Goal: Task Accomplishment & Management: Manage account settings

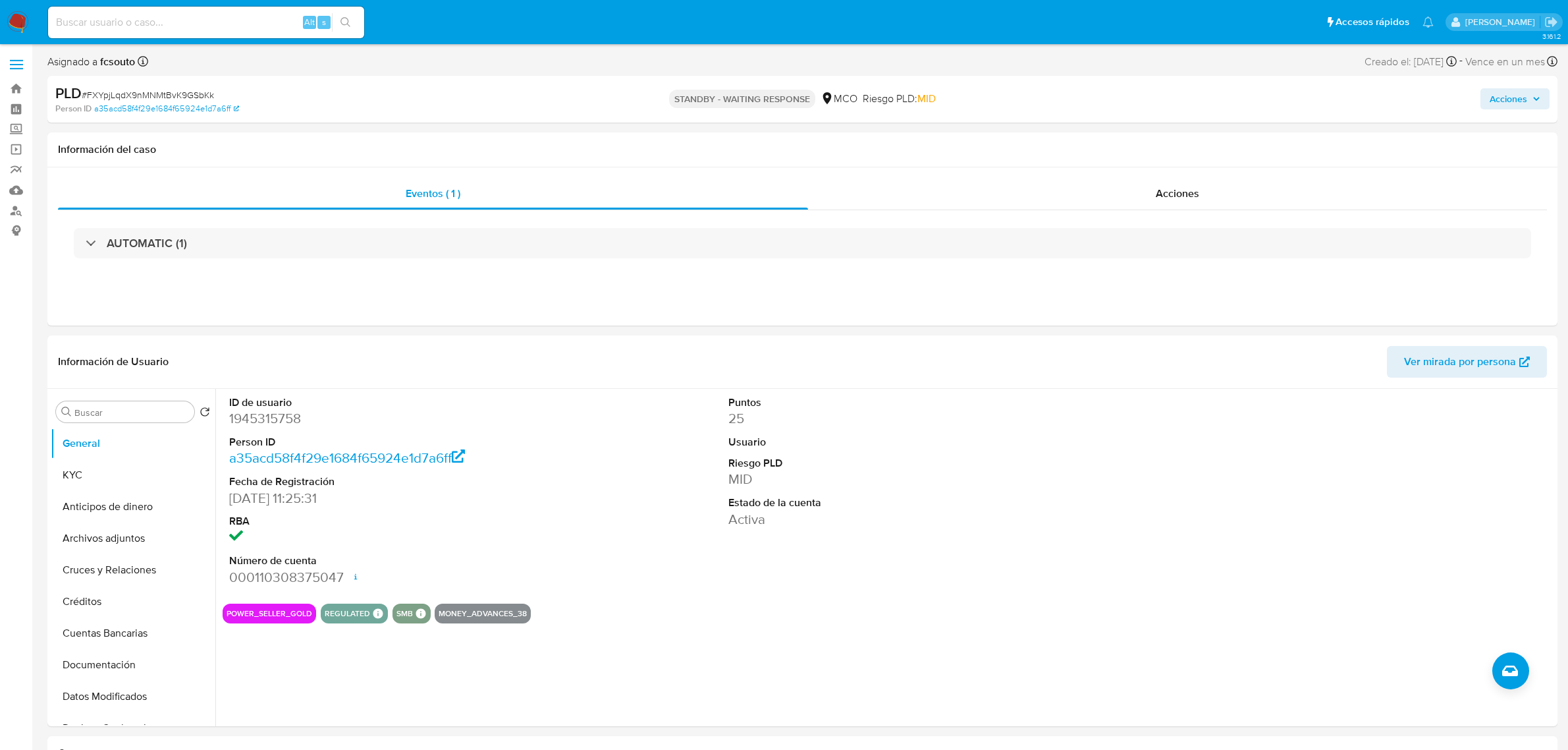
select select "10"
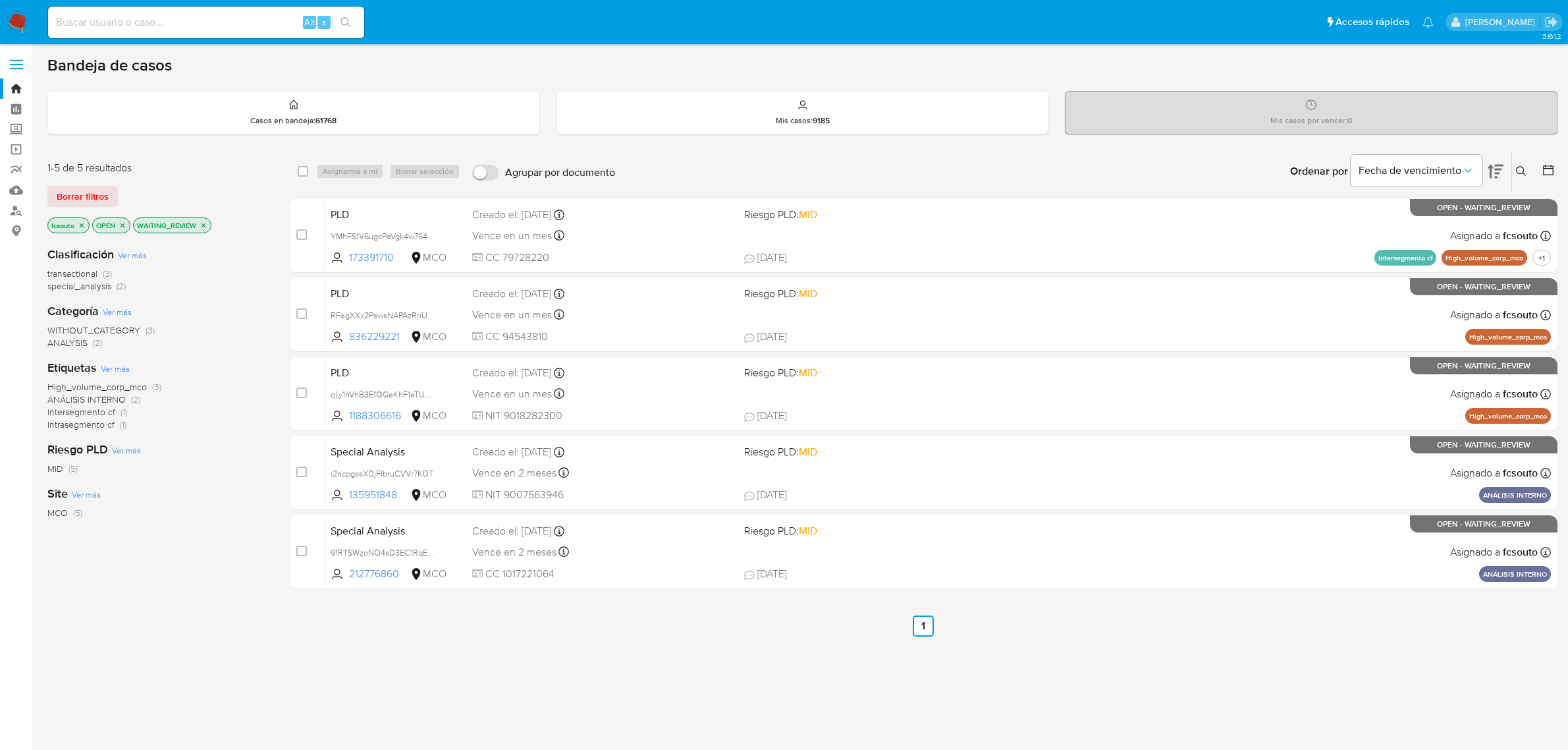
scroll to position [51, 0]
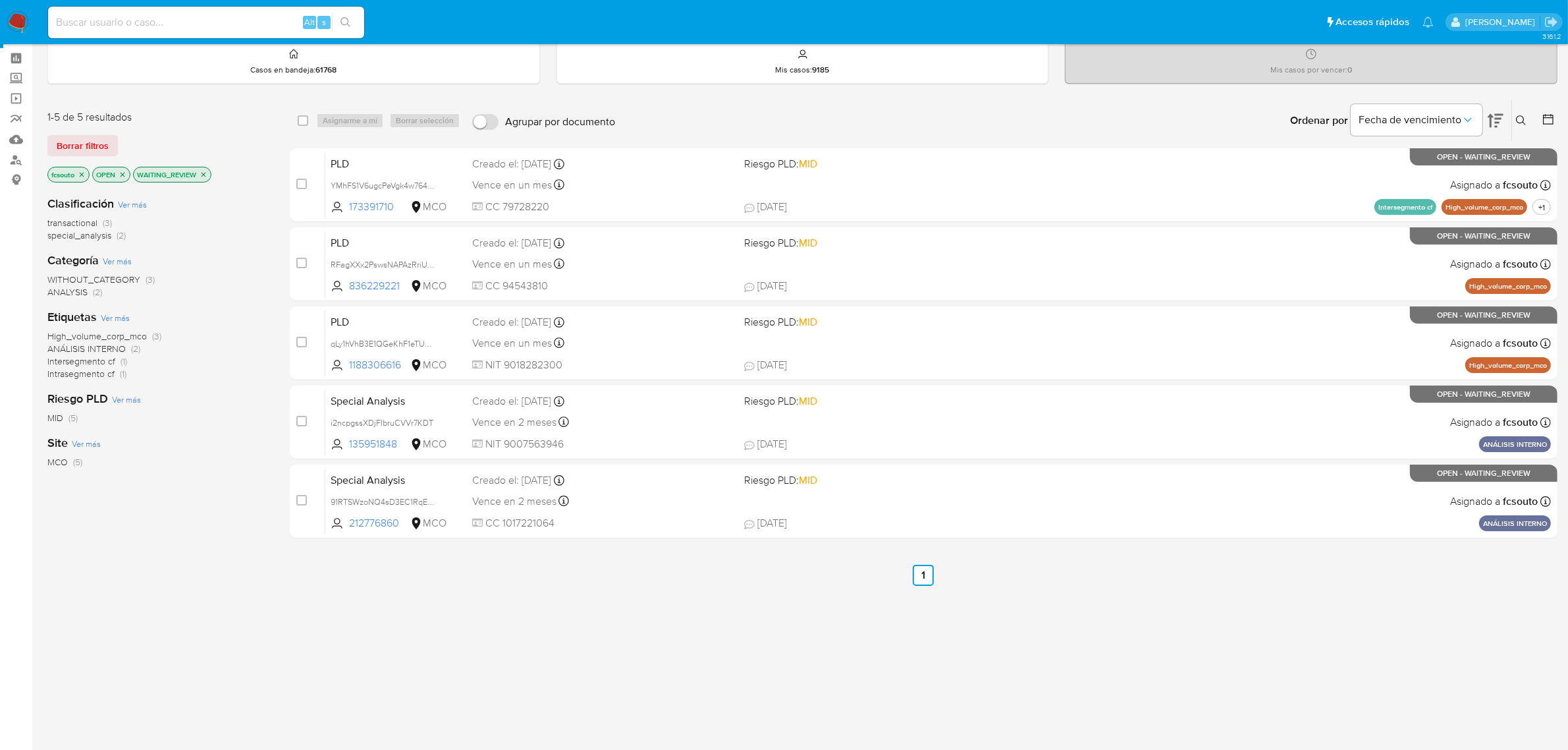
click at [24, 22] on img at bounding box center [18, 23] width 23 height 23
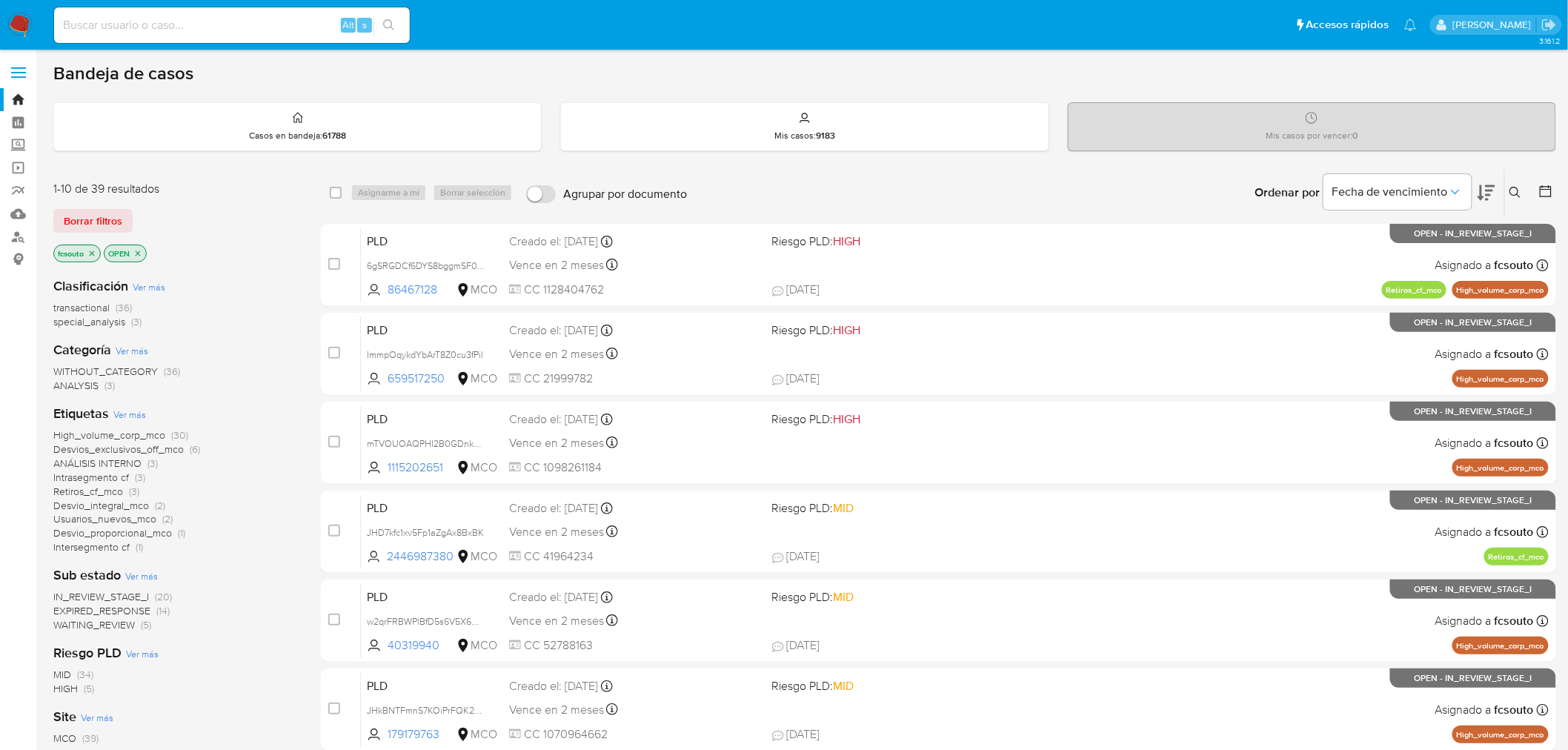
click at [120, 626] on span "WAITING_REVIEW" at bounding box center [94, 624] width 82 height 15
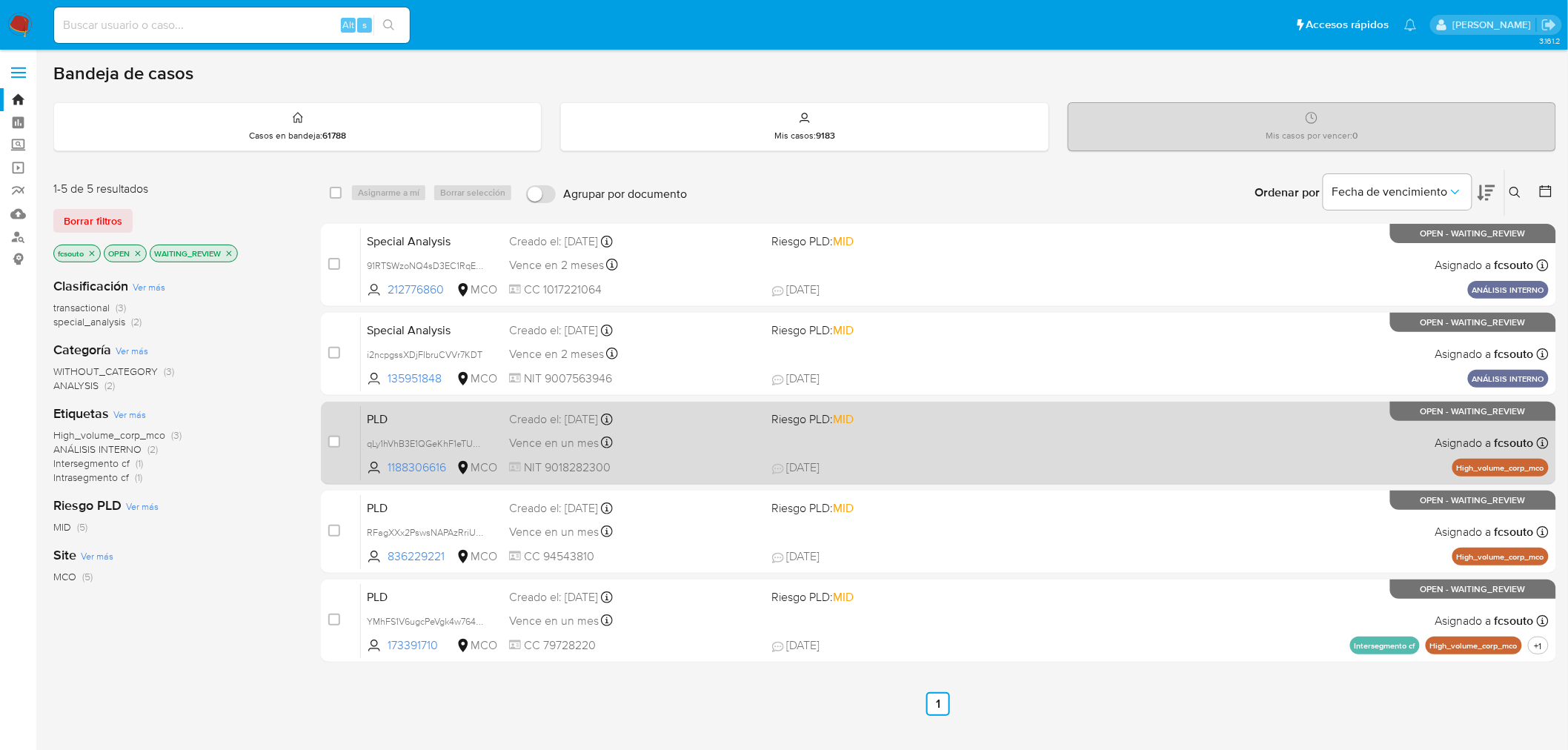
click at [1008, 429] on div "PLD qLy1hVhB3E1QGeKhF1eTUaIY 1188306616 MCO Riesgo PLD: MID Creado el: 12/08/20…" at bounding box center [955, 443] width 1188 height 75
click at [337, 438] on input "checkbox" at bounding box center [334, 441] width 12 height 12
checkbox input "true"
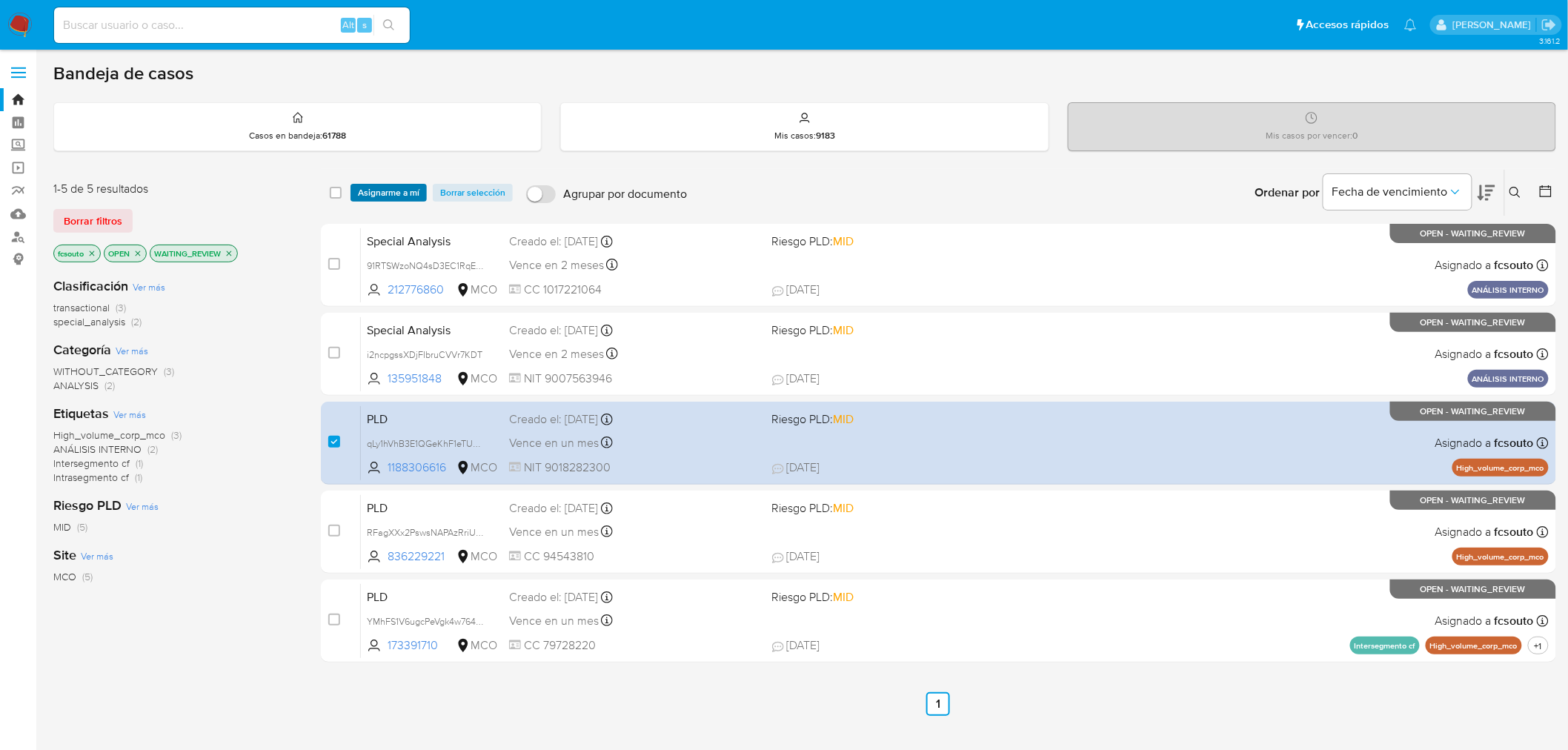
click at [396, 191] on span "Asignarme a mí" at bounding box center [388, 192] width 61 height 15
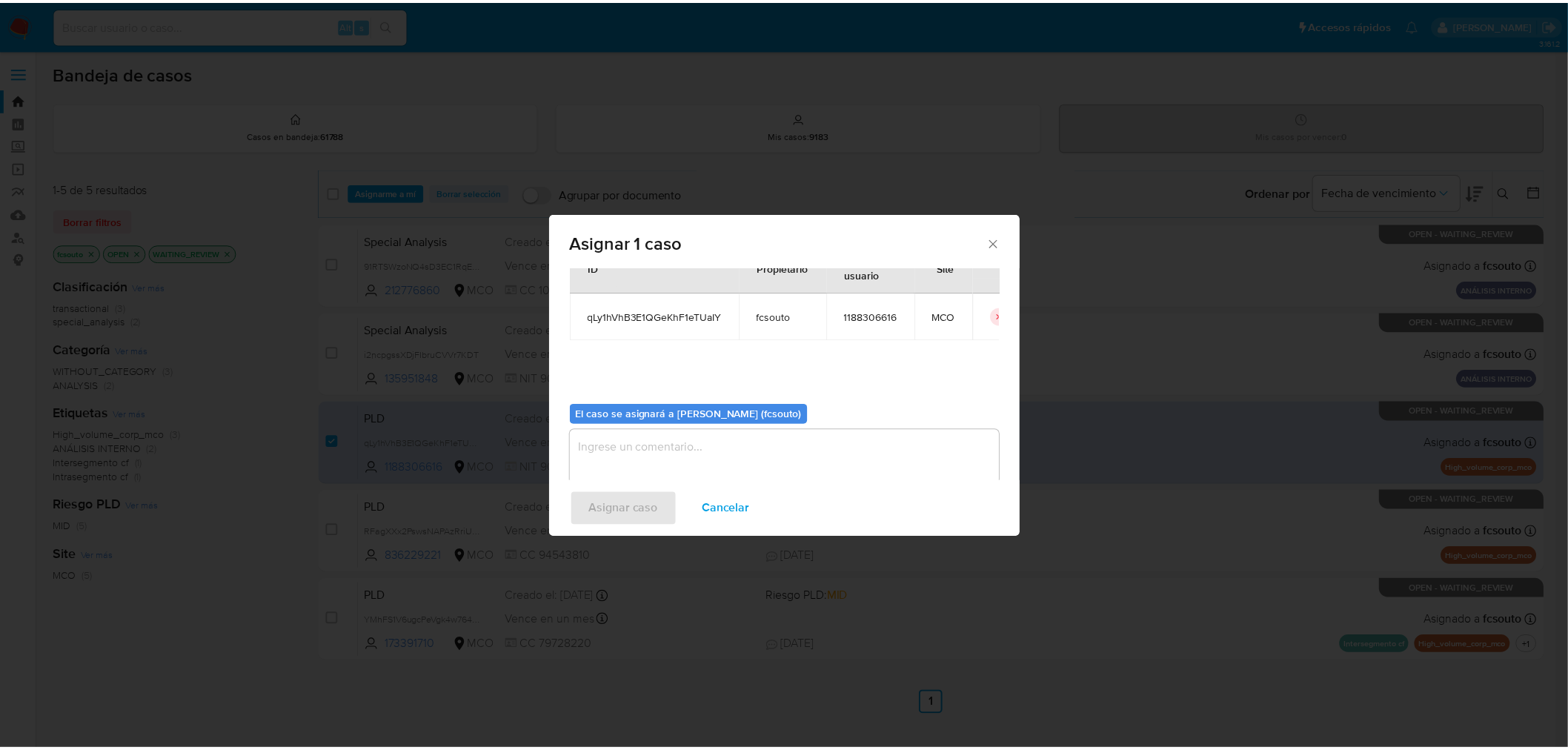
scroll to position [76, 0]
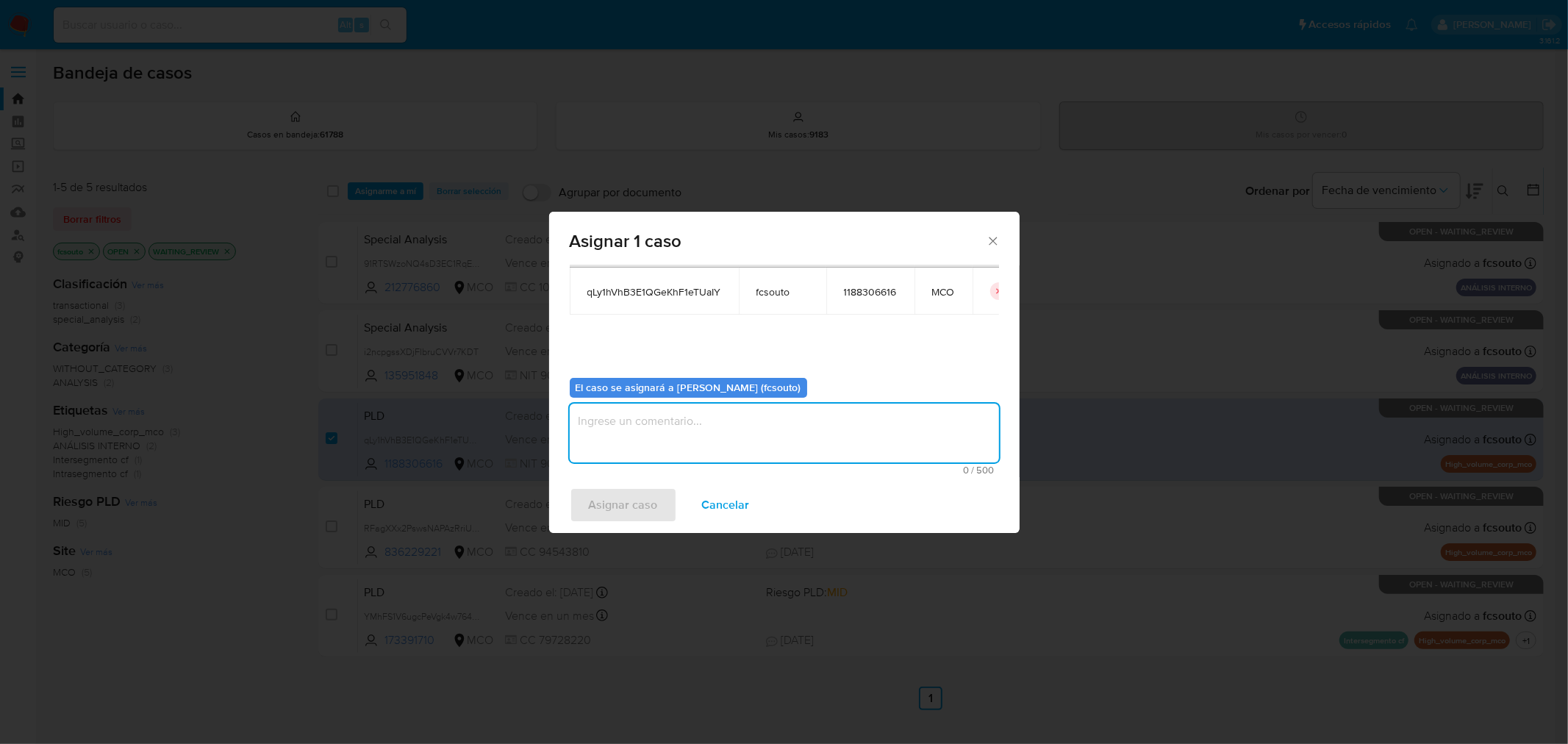
click at [776, 424] on textarea "assign-modal" at bounding box center [784, 433] width 429 height 59
type textarea "Asignación manual"
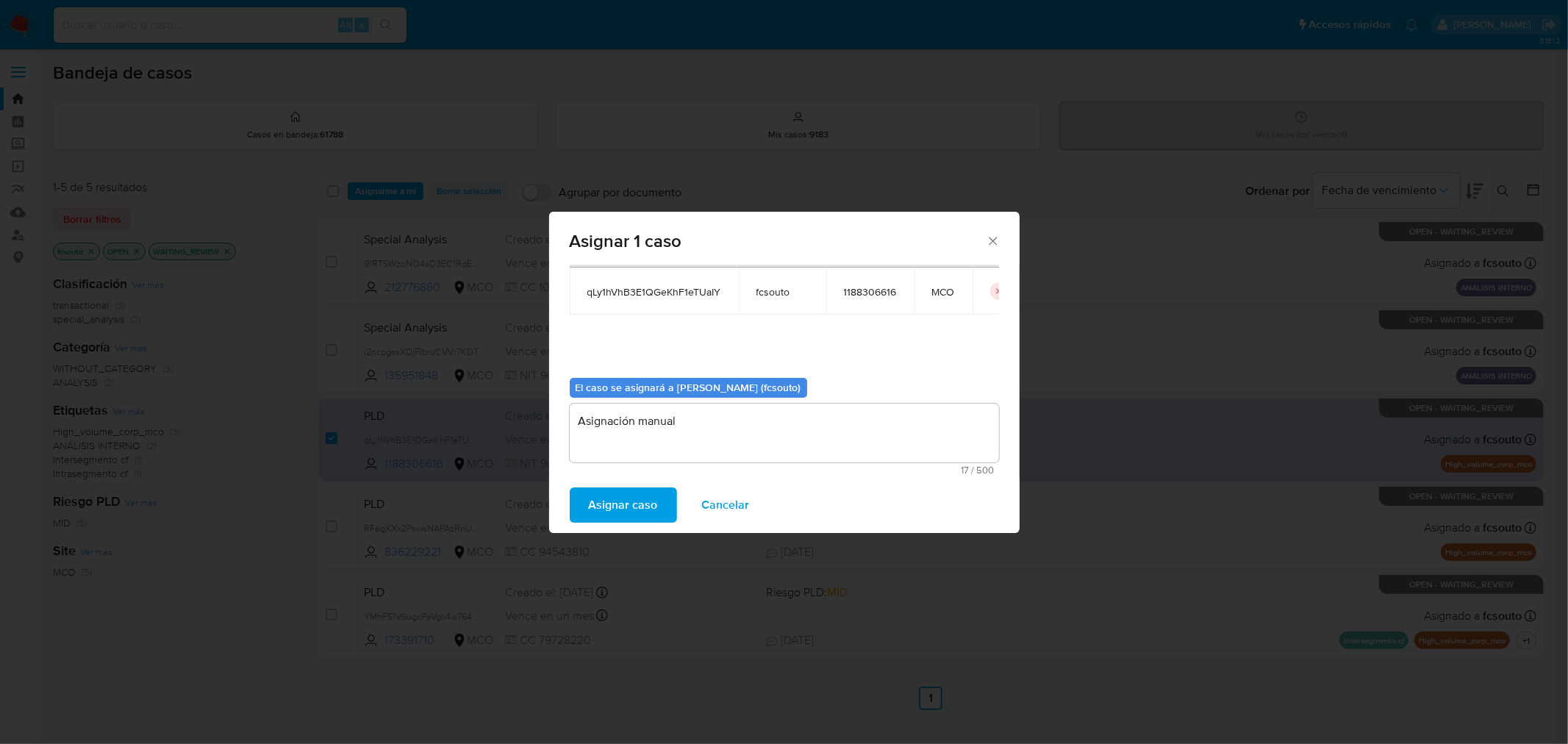
drag, startPoint x: 640, startPoint y: 503, endPoint x: 669, endPoint y: 548, distance: 53.5
click at [638, 503] on span "Asignar caso" at bounding box center [623, 505] width 69 height 32
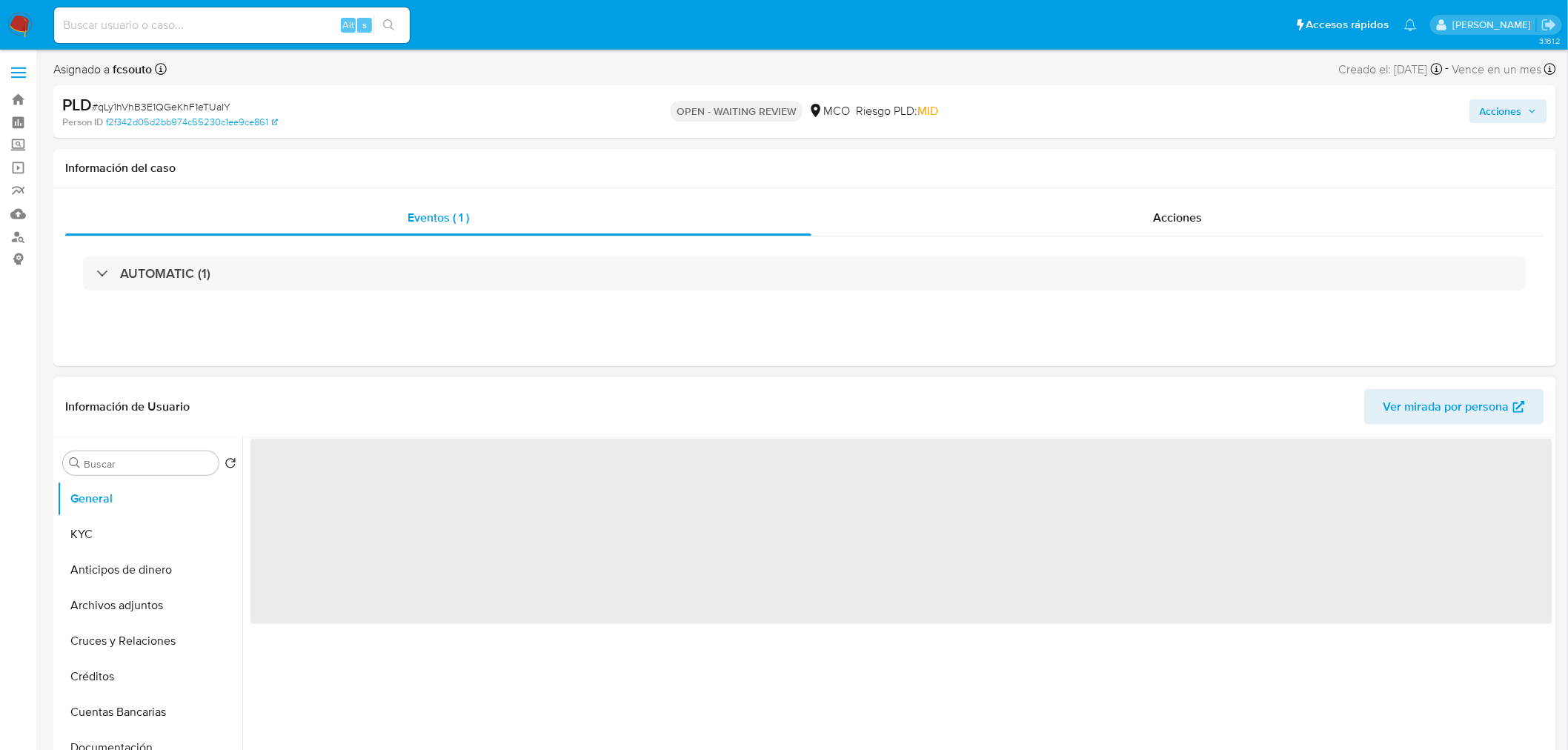
select select "10"
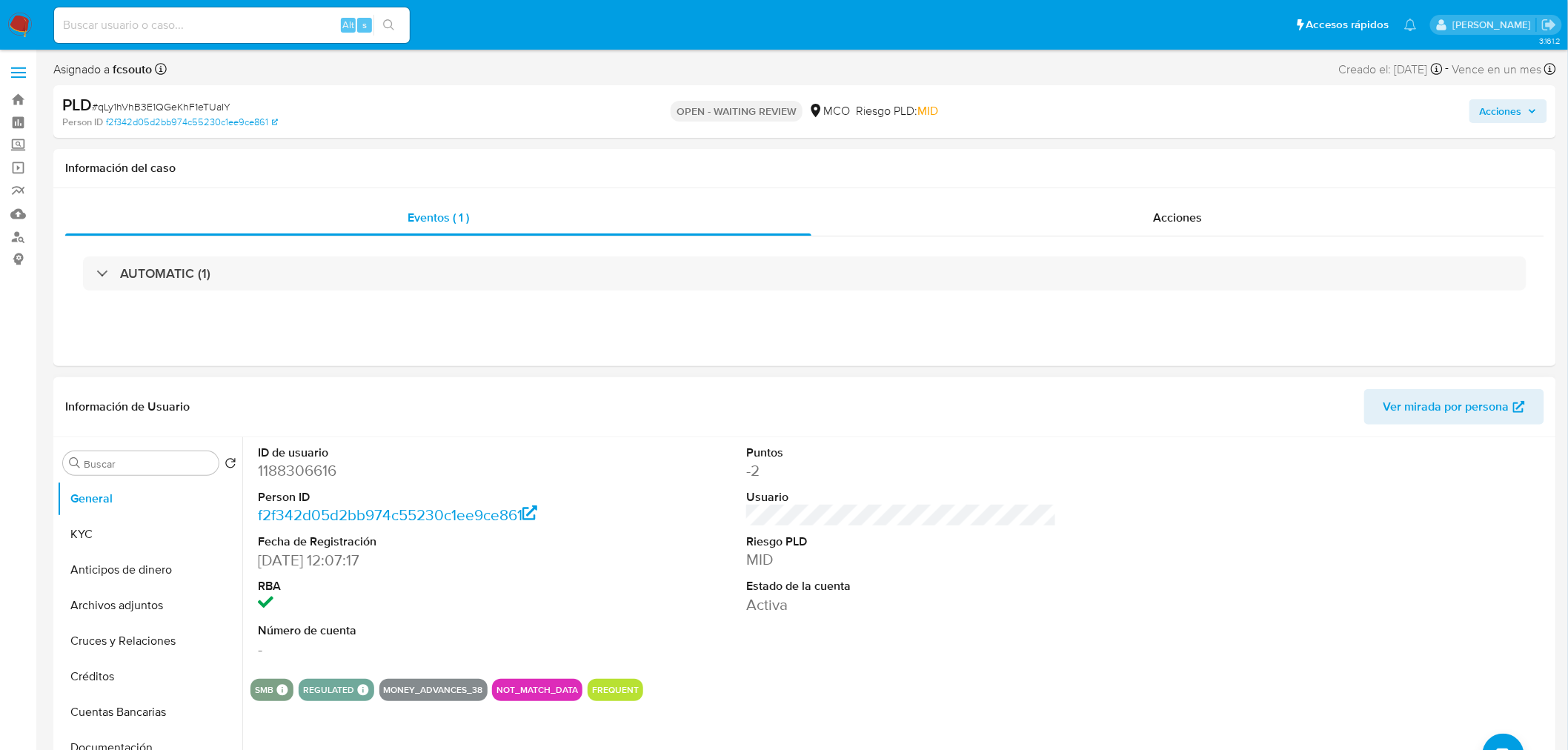
click at [309, 474] on dd "1188306616" at bounding box center [413, 471] width 310 height 21
copy dd "1188306616"
click at [298, 471] on dd "1188306616" at bounding box center [413, 471] width 310 height 21
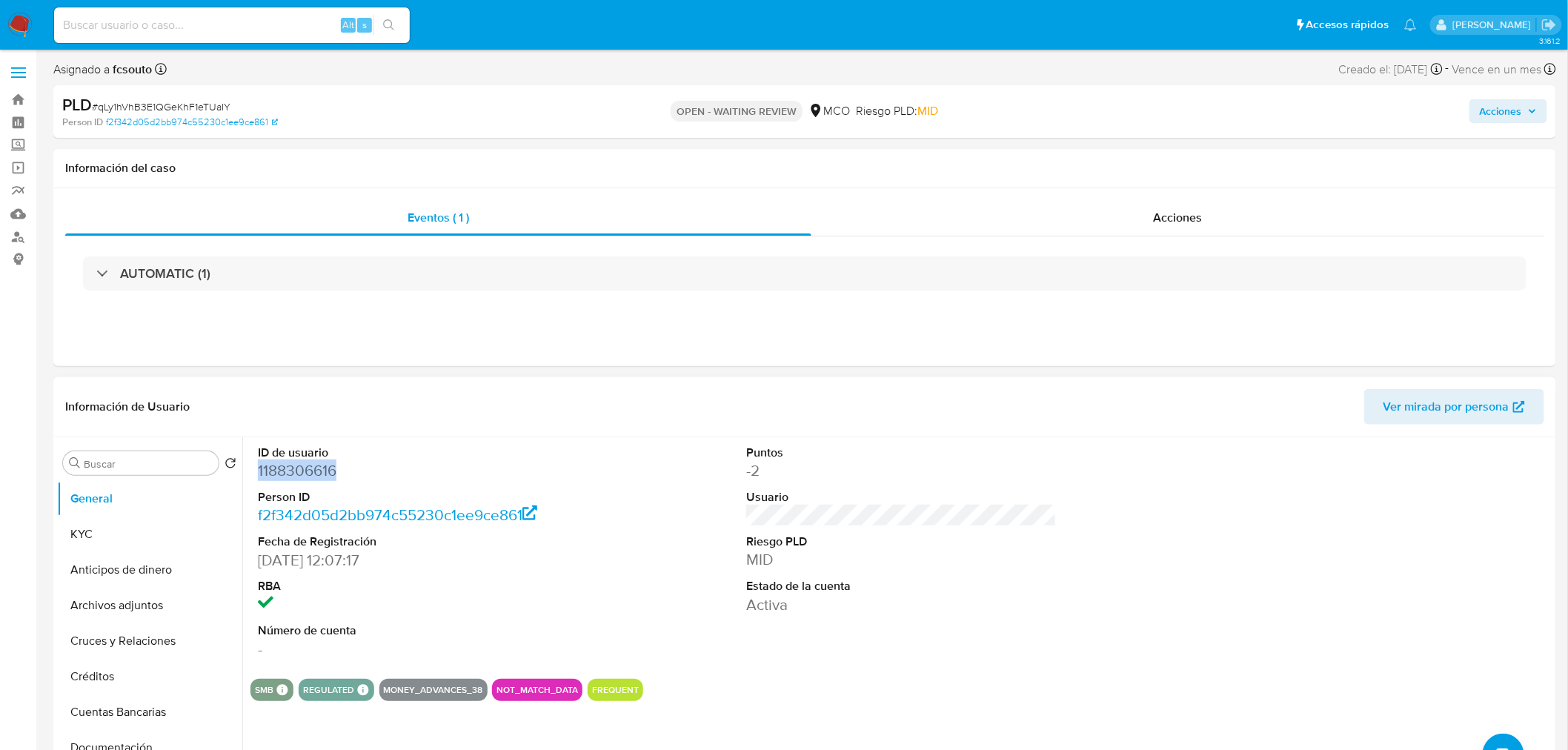
click at [298, 472] on dd "1188306616" at bounding box center [413, 471] width 310 height 21
click at [311, 460] on dd "1188306616" at bounding box center [413, 471] width 310 height 21
click at [301, 470] on dd "1188306616" at bounding box center [413, 471] width 310 height 21
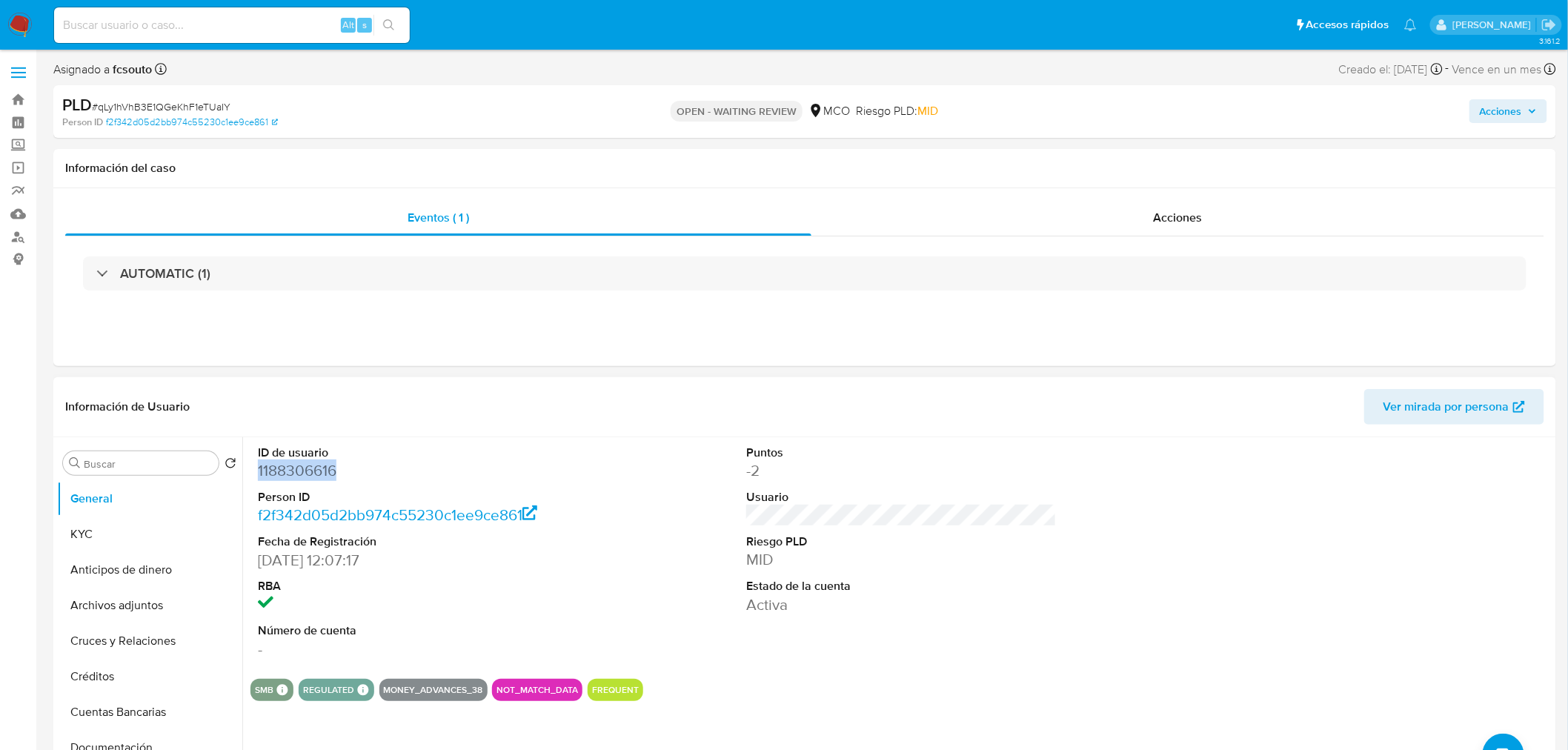
click at [301, 470] on dd "1188306616" at bounding box center [413, 471] width 310 height 21
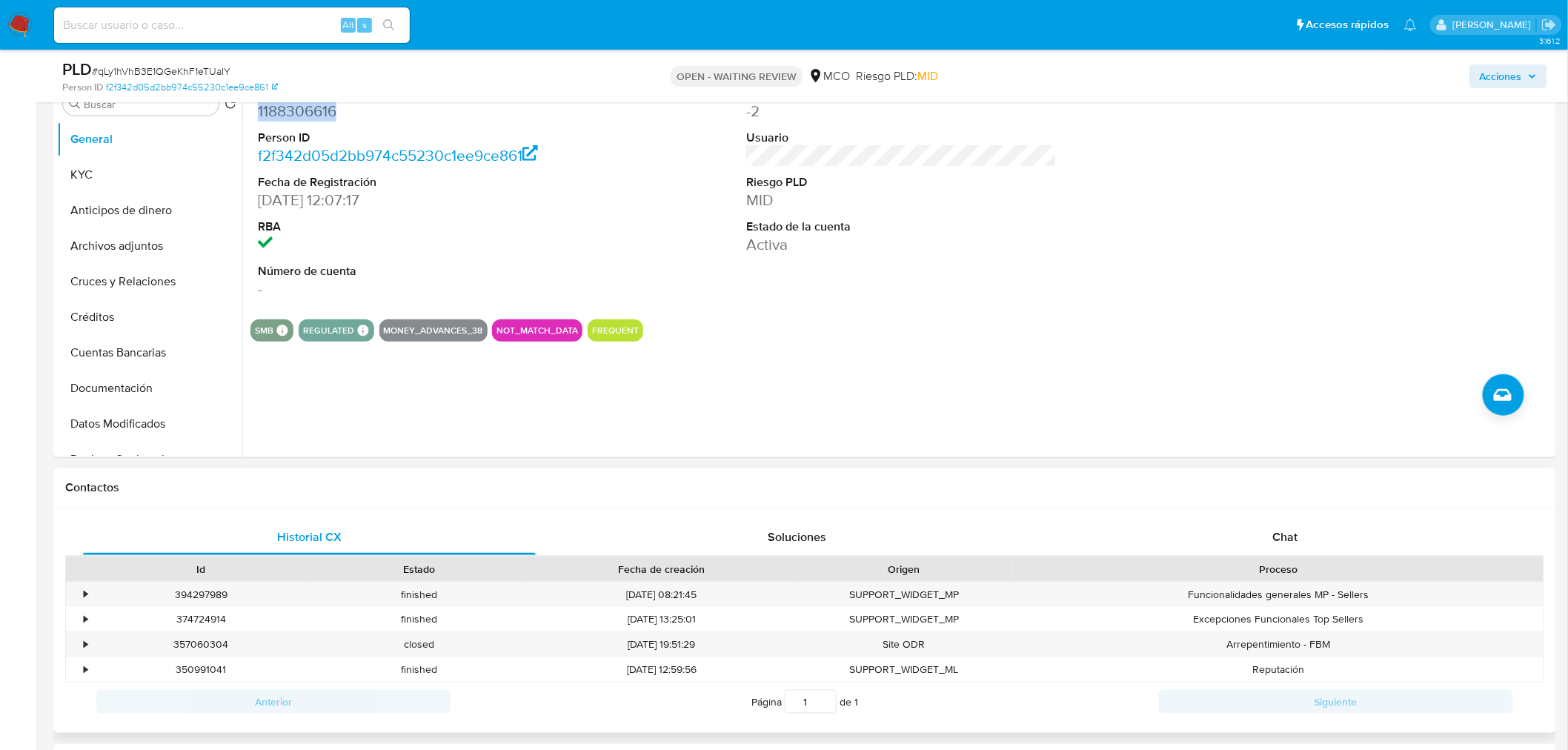
scroll to position [494, 0]
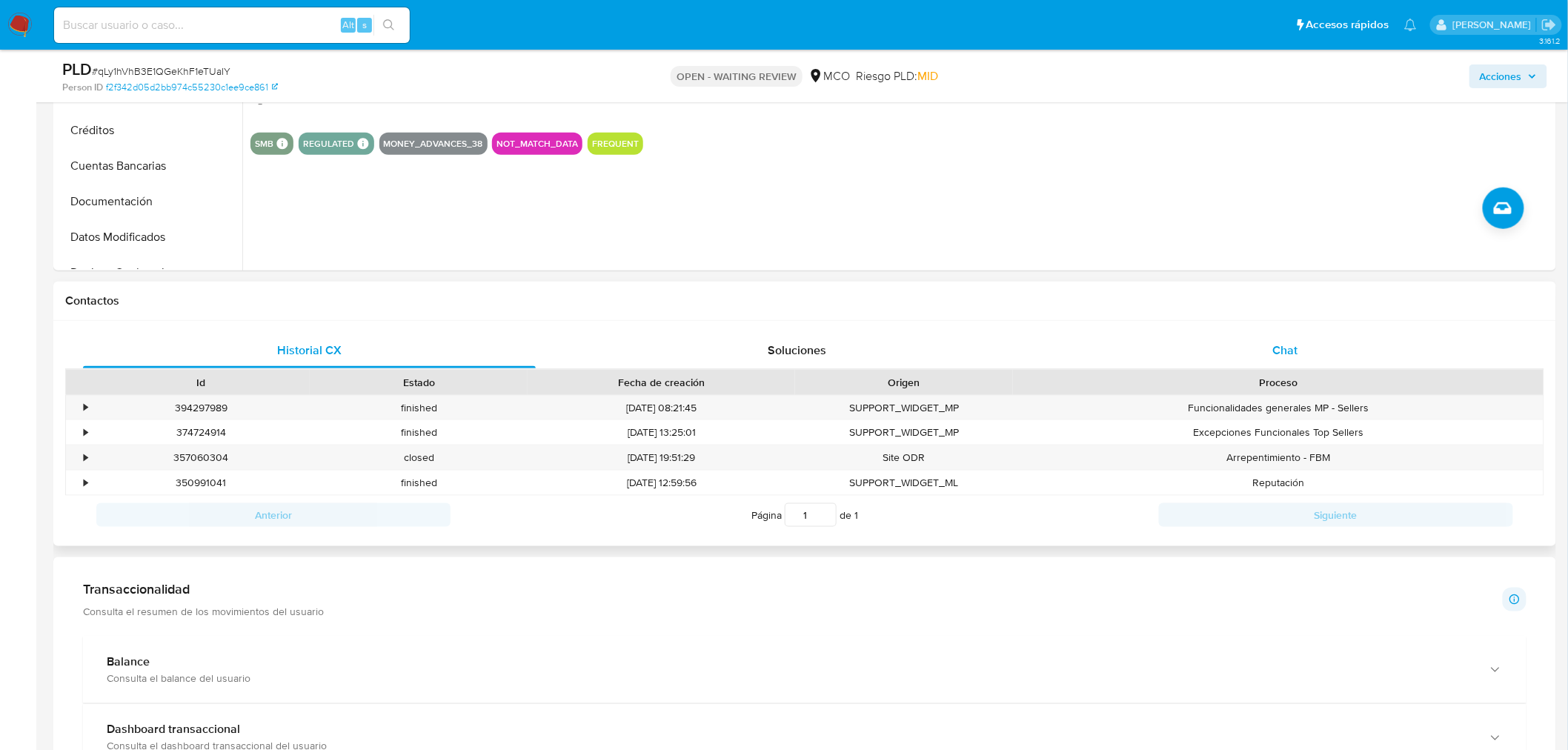
click at [1287, 348] on span "Chat" at bounding box center [1286, 350] width 25 height 17
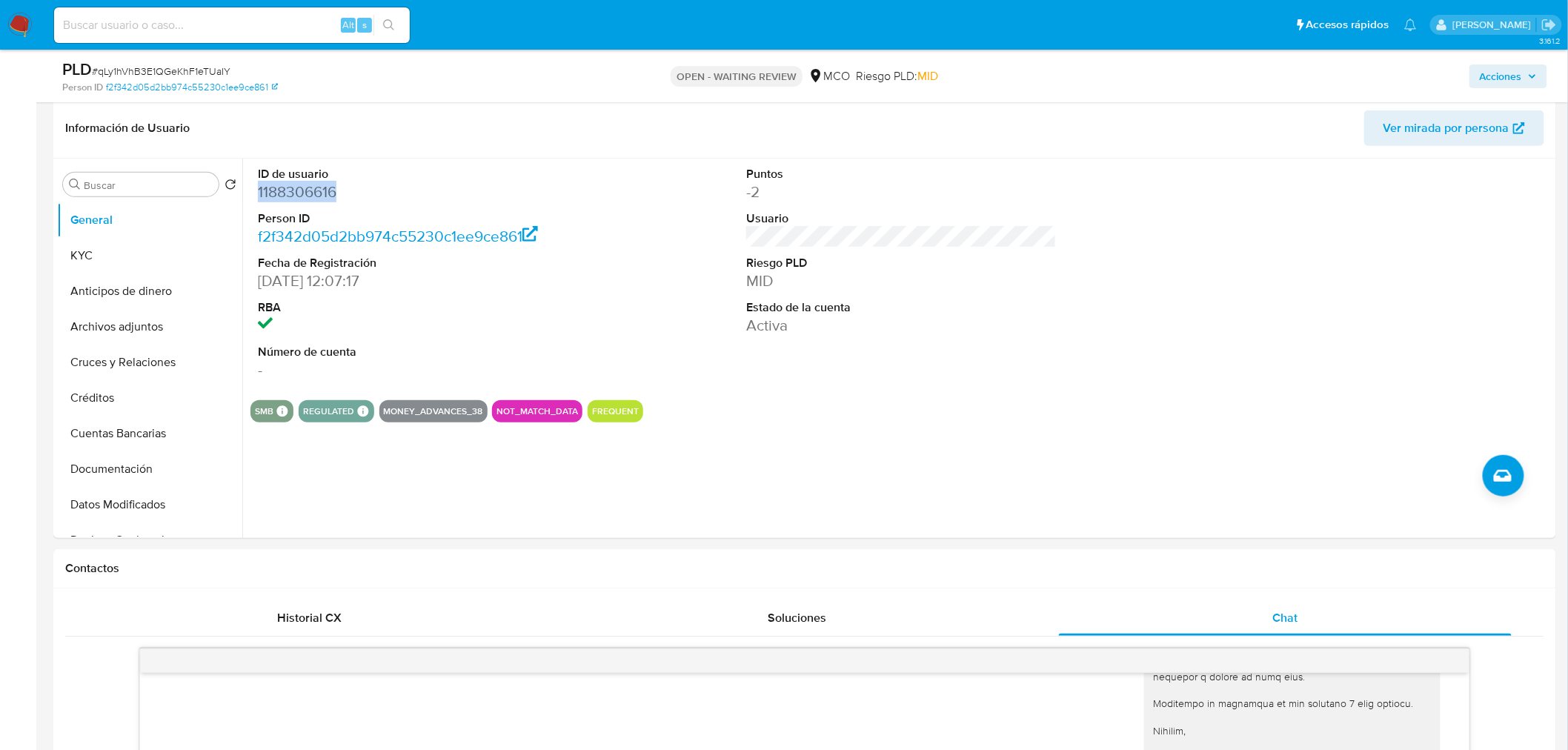
scroll to position [659, 0]
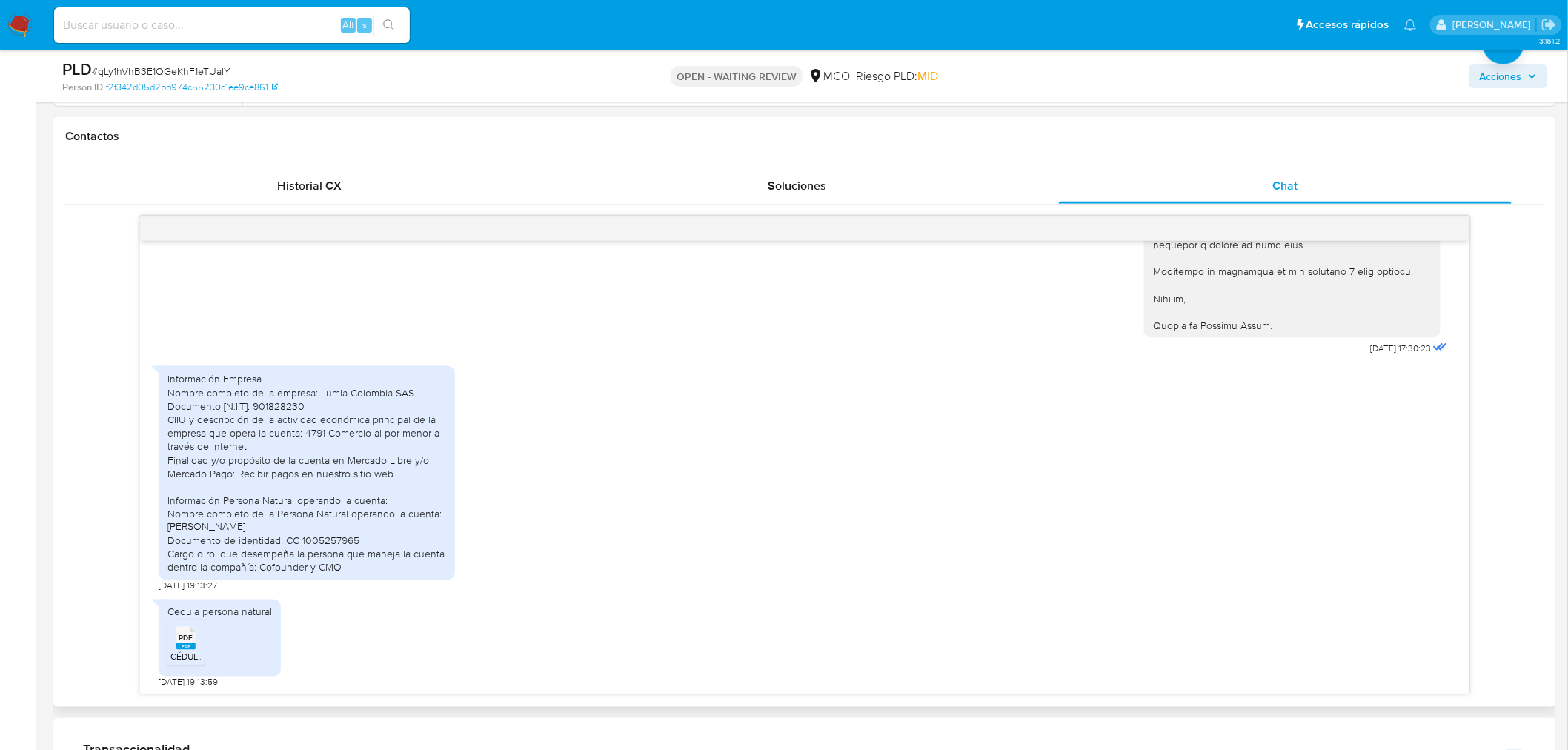
click at [192, 646] on rect at bounding box center [186, 647] width 19 height 6
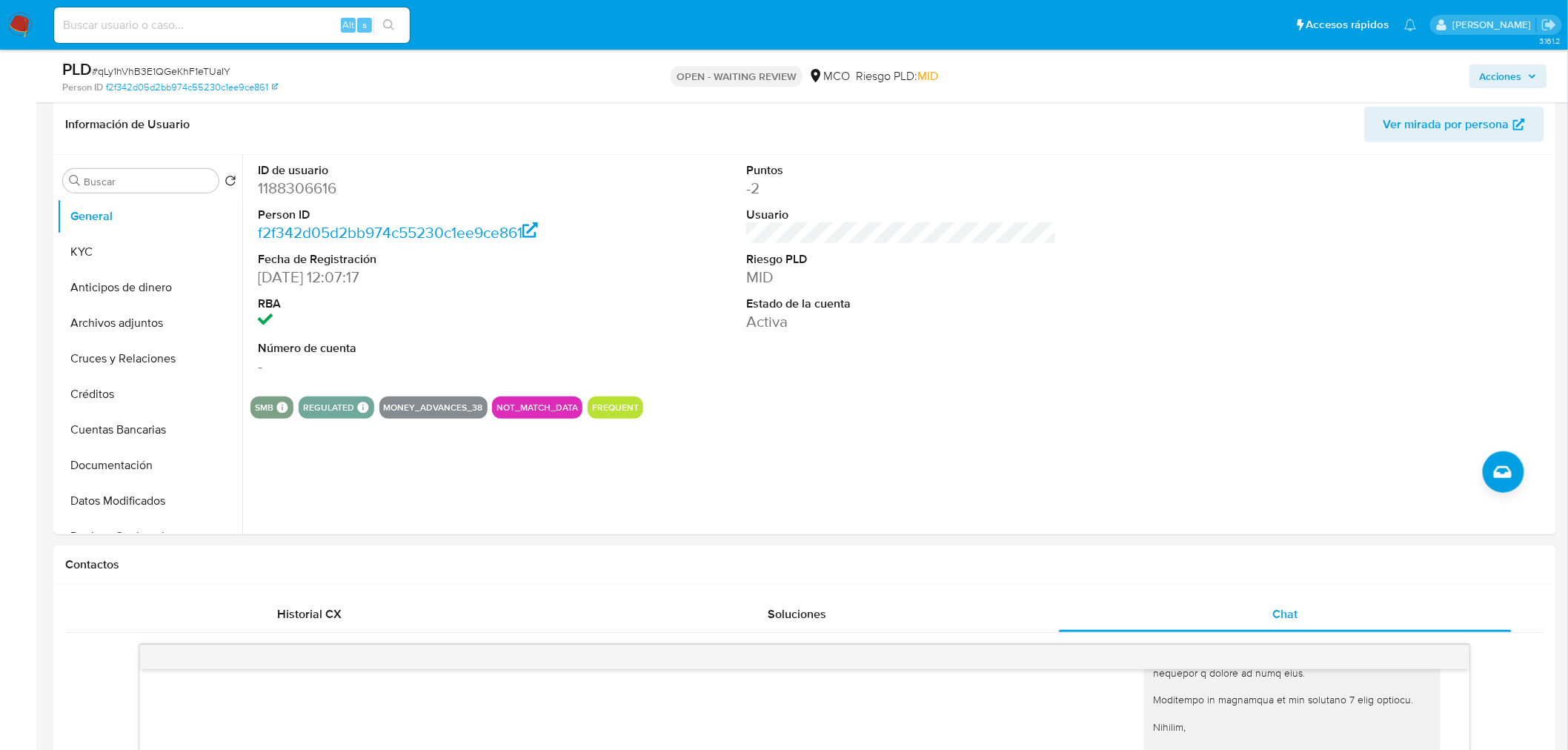
scroll to position [165, 0]
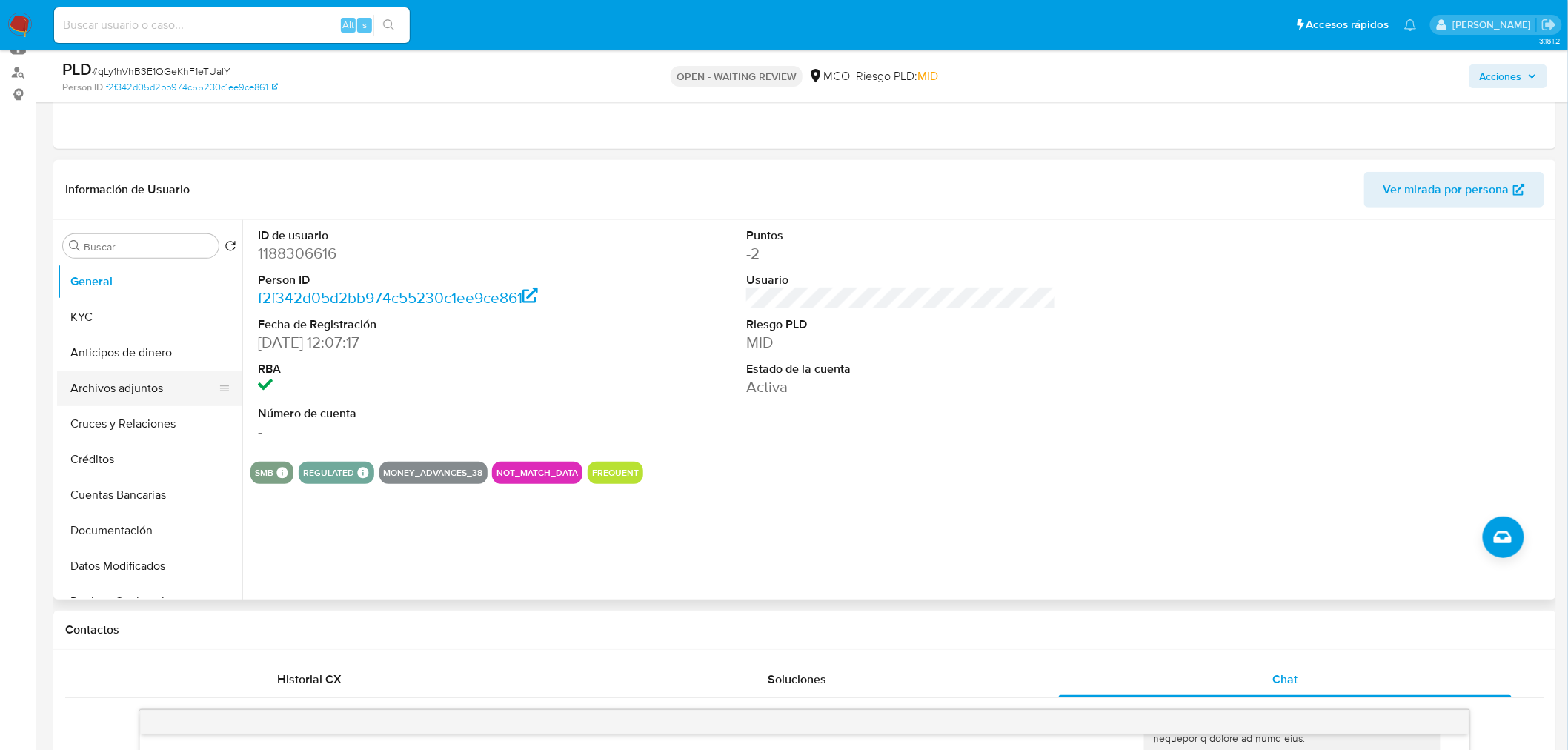
drag, startPoint x: 137, startPoint y: 383, endPoint x: 142, endPoint y: 398, distance: 15.8
click at [137, 383] on button "Archivos adjuntos" at bounding box center [144, 388] width 173 height 36
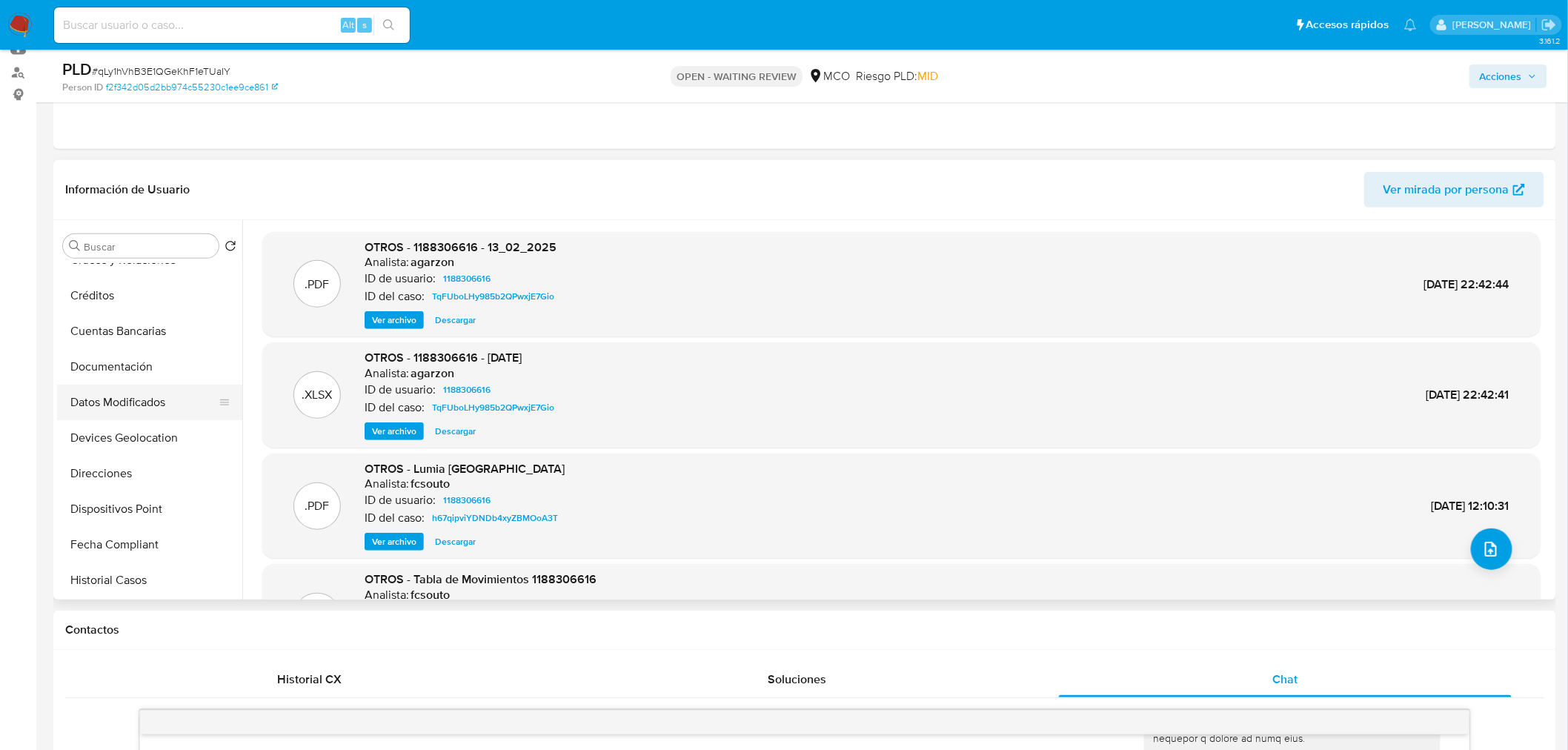
scroll to position [328, 0]
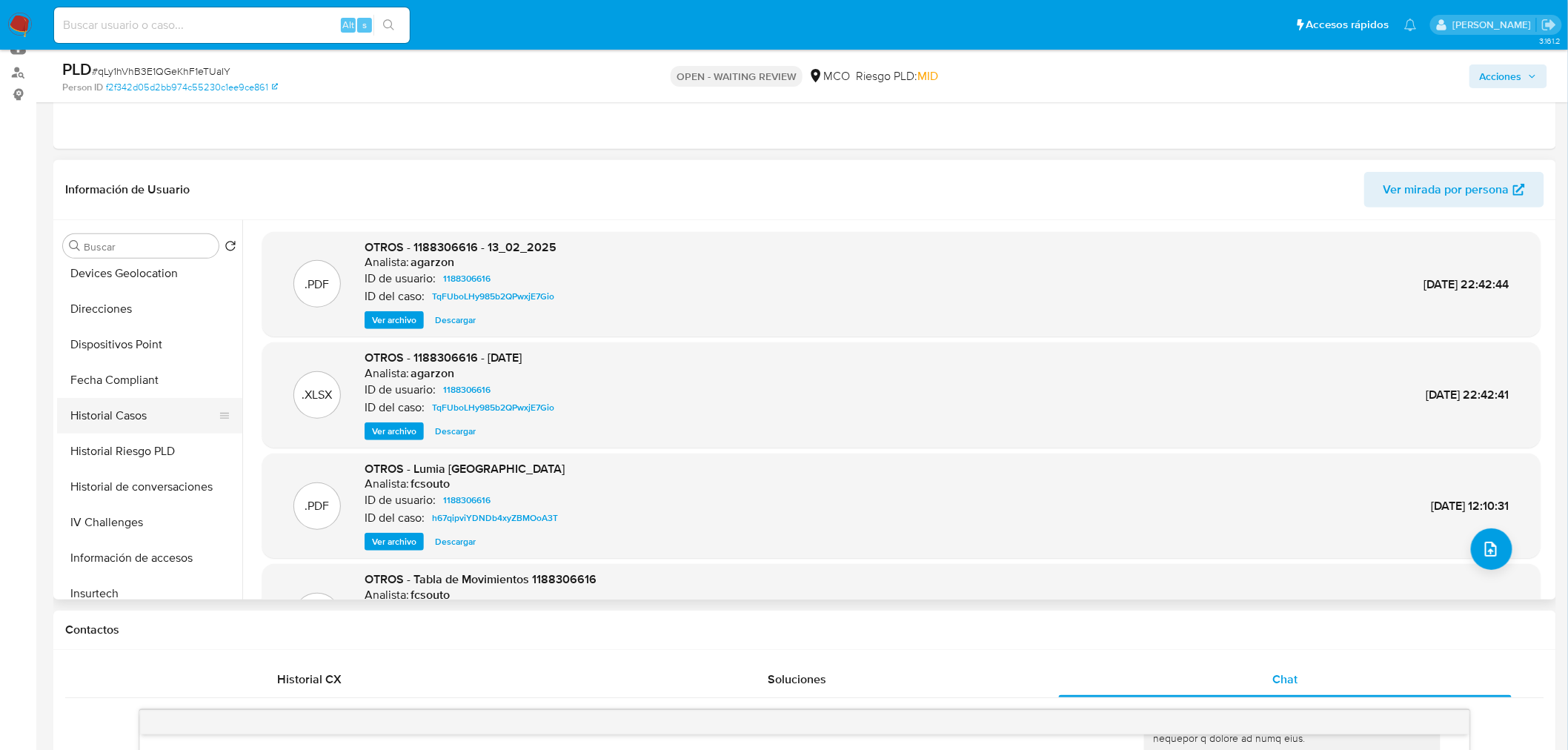
click at [165, 416] on button "Historial Casos" at bounding box center [144, 415] width 173 height 36
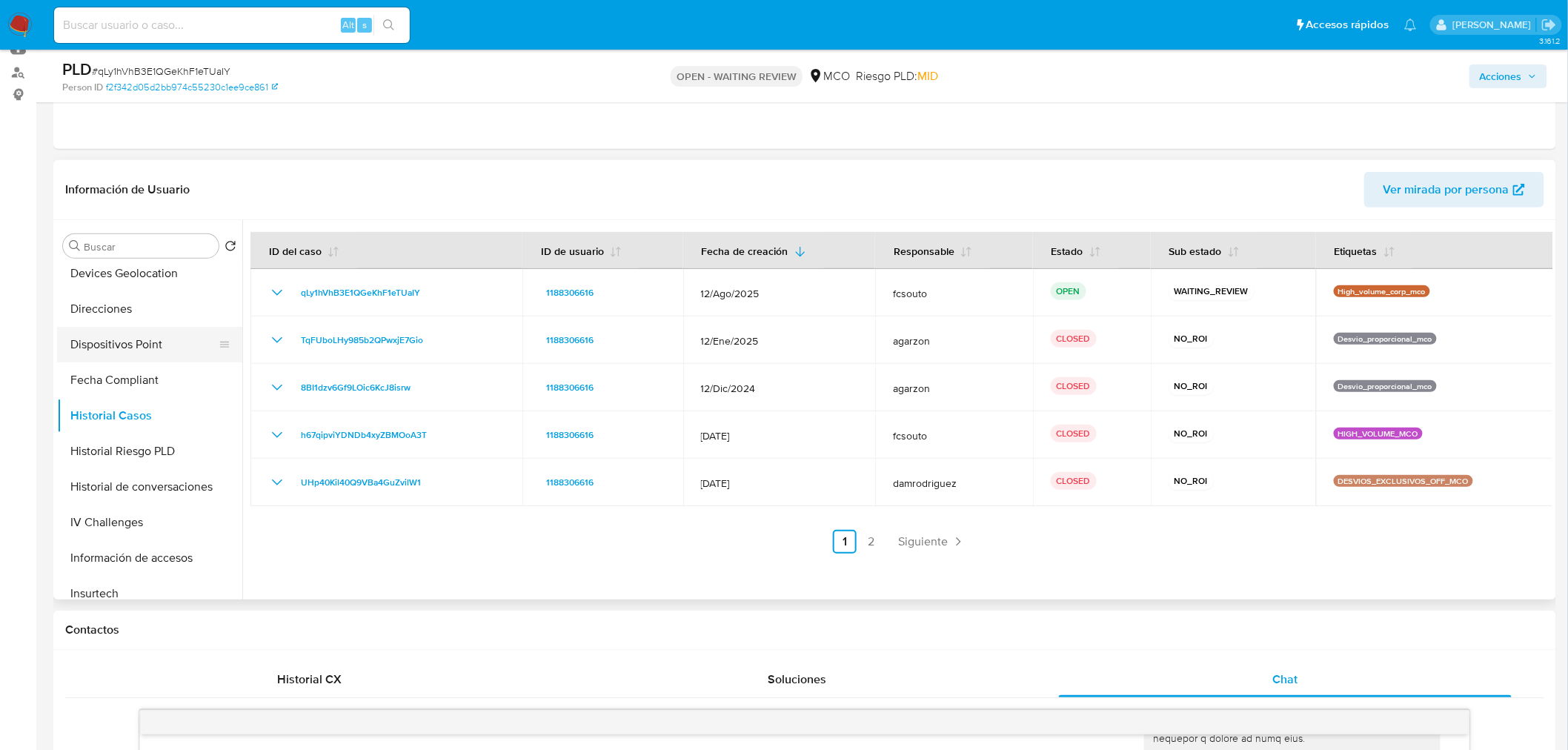
scroll to position [246, 0]
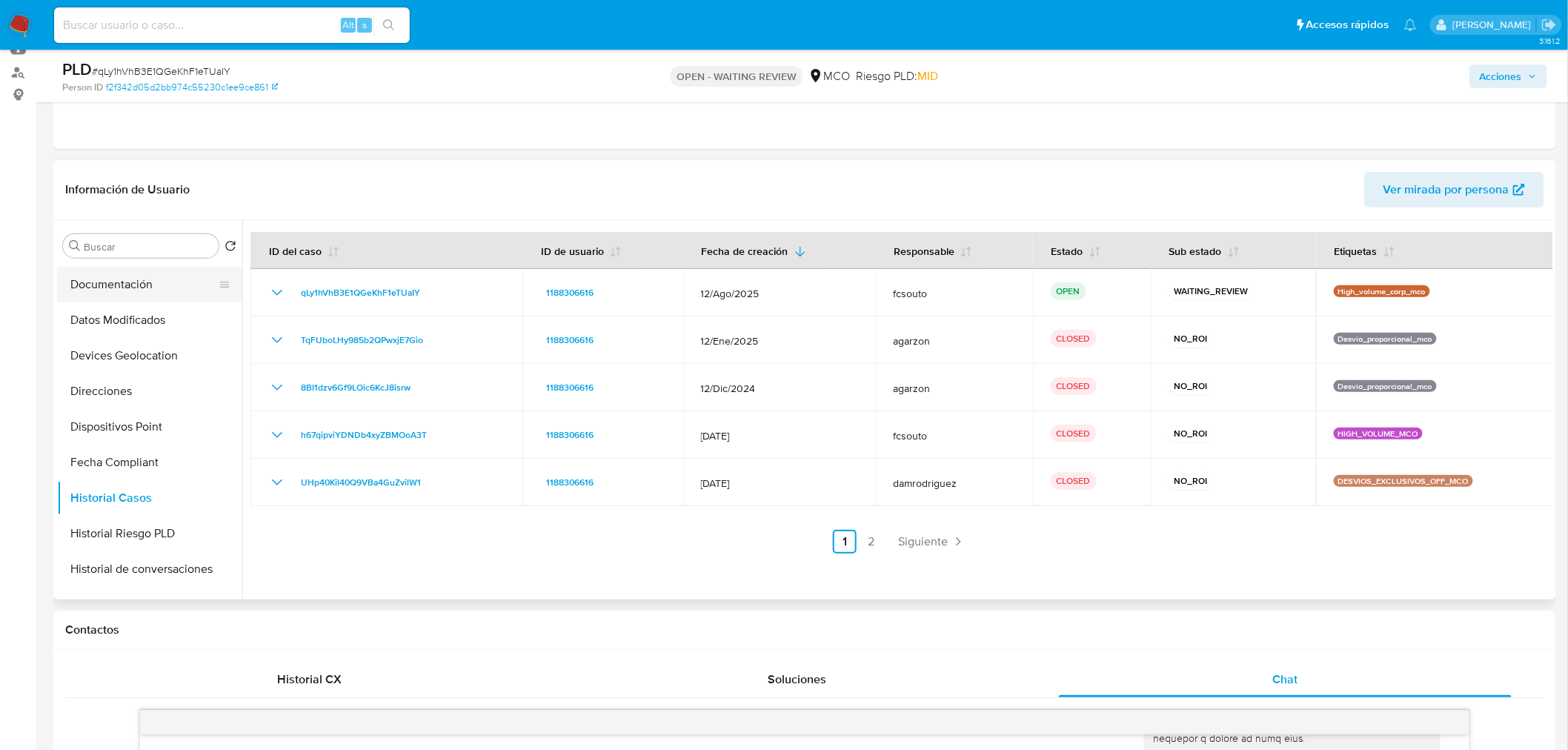
click at [119, 290] on button "Documentación" at bounding box center [144, 284] width 173 height 36
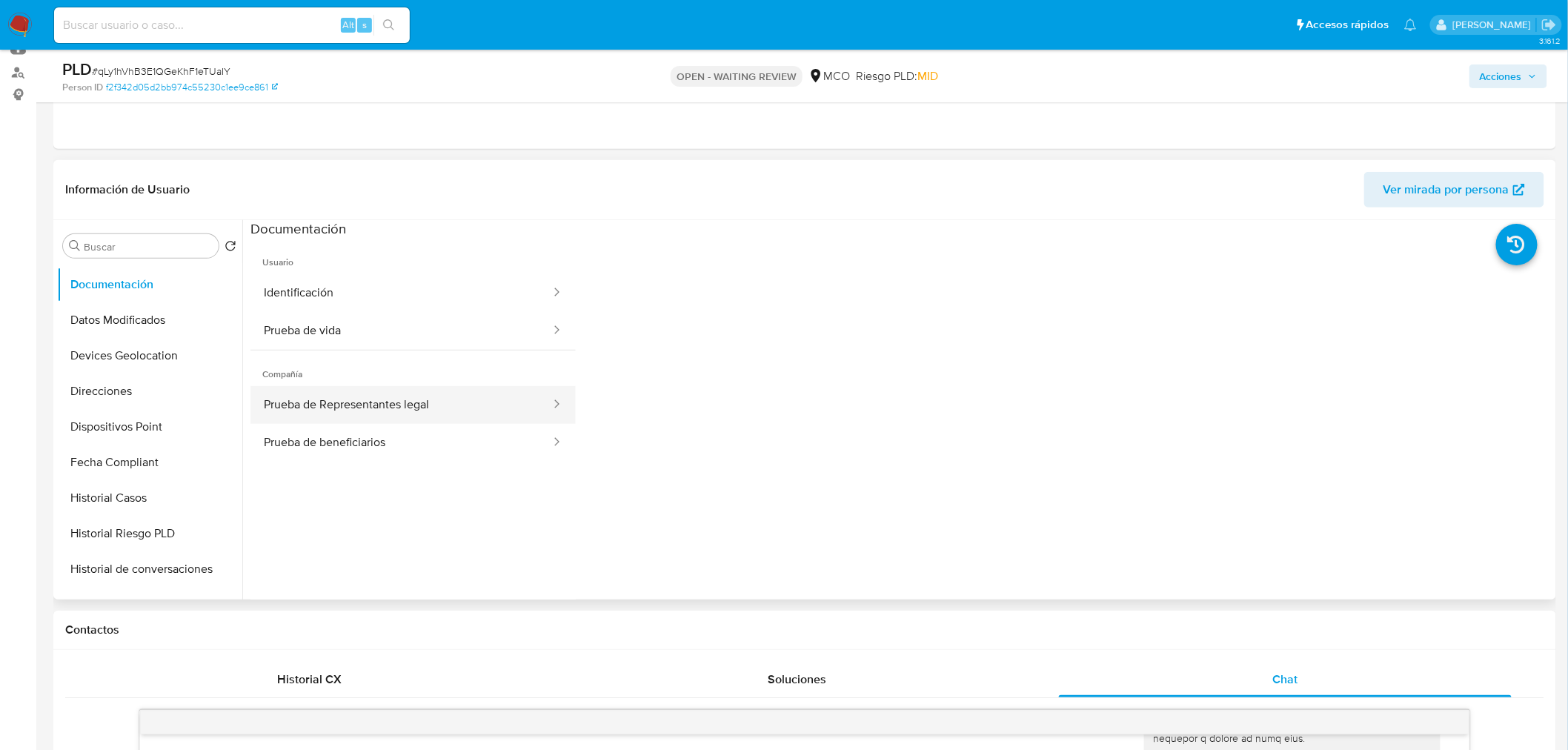
click at [484, 391] on button "Prueba de Representantes legal" at bounding box center [401, 406] width 301 height 38
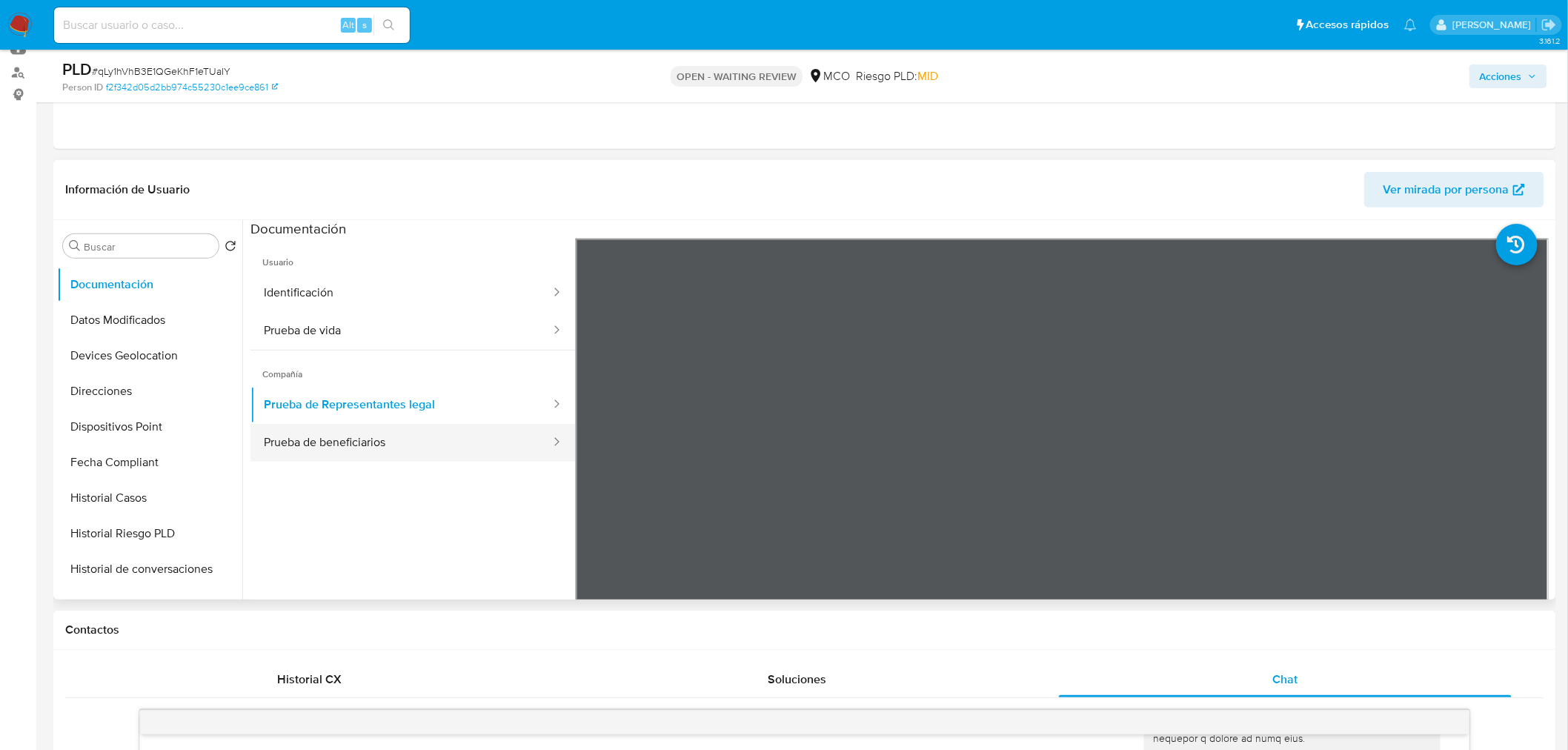
click at [495, 435] on button "Prueba de beneficiarios" at bounding box center [401, 443] width 301 height 38
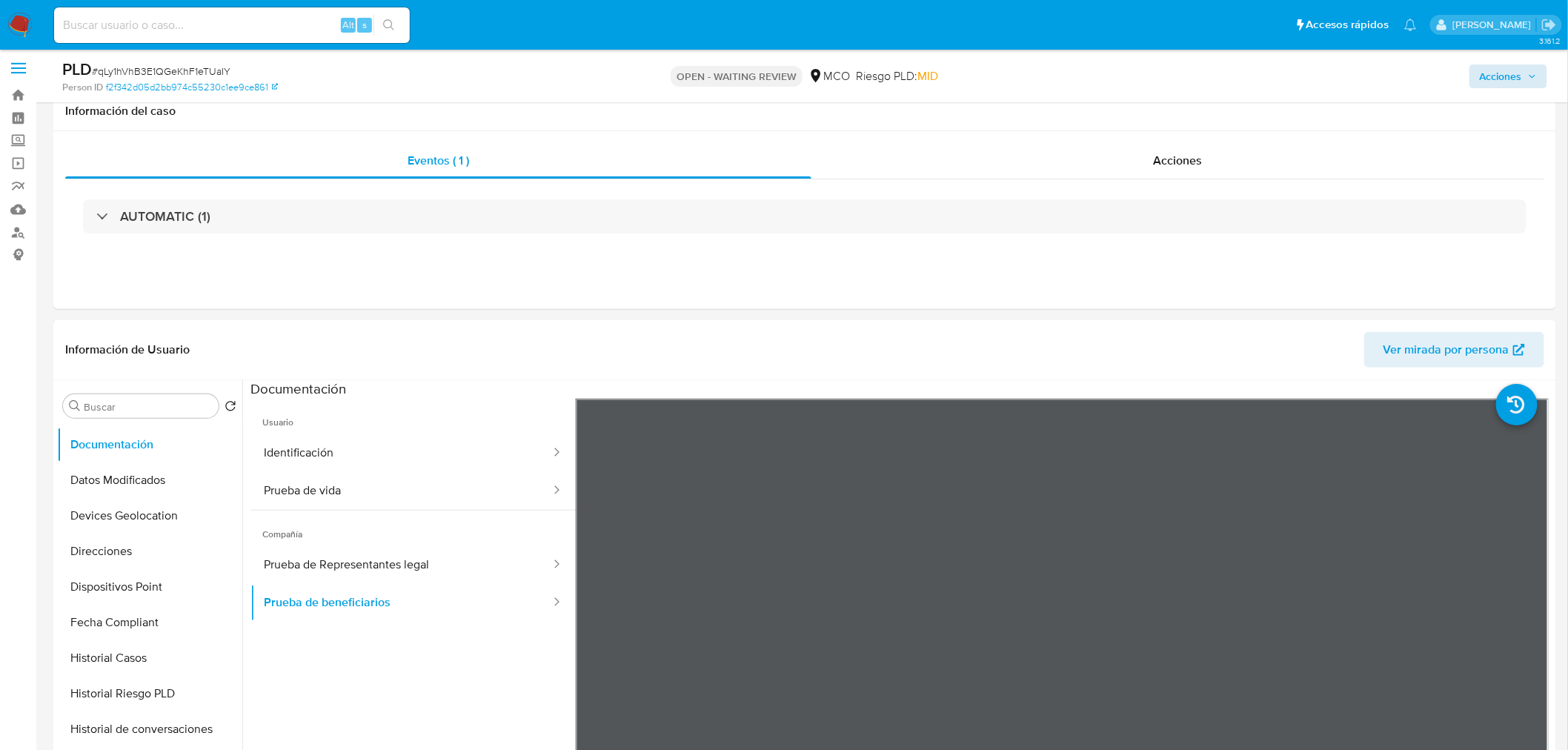
scroll to position [0, 0]
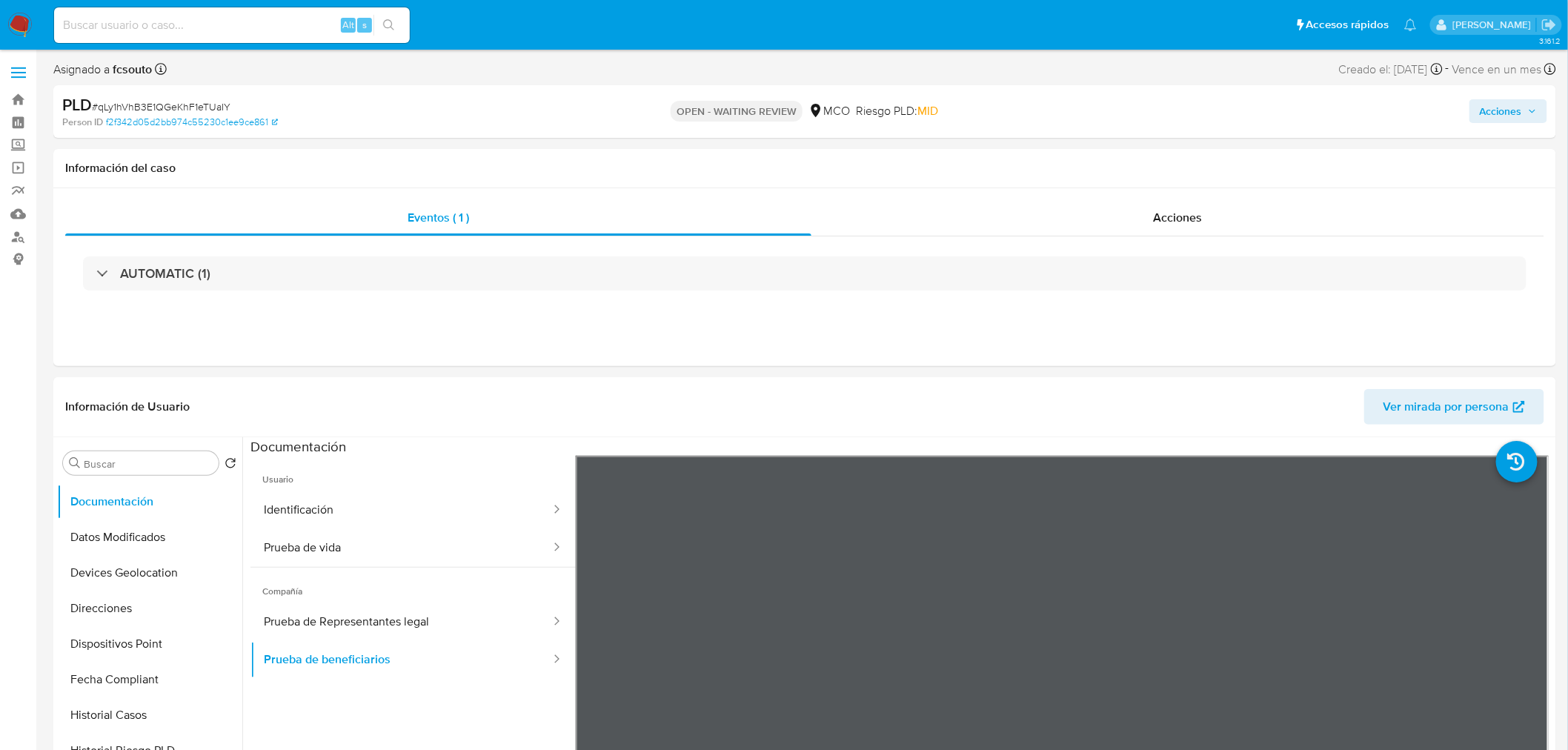
click at [1498, 103] on span "Acciones" at bounding box center [1500, 111] width 42 height 24
click at [1487, 346] on span "Enviar" at bounding box center [1491, 349] width 29 height 21
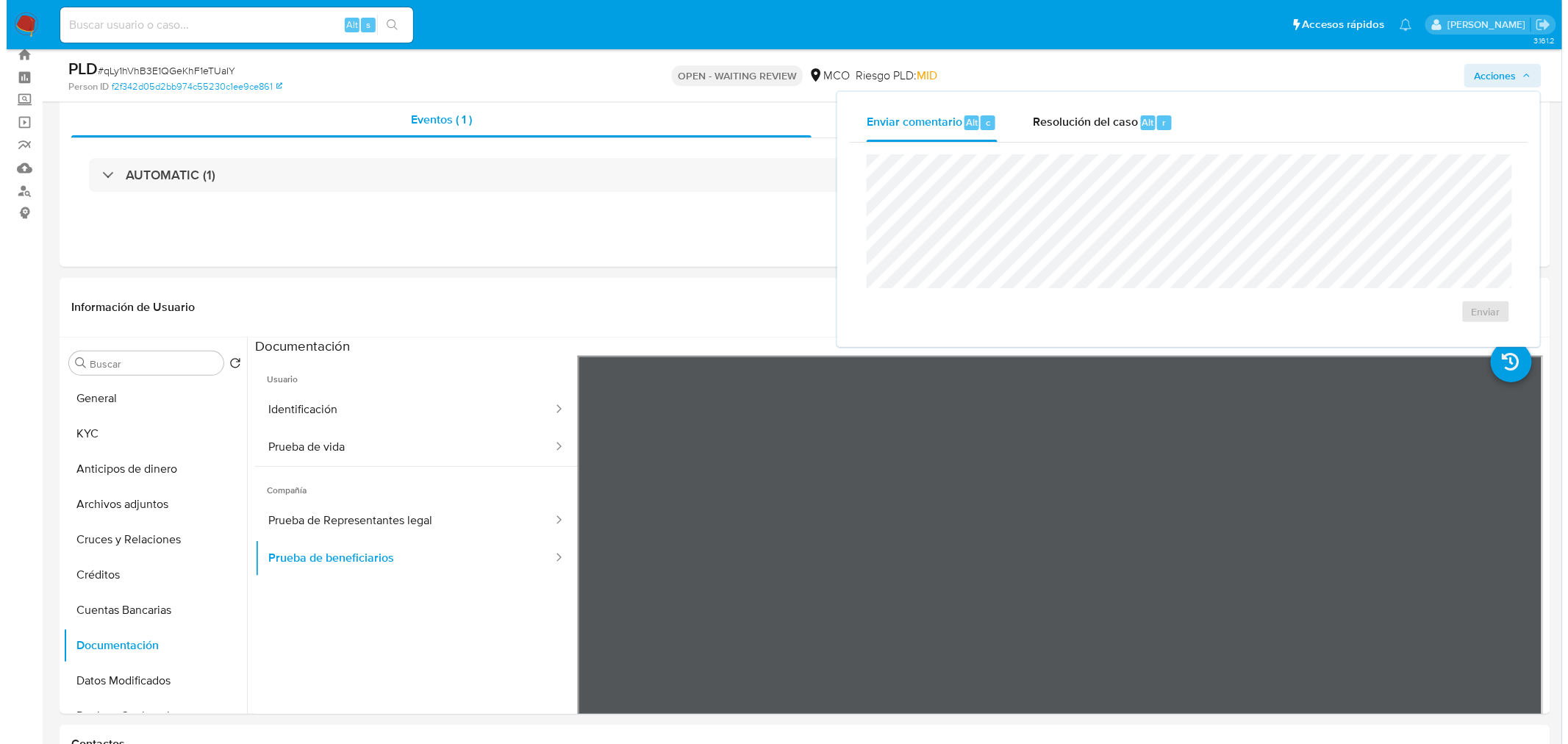
scroll to position [81, 0]
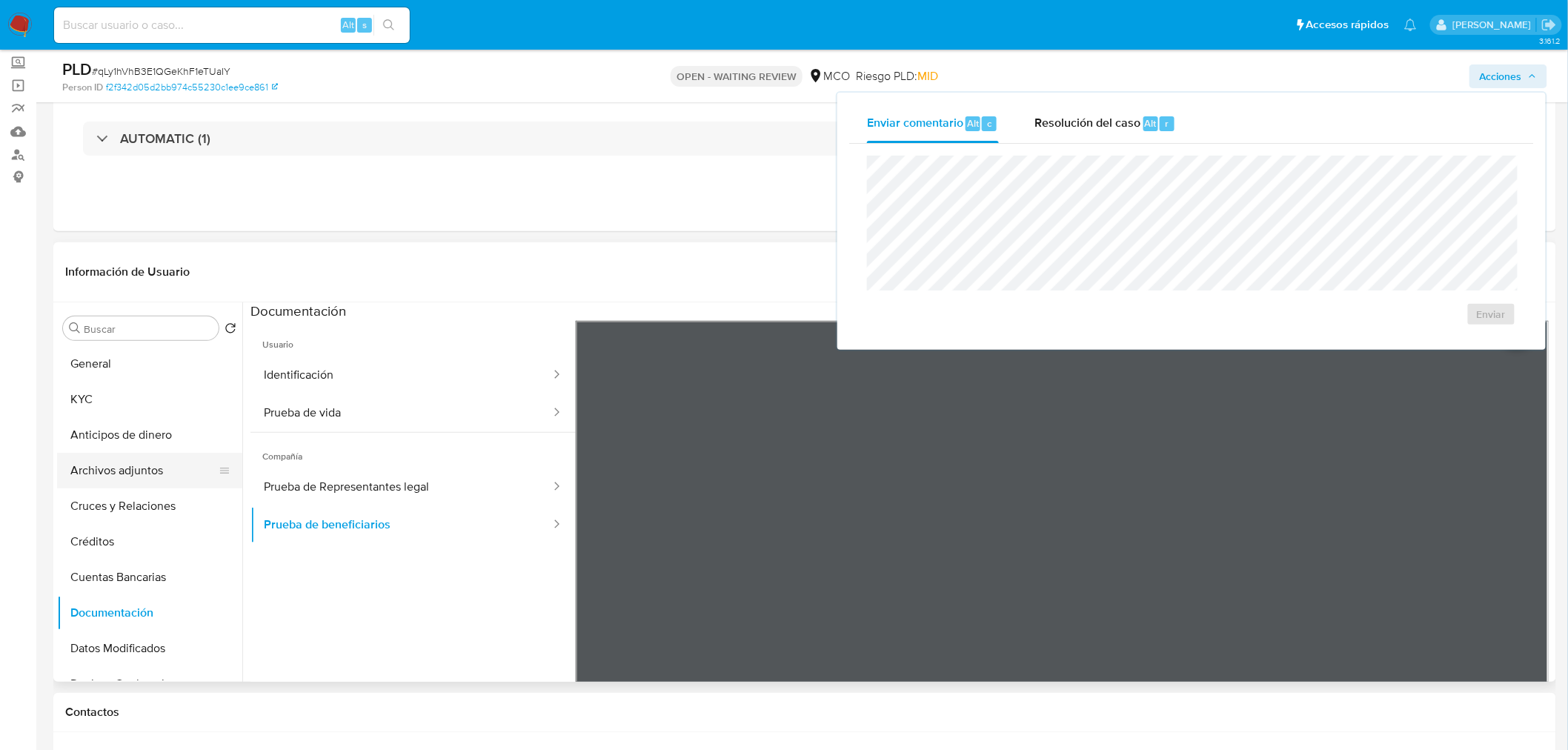
click at [130, 477] on button "Archivos adjuntos" at bounding box center [144, 470] width 173 height 36
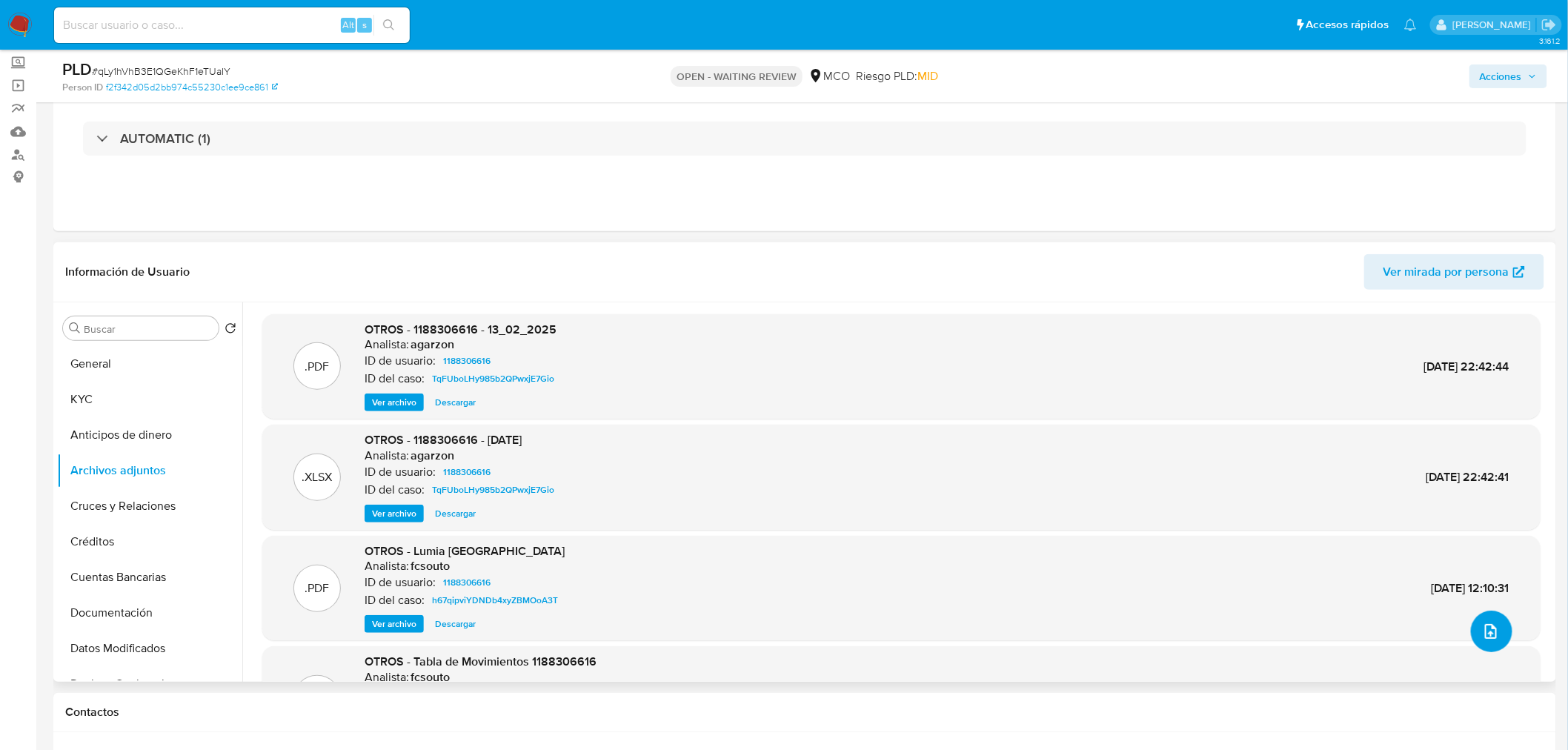
click at [1500, 635] on button "upload-file" at bounding box center [1492, 631] width 41 height 41
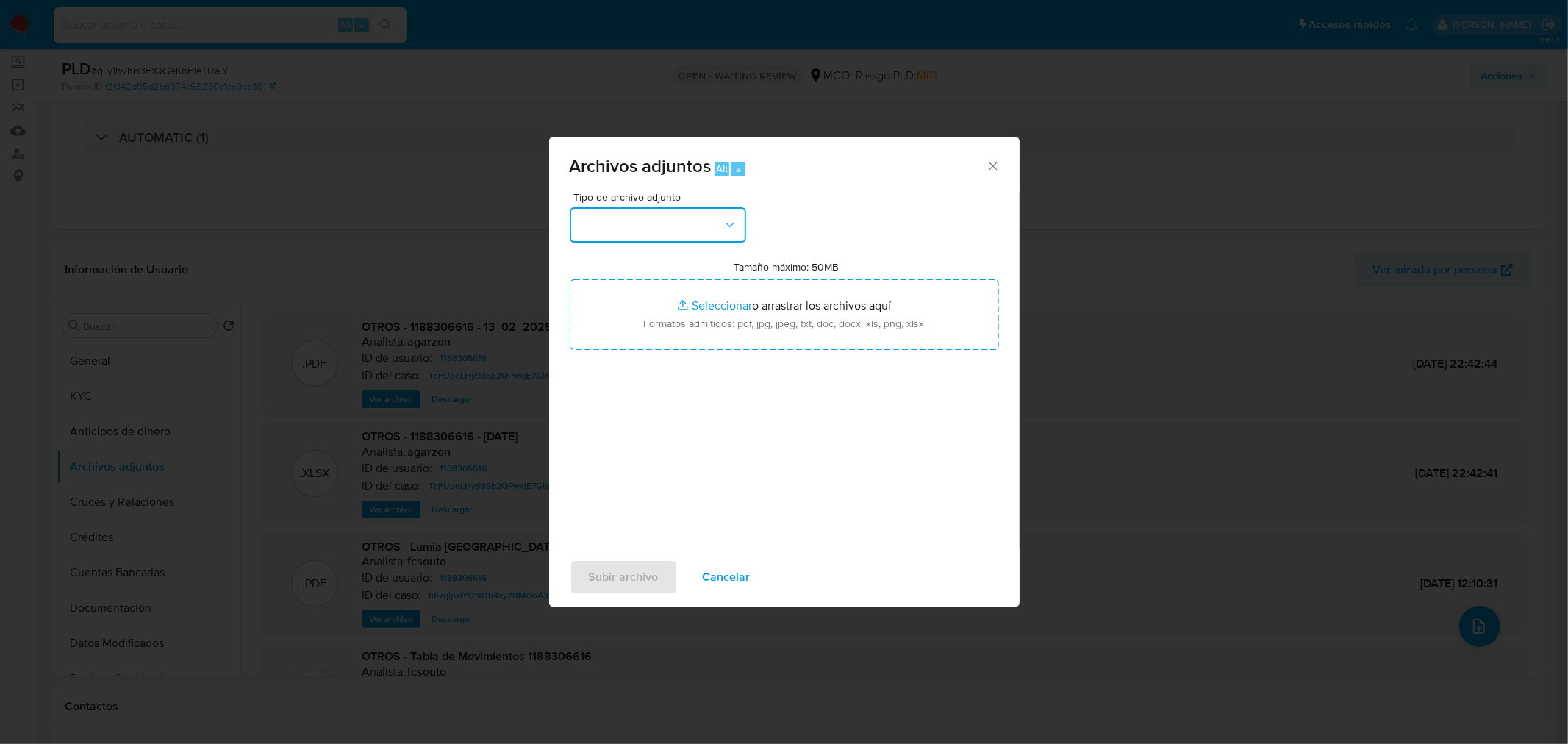
click at [666, 222] on button "button" at bounding box center [658, 225] width 177 height 36
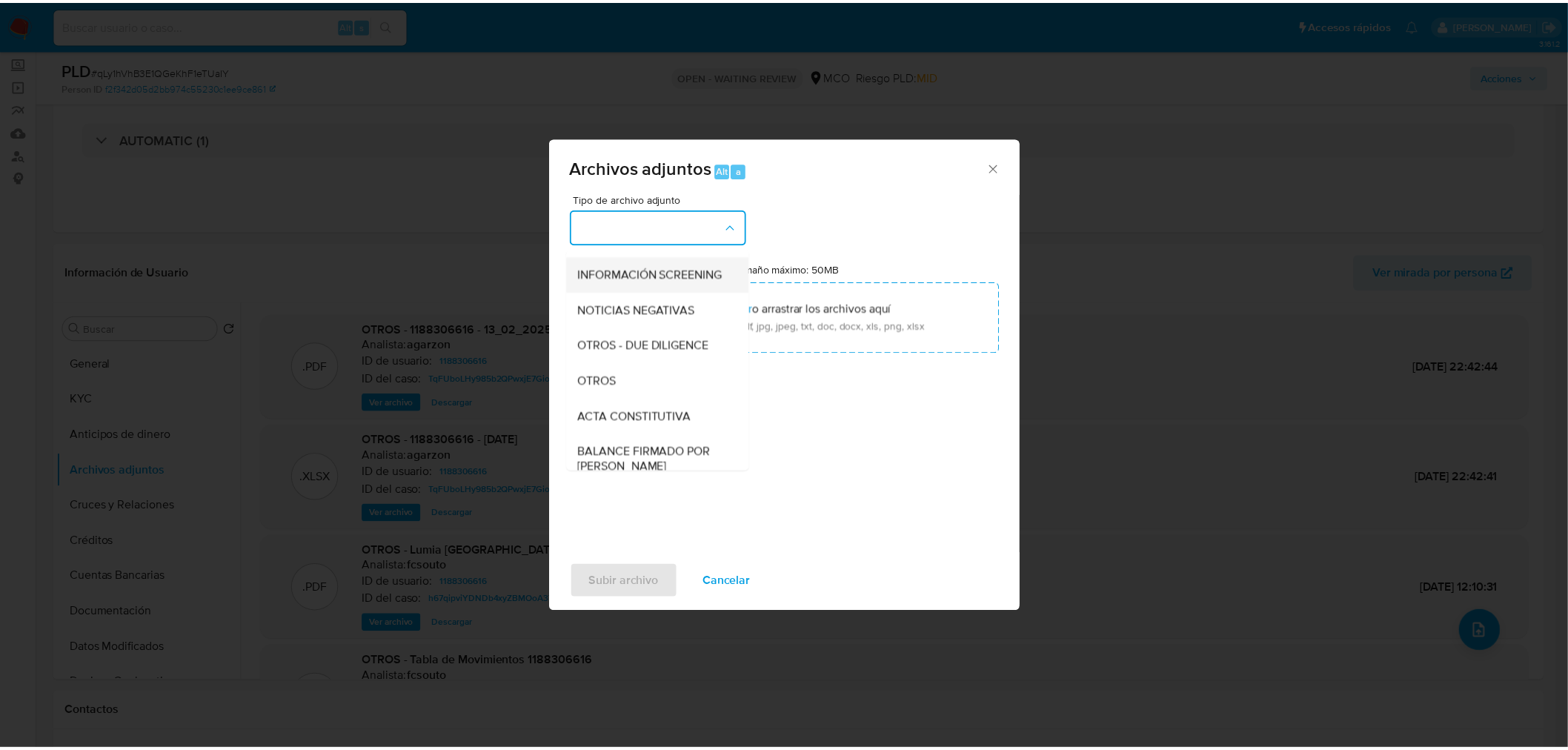
scroll to position [165, 0]
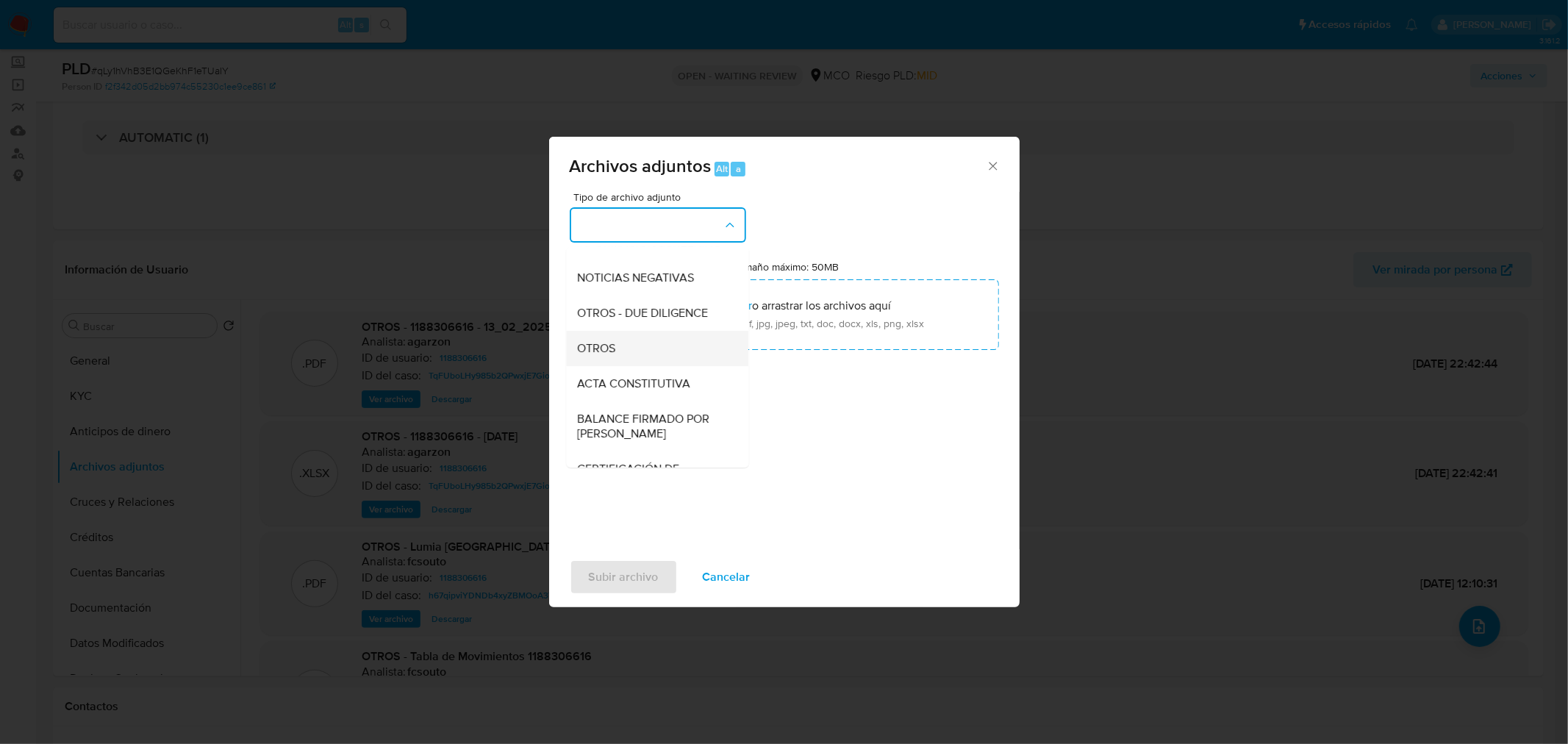
click at [643, 365] on div "OTROS" at bounding box center [652, 347] width 150 height 36
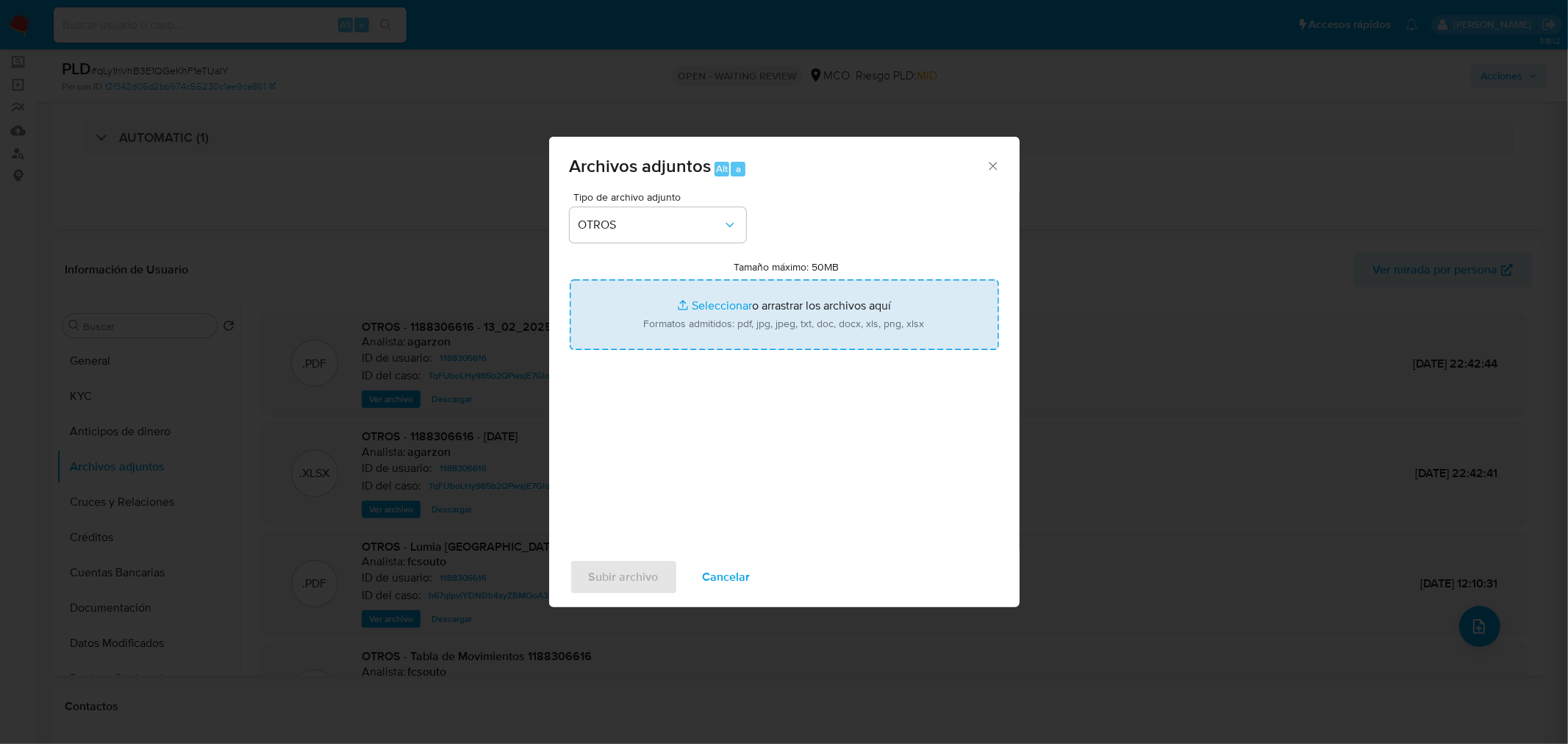
click at [814, 329] on input "Tamaño máximo: 50MB Seleccionar archivos" at bounding box center [784, 314] width 429 height 70
type input "C:\fakepath\1188306616 - 2_10_2025.pdf"
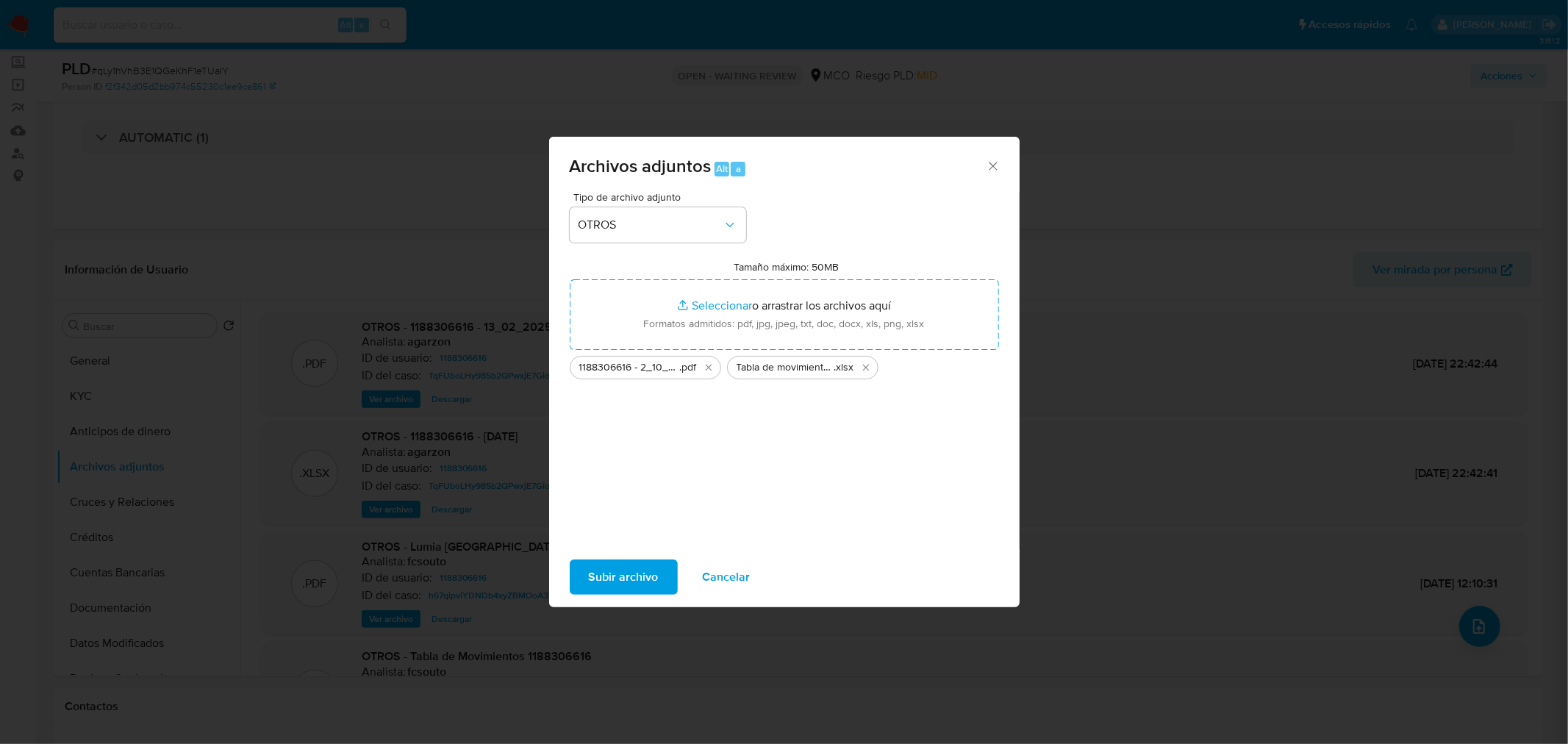
click at [632, 566] on span "Subir archivo" at bounding box center [623, 577] width 70 height 32
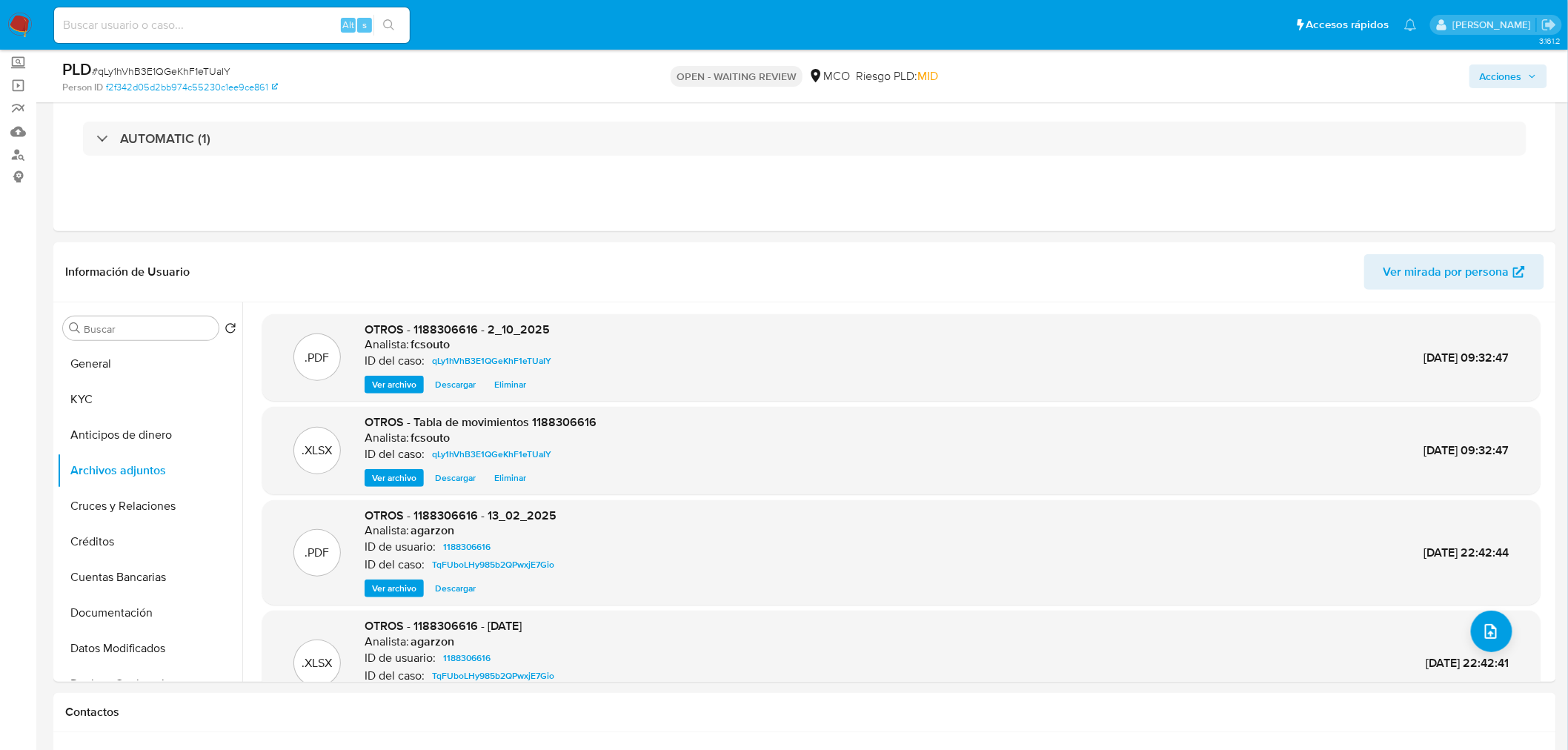
click at [1502, 82] on span "Acciones" at bounding box center [1500, 76] width 42 height 24
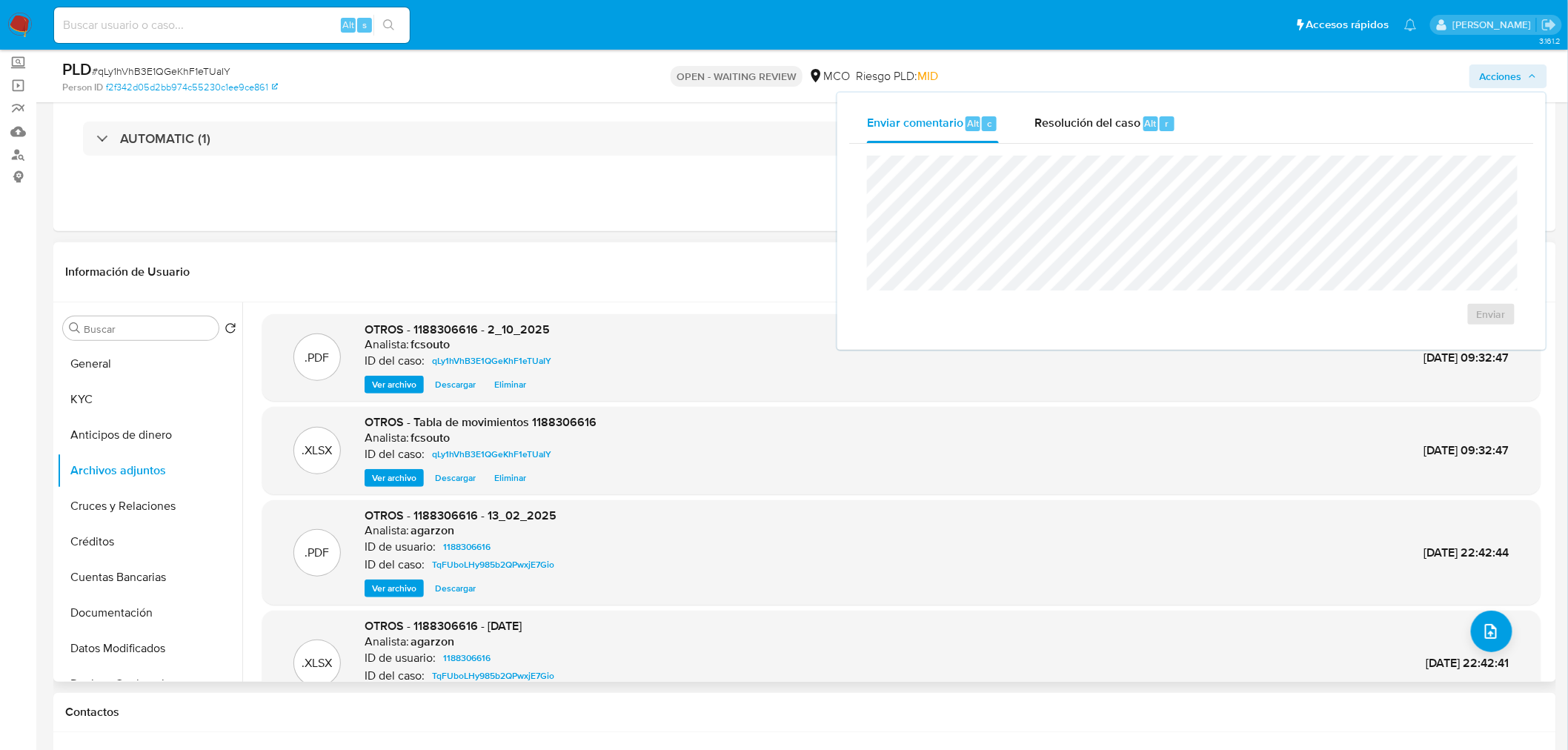
click at [576, 299] on div "Información de Usuario Ver mirada por persona" at bounding box center [805, 272] width 1503 height 60
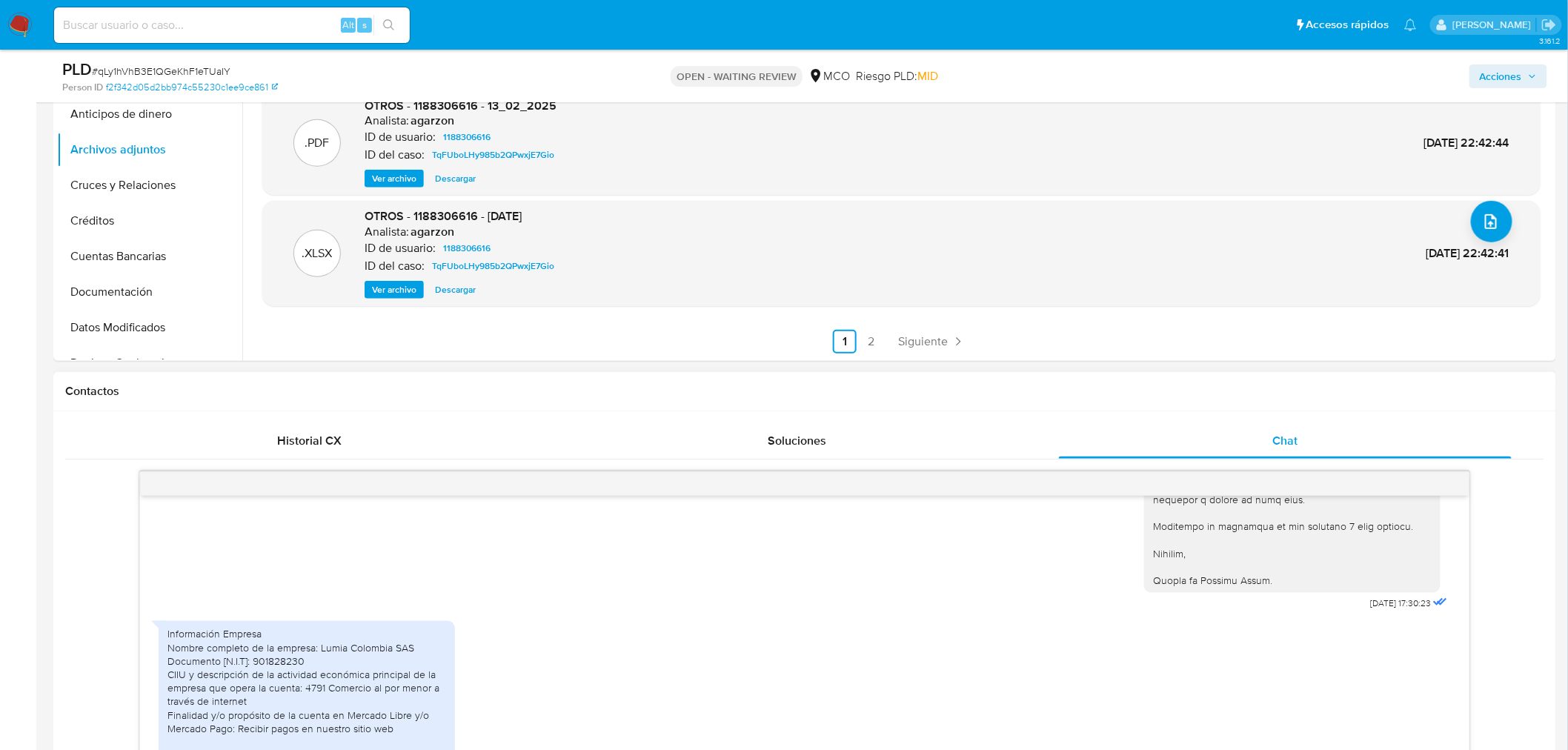
scroll to position [659, 0]
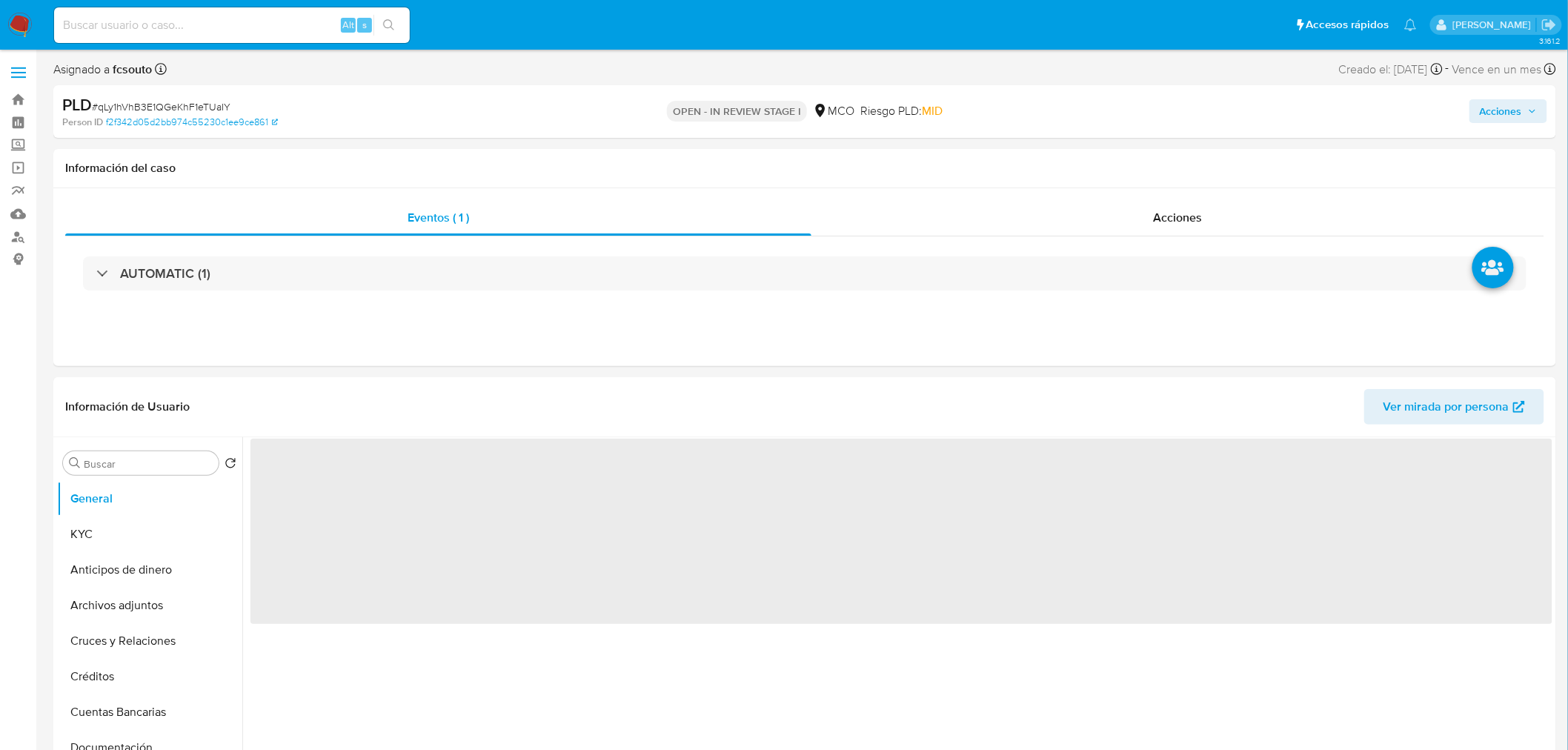
select select "10"
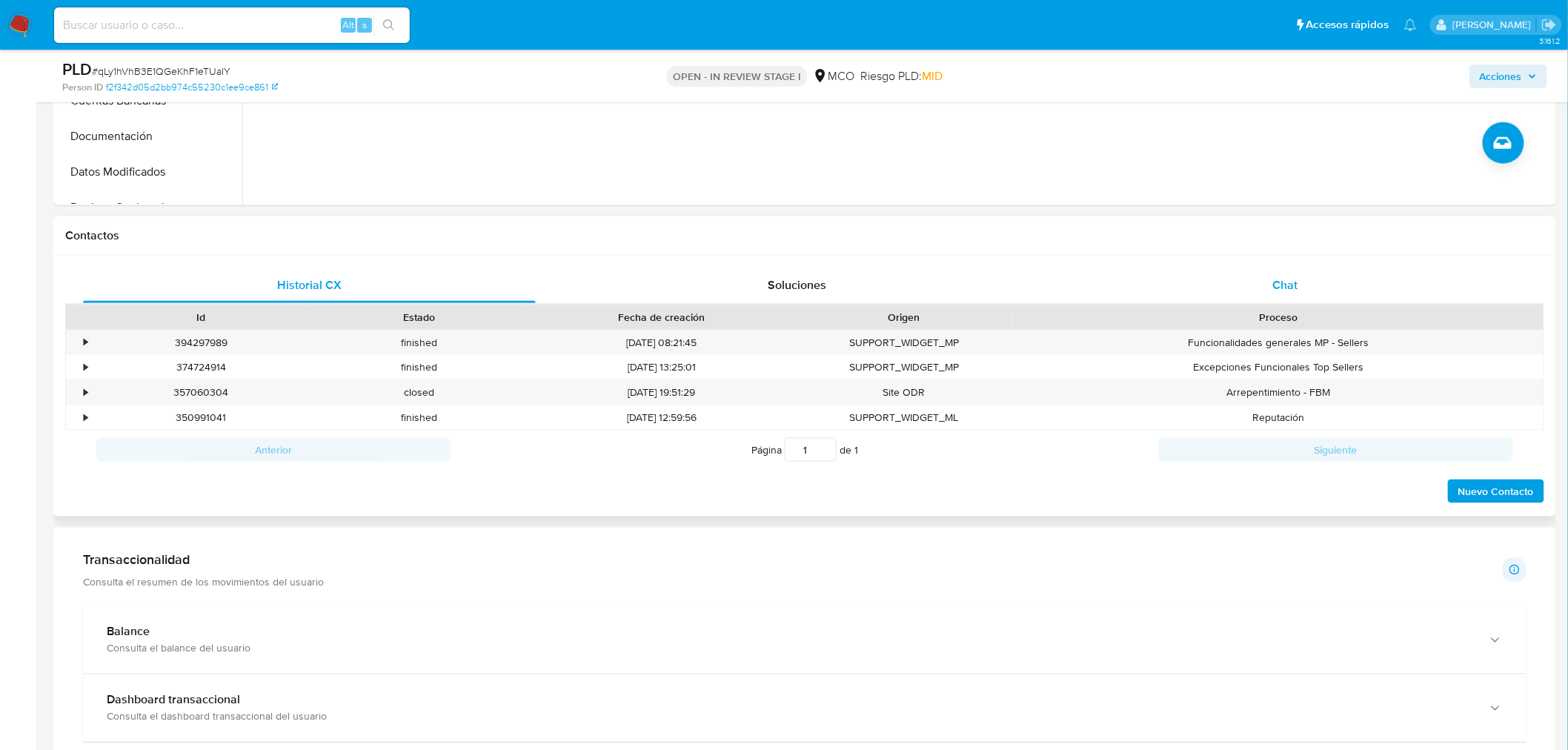
scroll to position [576, 0]
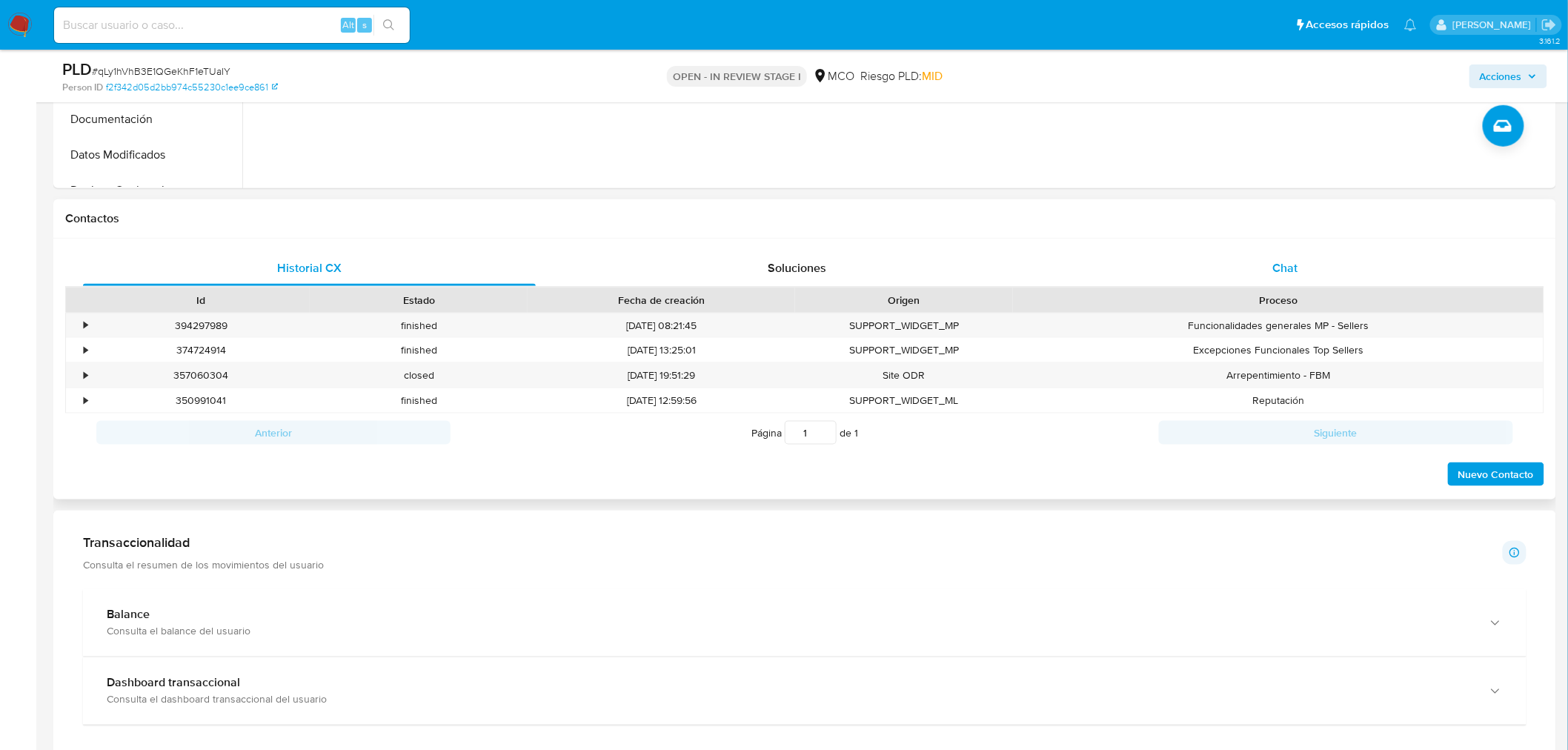
click at [1324, 262] on div "Chat" at bounding box center [1285, 268] width 452 height 36
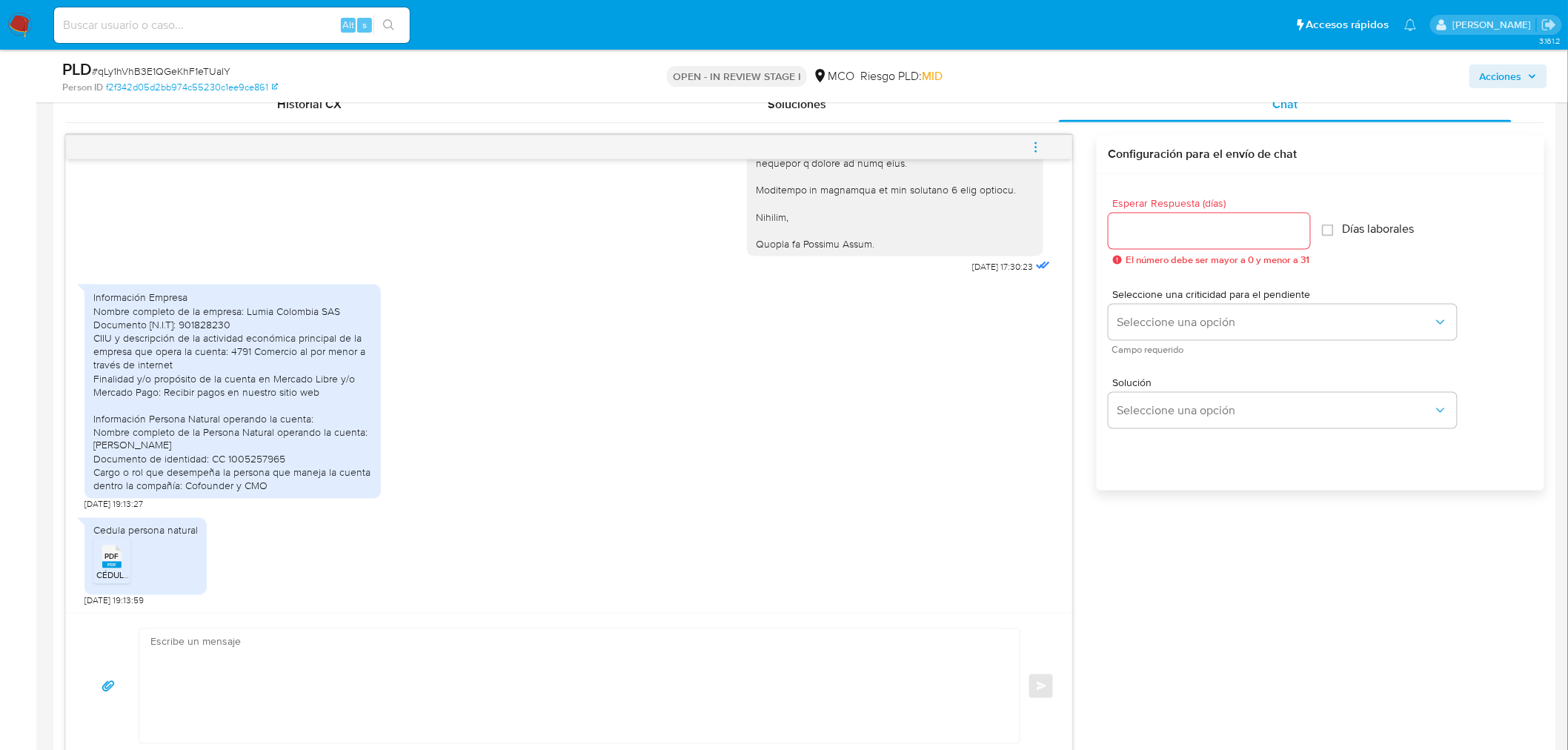
scroll to position [741, 0]
click at [1166, 220] on input "Esperar Respuesta (días)" at bounding box center [1209, 230] width 201 height 19
type input "3"
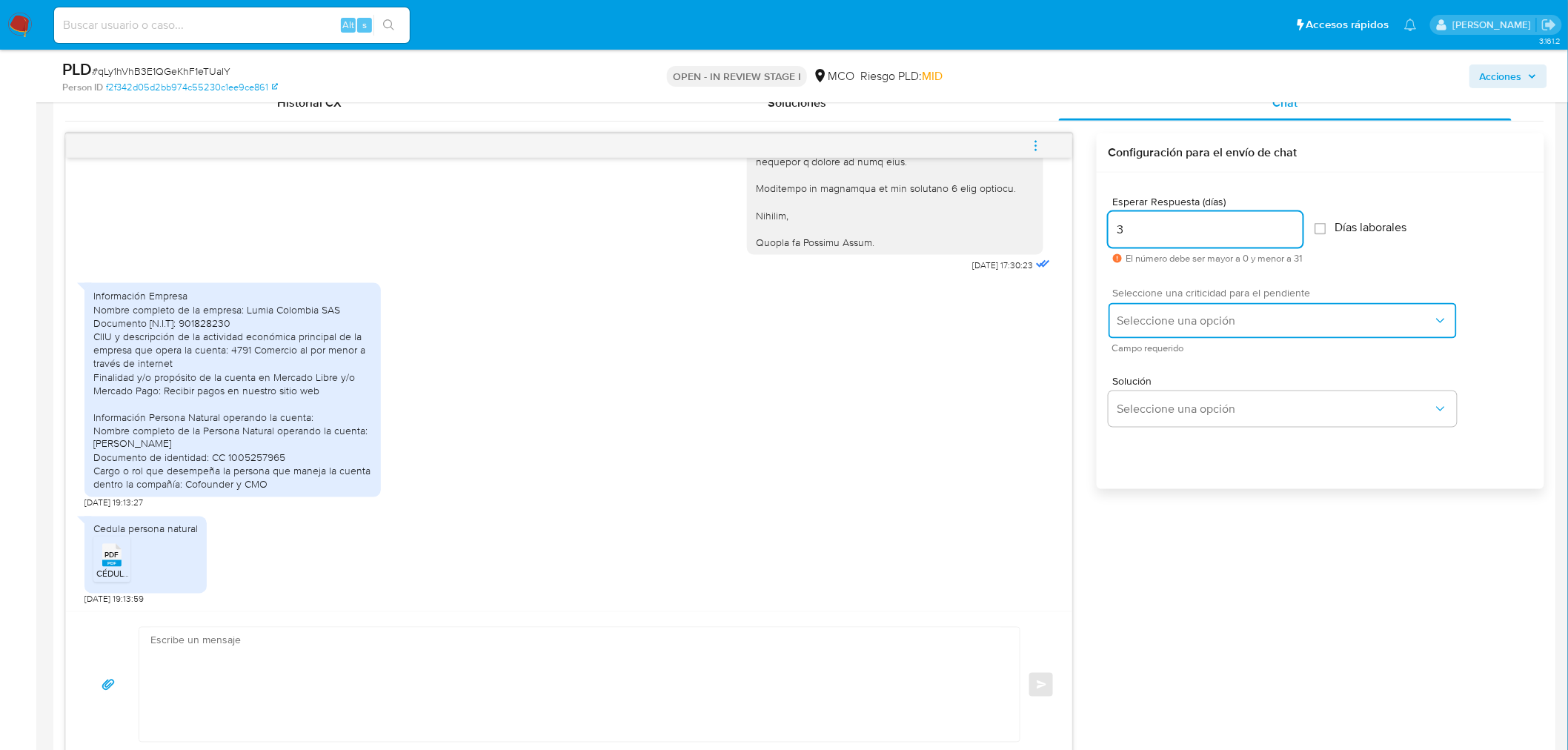
click at [1178, 326] on span "Seleccione una opción" at bounding box center [1275, 321] width 316 height 15
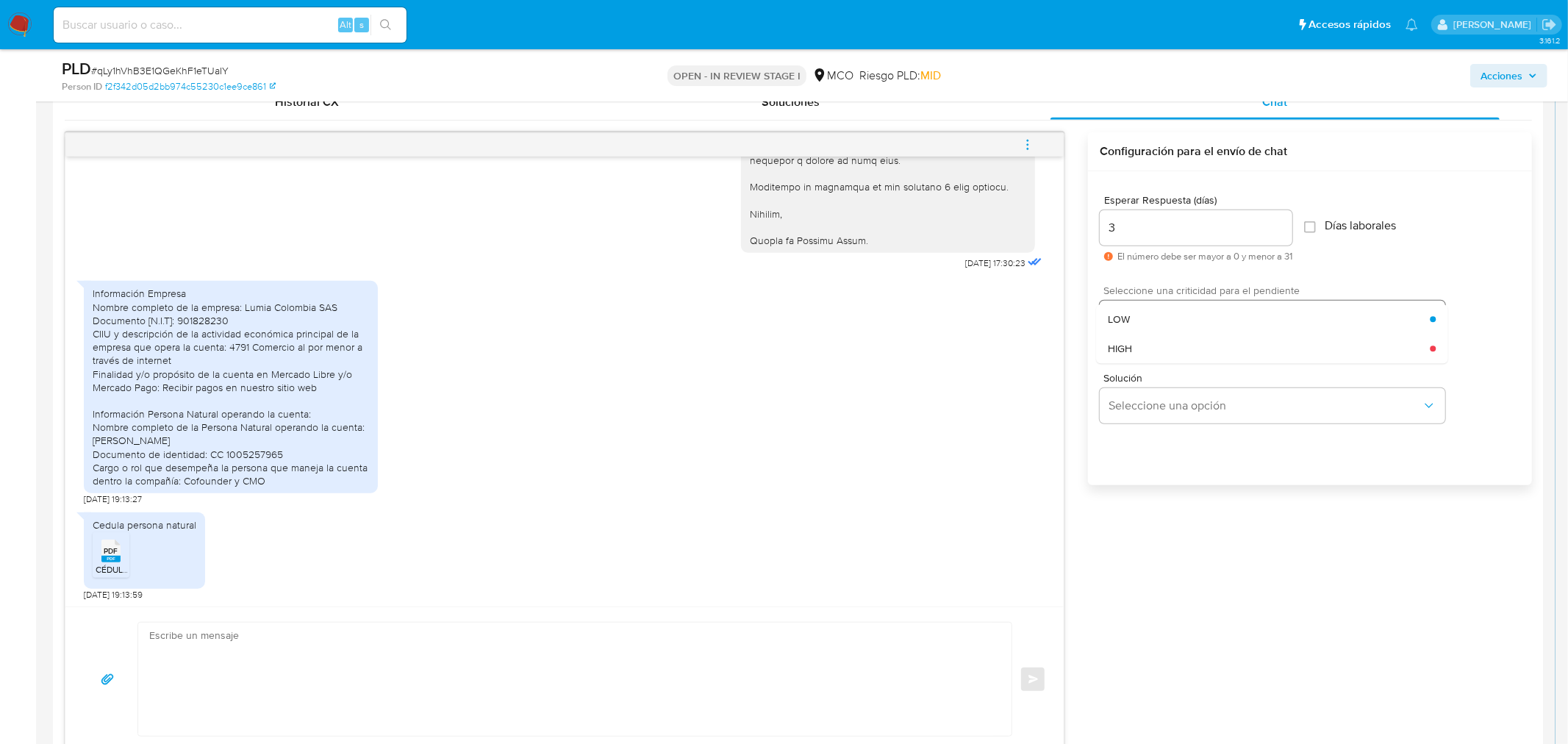
click at [1169, 323] on div "LOW" at bounding box center [1268, 319] width 322 height 29
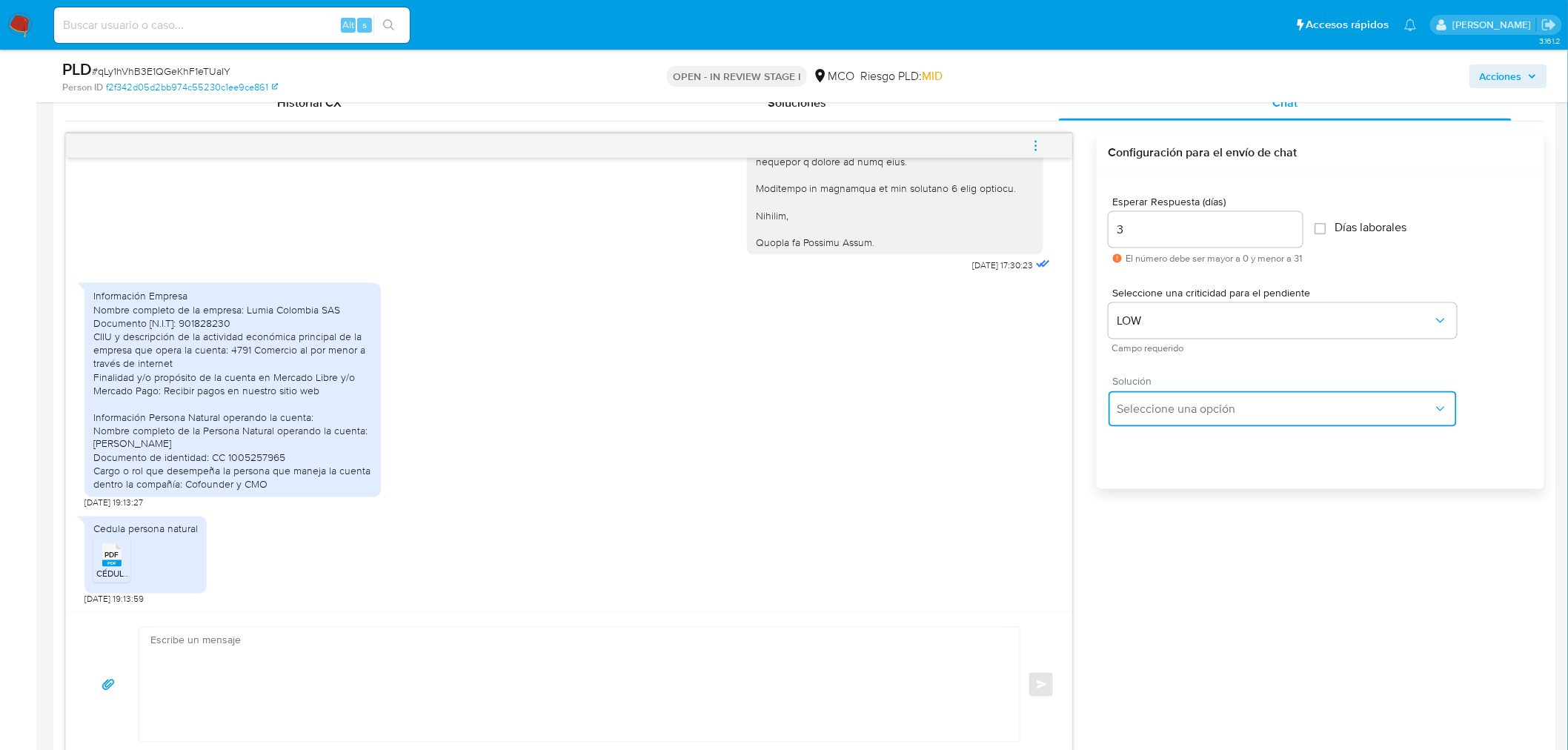
click at [1199, 404] on span "Seleccione una opción" at bounding box center [1275, 409] width 316 height 15
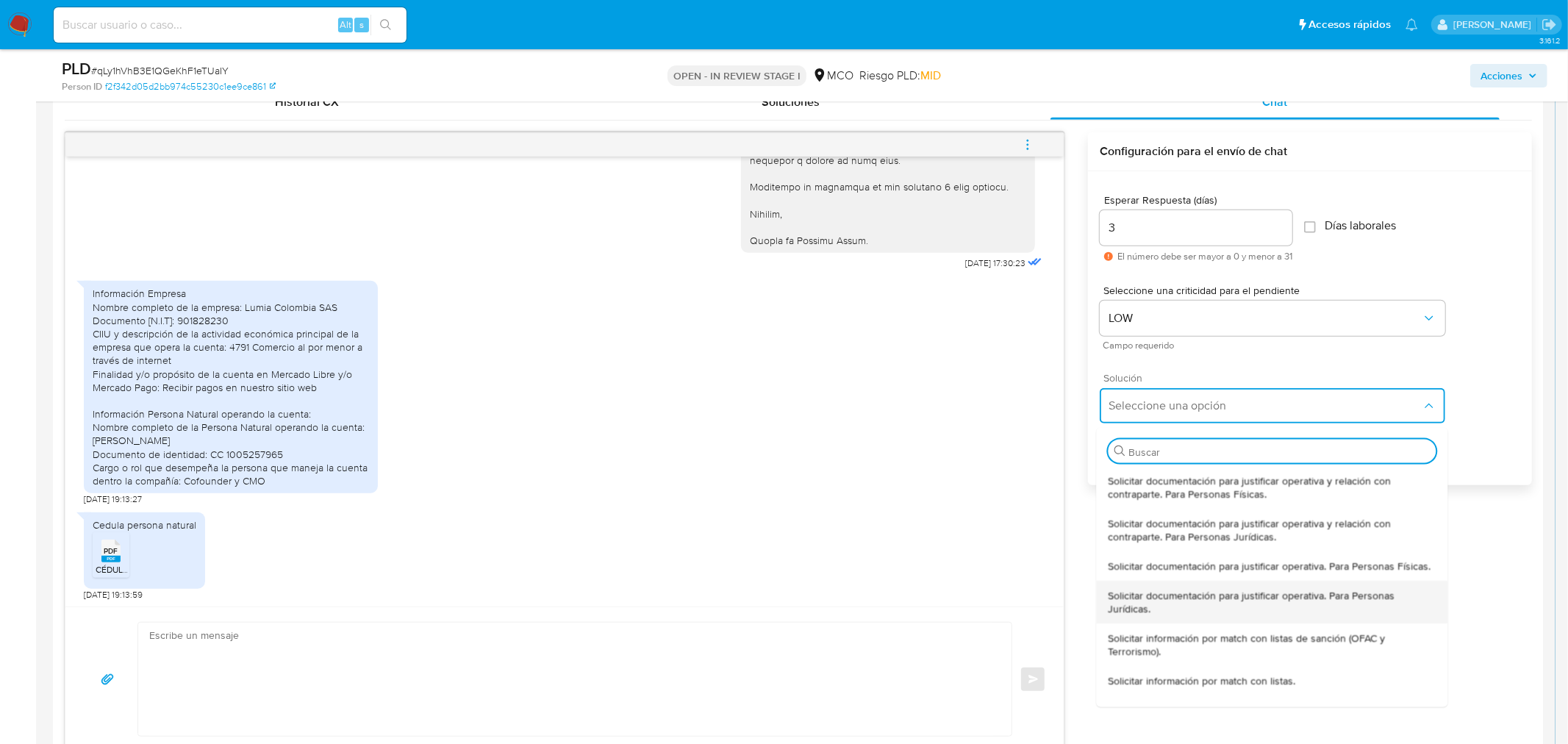
click at [1229, 608] on span "Solicitar documentación para justificar operativa. Para Personas Jurídicas." at bounding box center [1271, 602] width 328 height 27
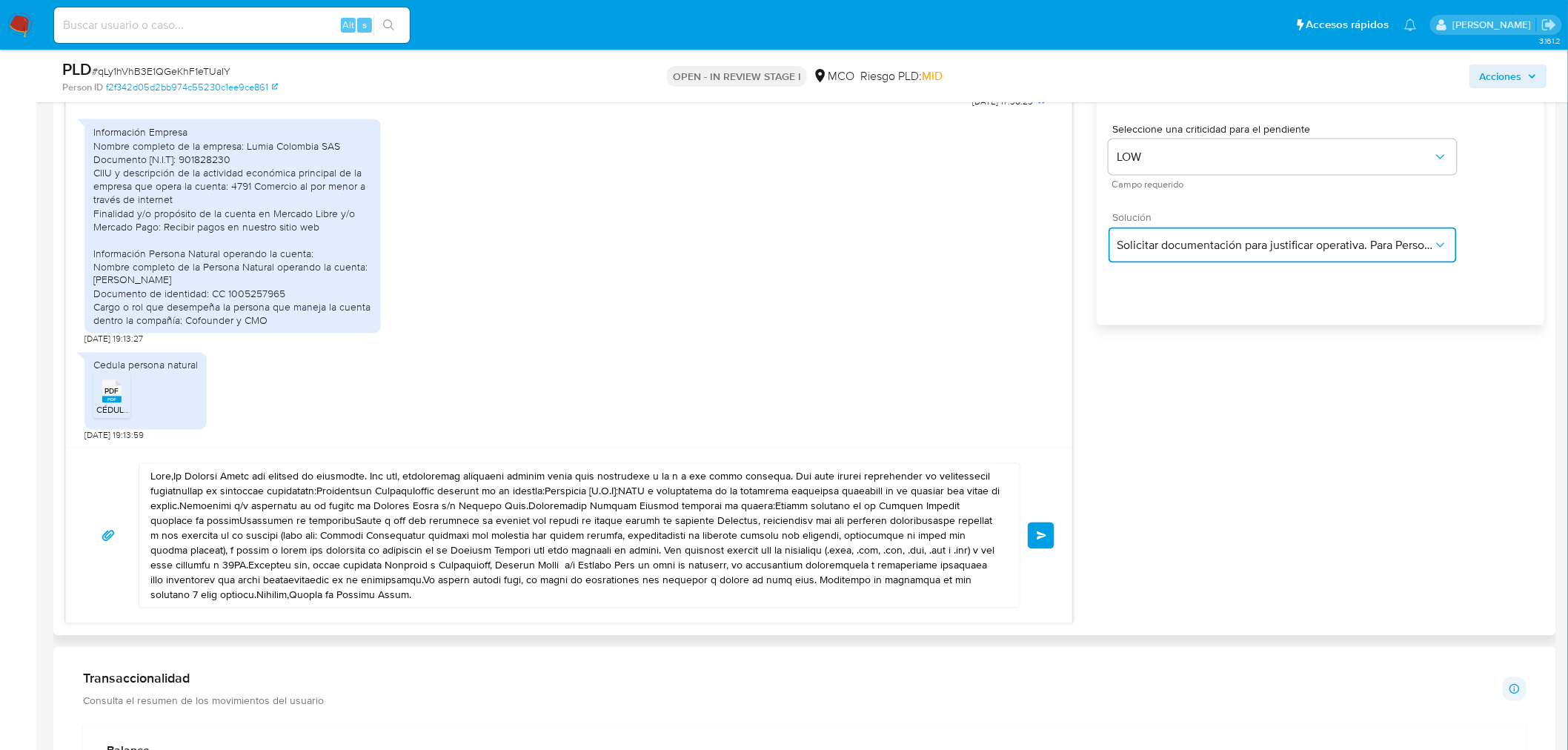
scroll to position [906, 0]
click at [175, 477] on textarea at bounding box center [576, 534] width 851 height 144
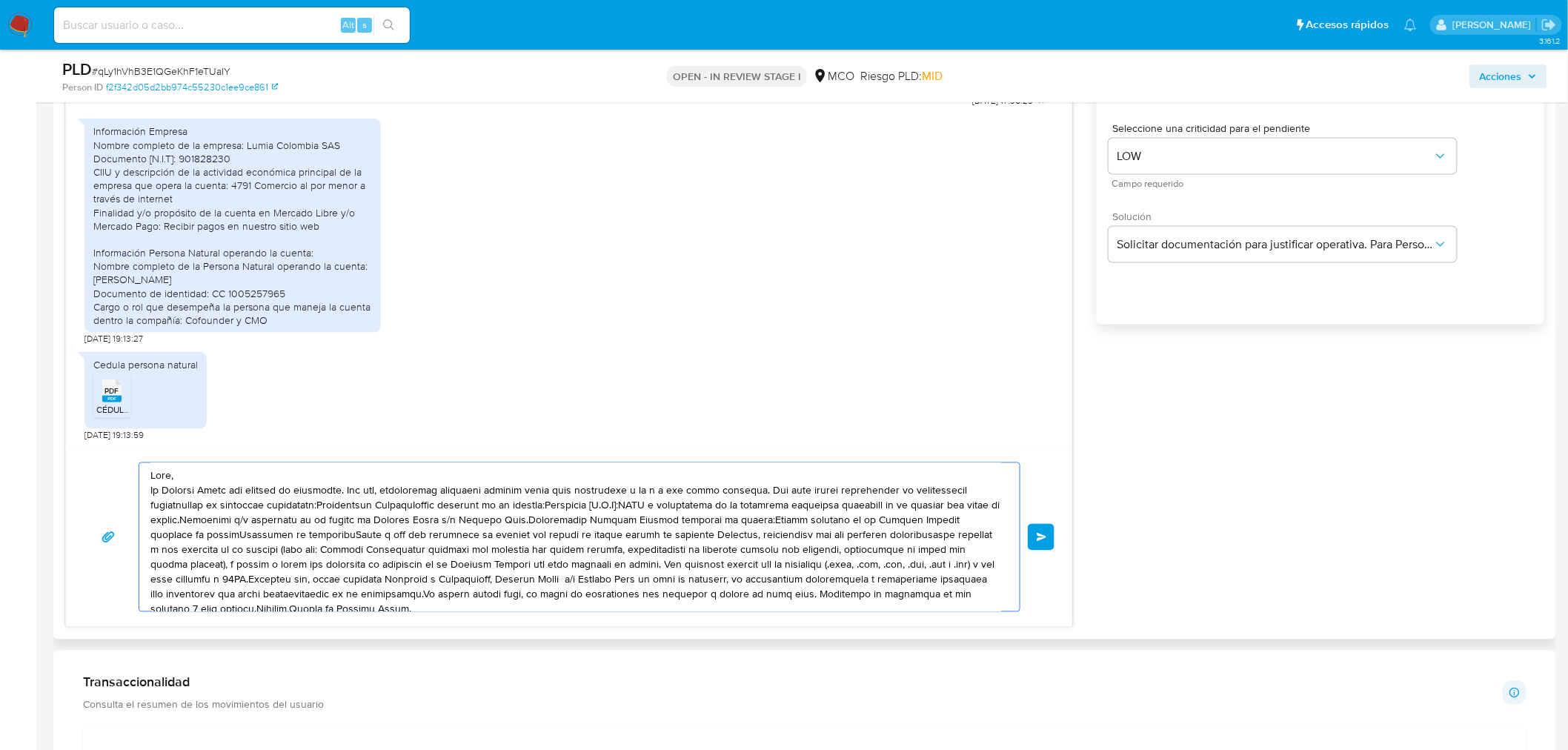
drag, startPoint x: 777, startPoint y: 538, endPoint x: 141, endPoint y: 492, distance: 637.7
click at [141, 492] on div at bounding box center [576, 537] width 873 height 148
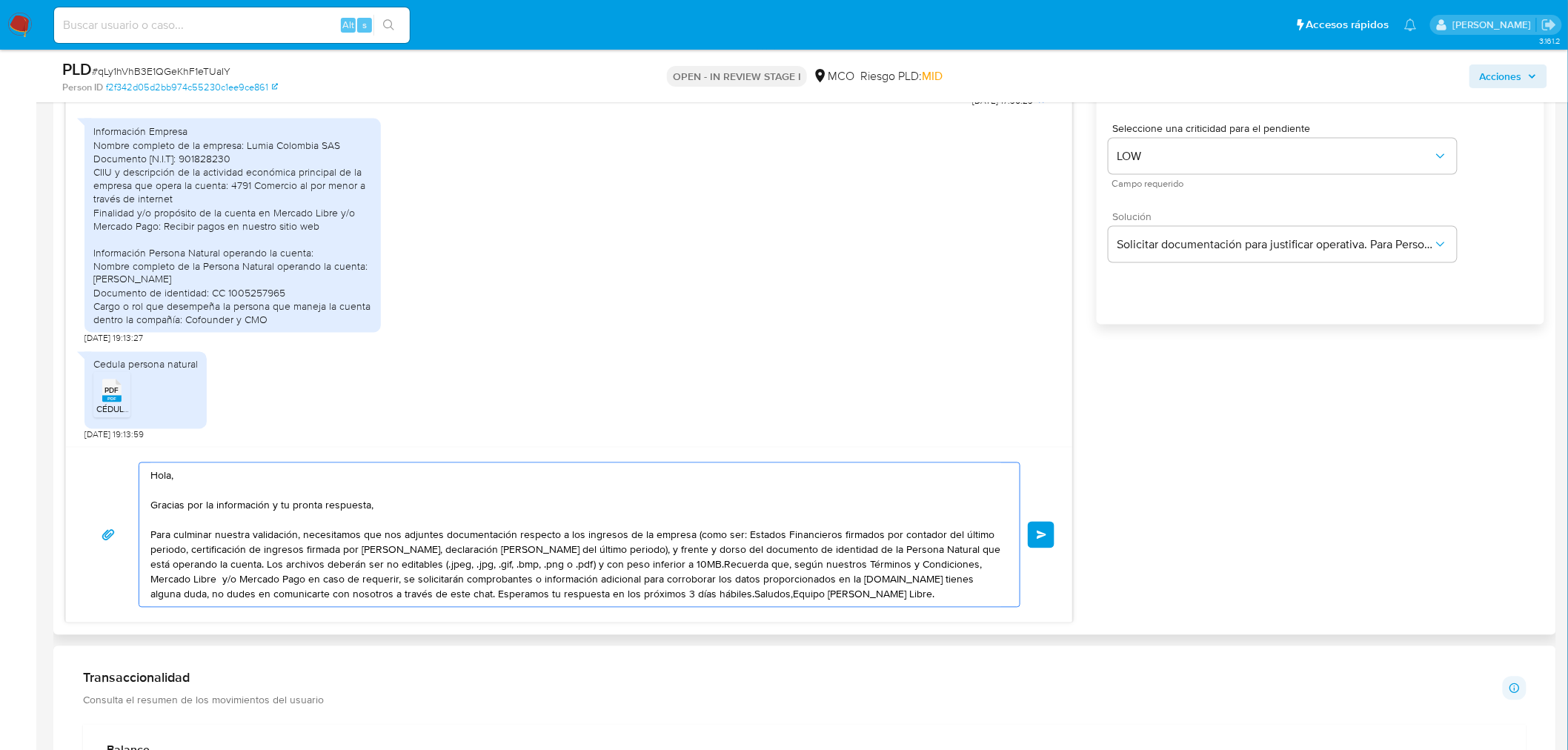
drag, startPoint x: 590, startPoint y: 551, endPoint x: 181, endPoint y: 561, distance: 409.1
click at [181, 561] on textarea "Hola, Gracias por la información y tu pronta respuesta, Para culminar nuestra v…" at bounding box center [576, 534] width 851 height 144
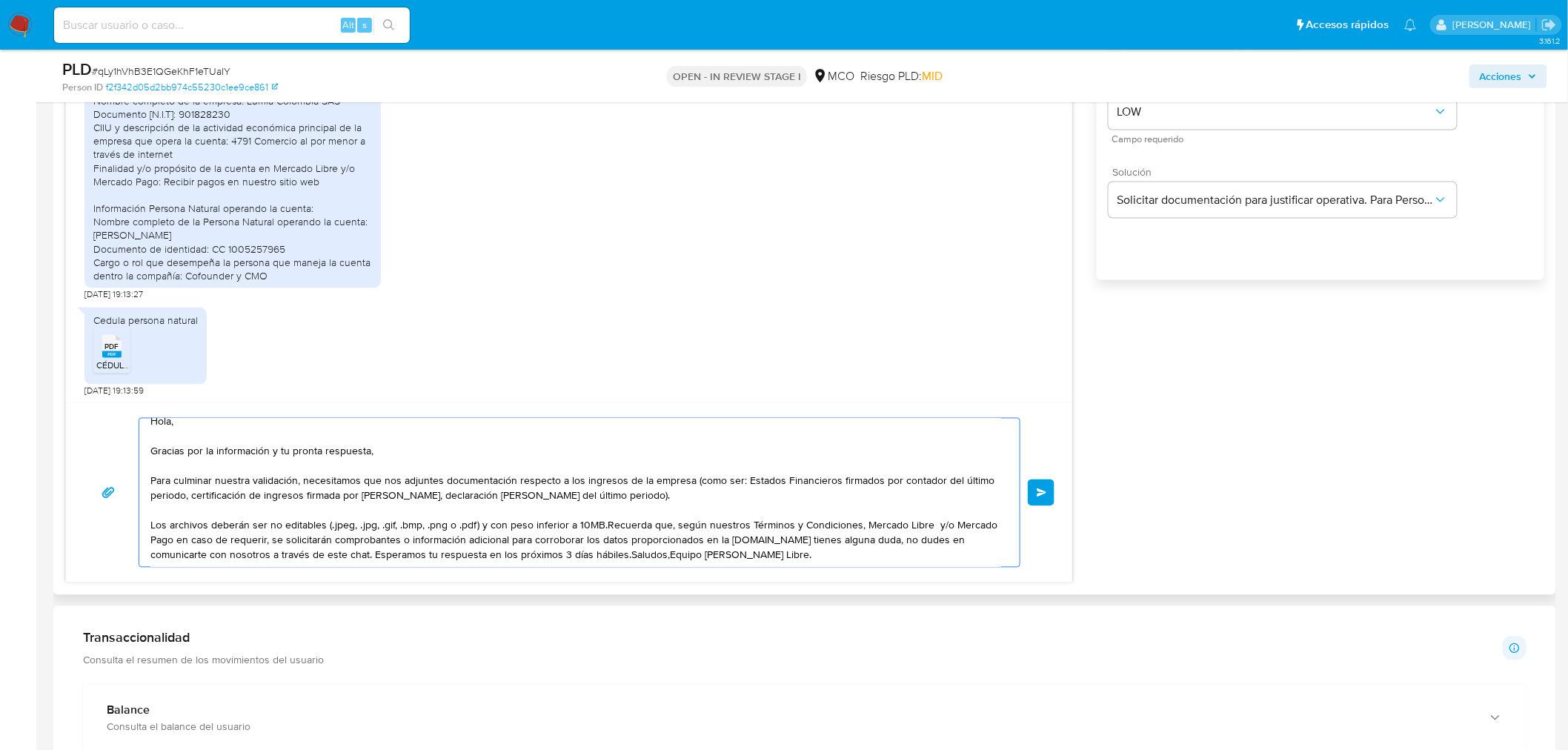
scroll to position [988, 0]
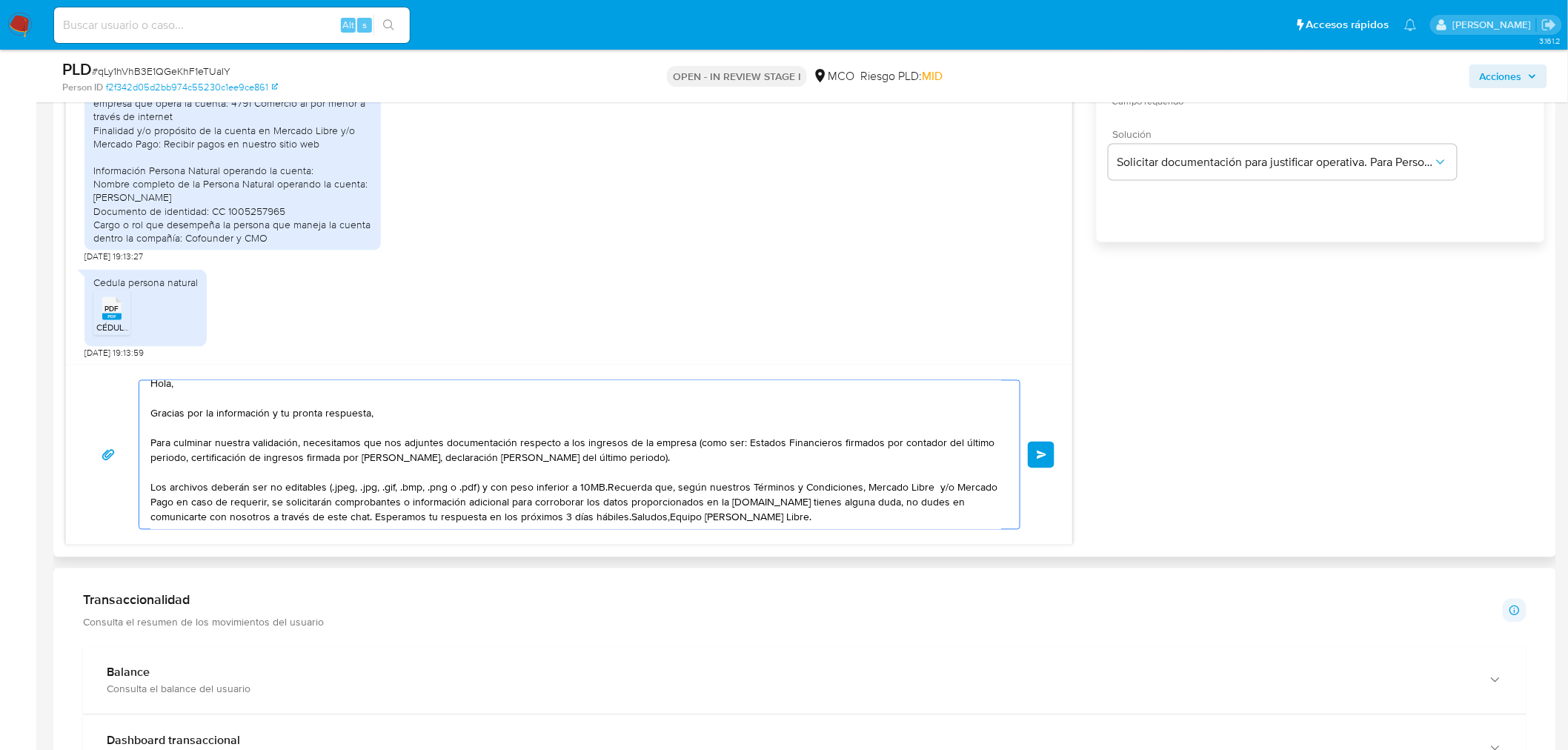
click at [604, 482] on textarea "Hola, Gracias por la información y tu pronta respuesta, Para culminar nuestra v…" at bounding box center [576, 455] width 851 height 148
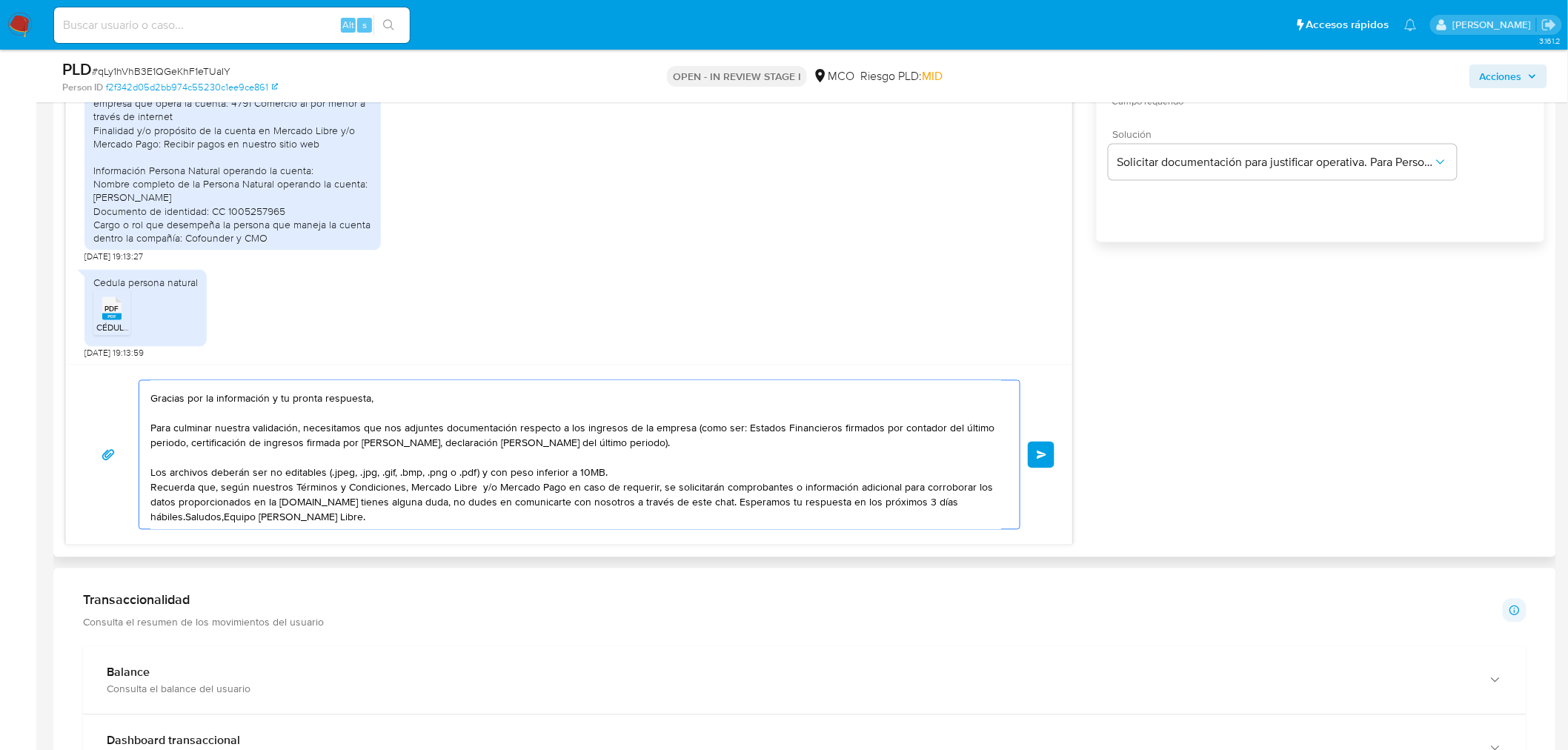
click at [335, 502] on textarea "Hola, Gracias por la información y tu pronta respuesta, Para culminar nuestra v…" at bounding box center [576, 455] width 851 height 148
click at [328, 500] on textarea "Hola, Gracias por la información y tu pronta respuesta, Para culminar nuestra v…" at bounding box center [576, 455] width 851 height 148
click at [333, 500] on textarea "Hola, Gracias por la información y tu pronta respuesta, Para culminar nuestra v…" at bounding box center [576, 455] width 851 height 148
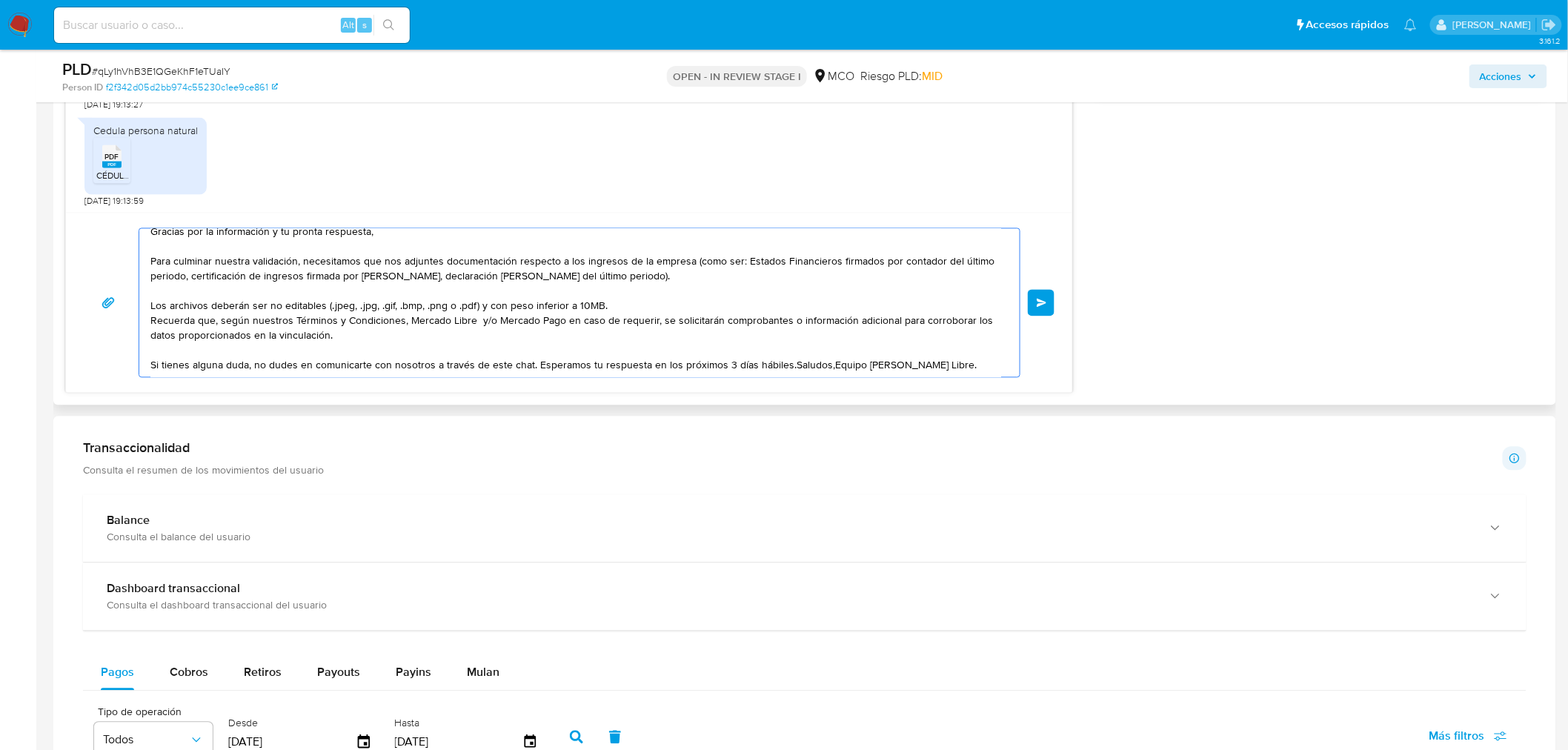
scroll to position [1152, 0]
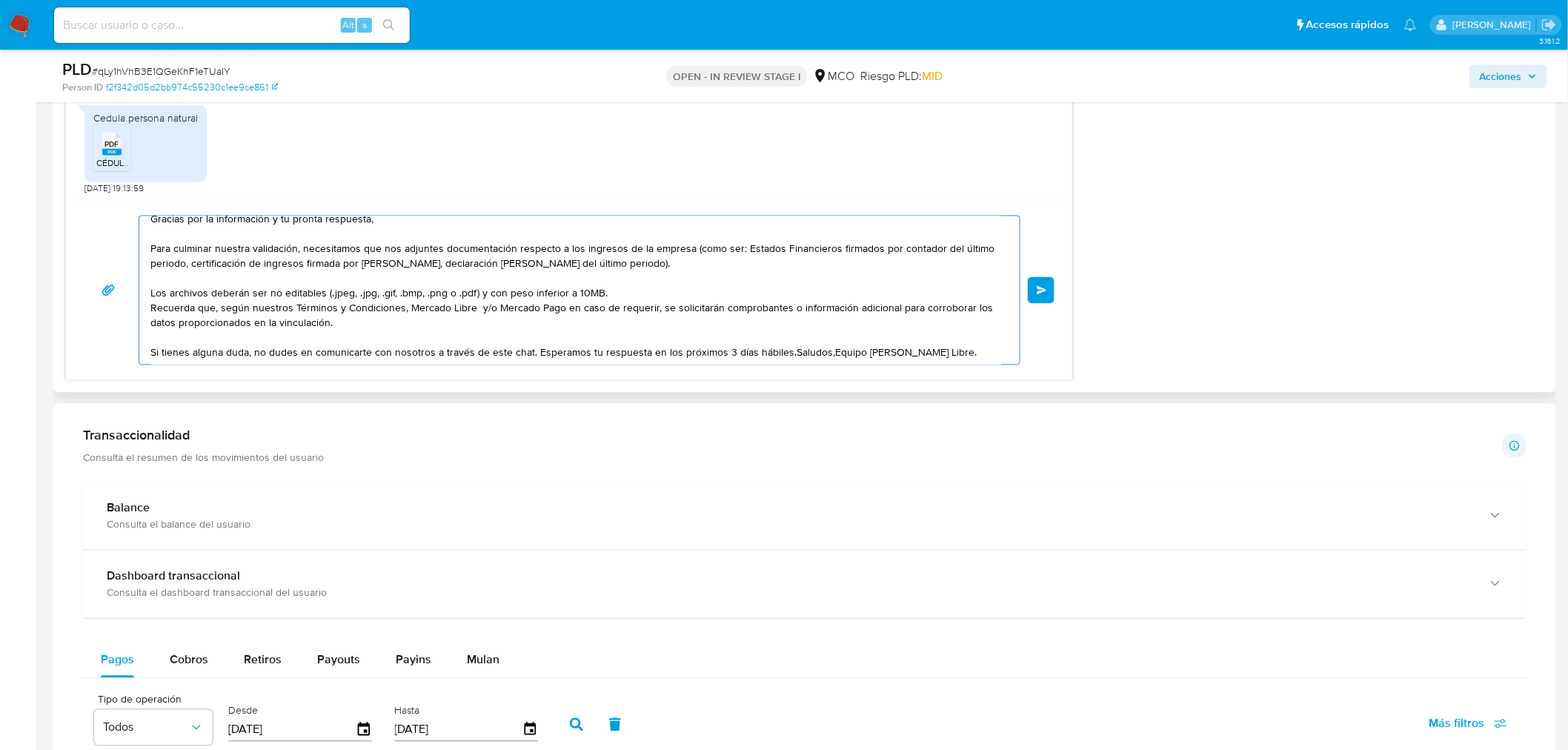
click at [536, 354] on textarea "Hola, Gracias por la información y tu pronta respuesta, Para culminar nuestra v…" at bounding box center [576, 290] width 851 height 148
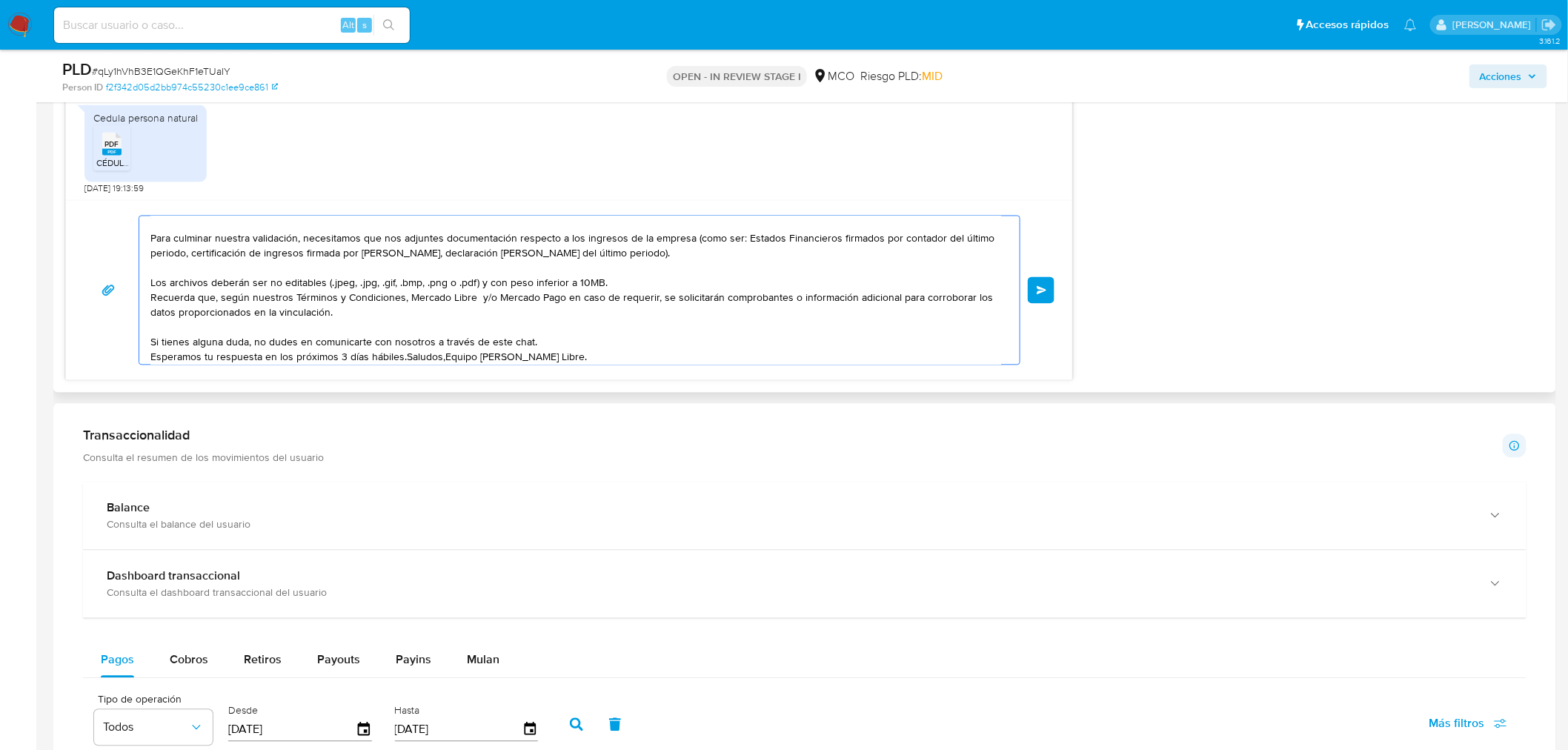
click at [404, 358] on textarea "Hola, Gracias por la información y tu pronta respuesta, Para culminar nuestra v…" at bounding box center [576, 290] width 851 height 148
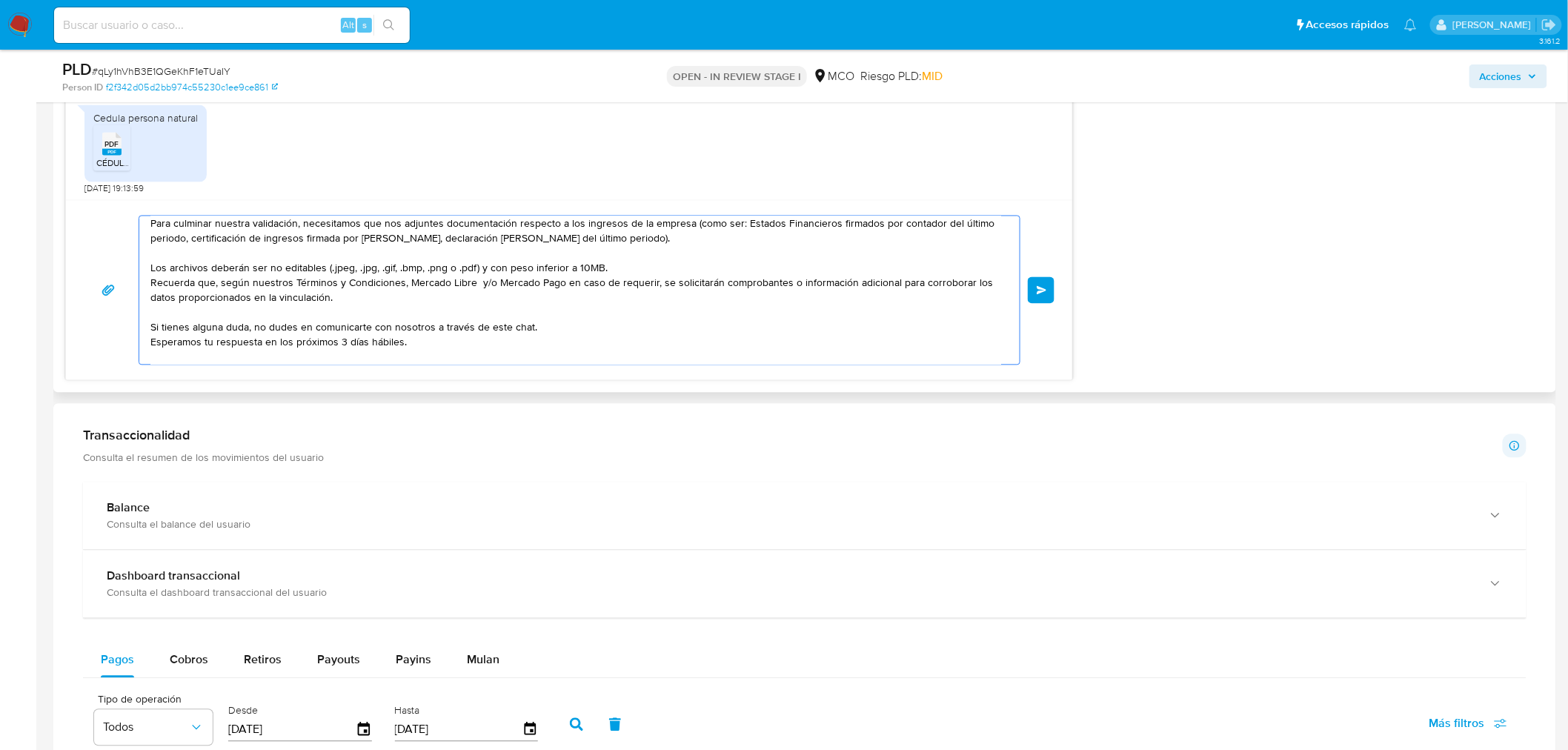
scroll to position [80, 0]
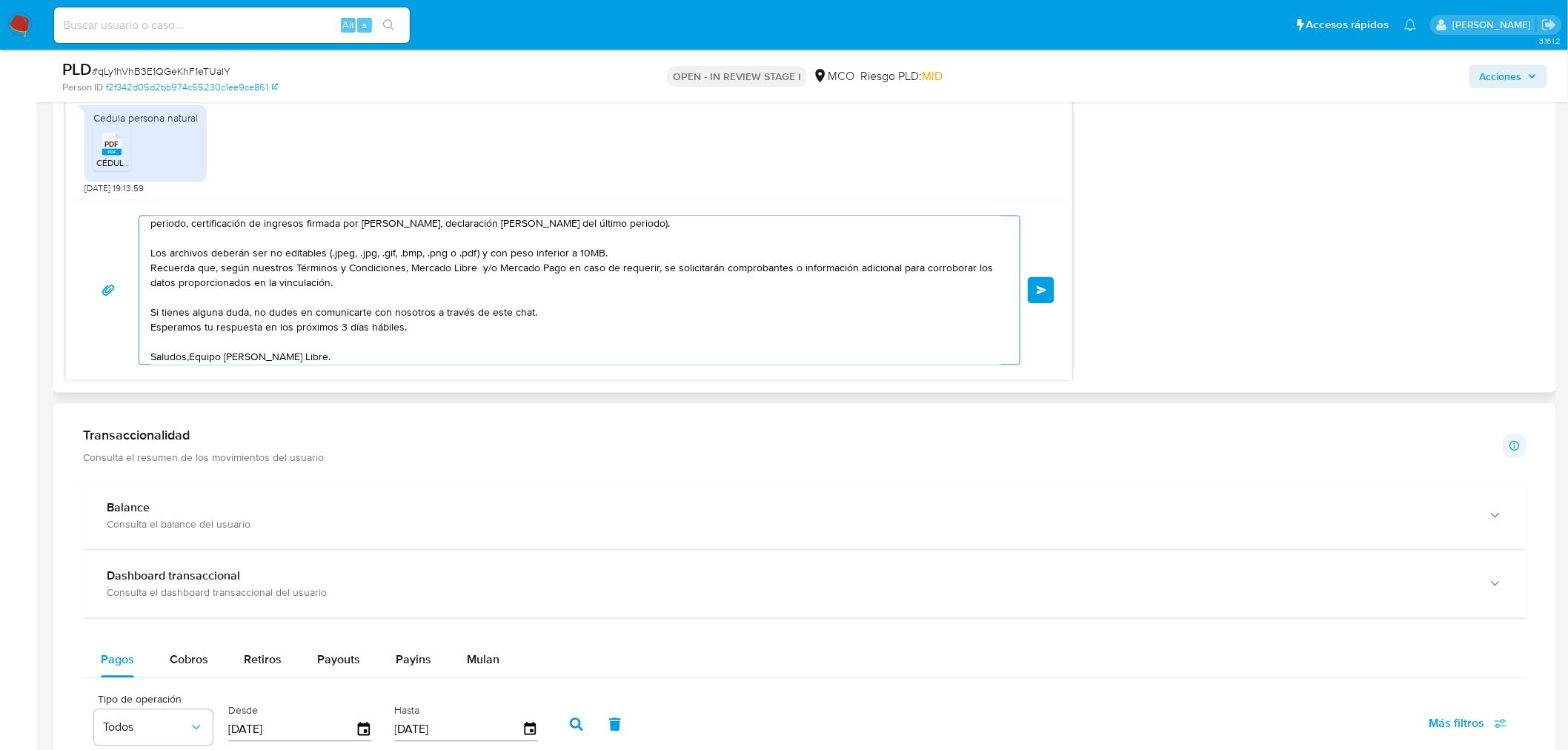
click at [191, 357] on textarea "Hola, Gracias por la información y tu pronta respuesta, Para culminar nuestra v…" at bounding box center [576, 290] width 851 height 148
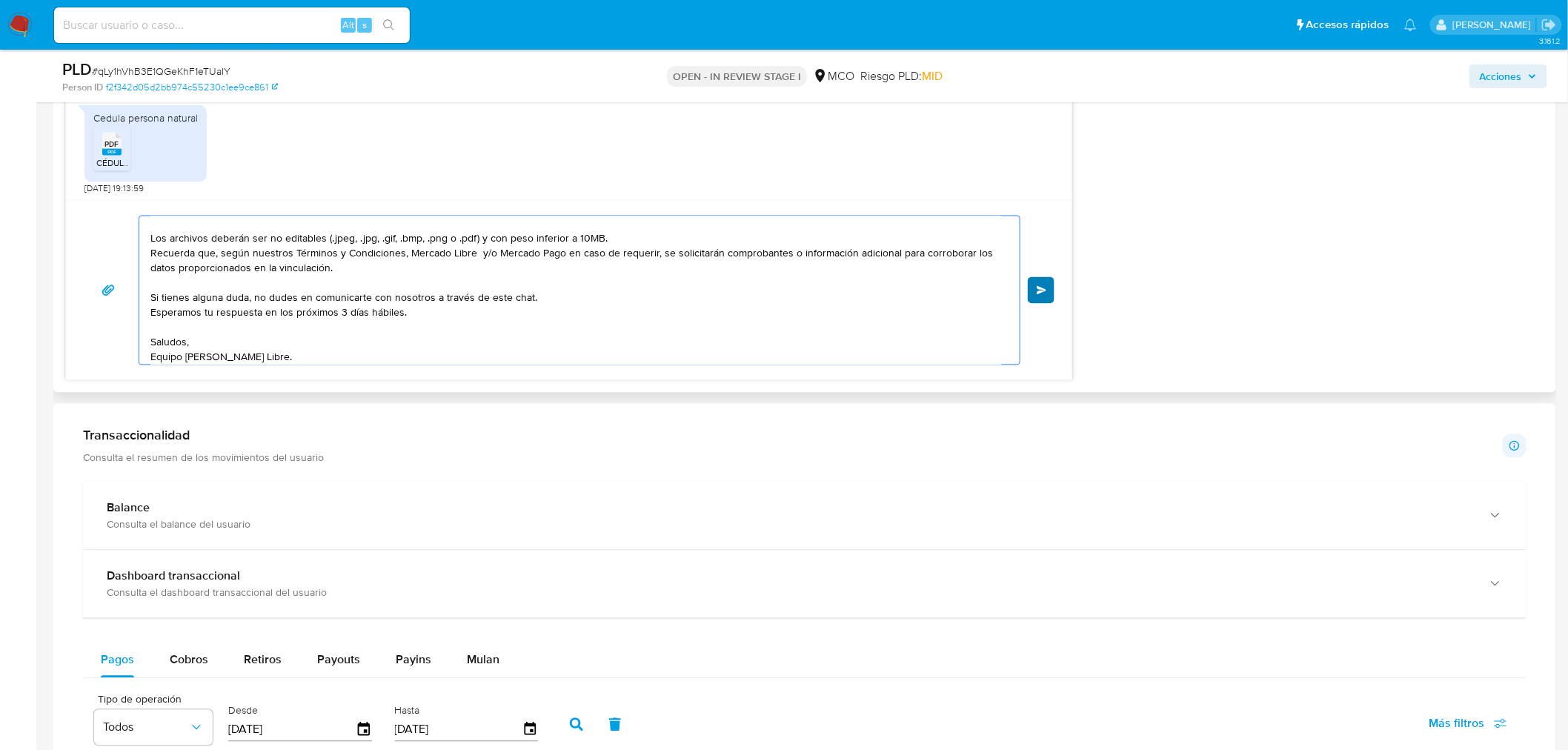
type textarea "Hola, Gracias por la información y tu pronta respuesta, Para culminar nuestra v…"
click at [1042, 278] on button "Enviar" at bounding box center [1042, 291] width 27 height 27
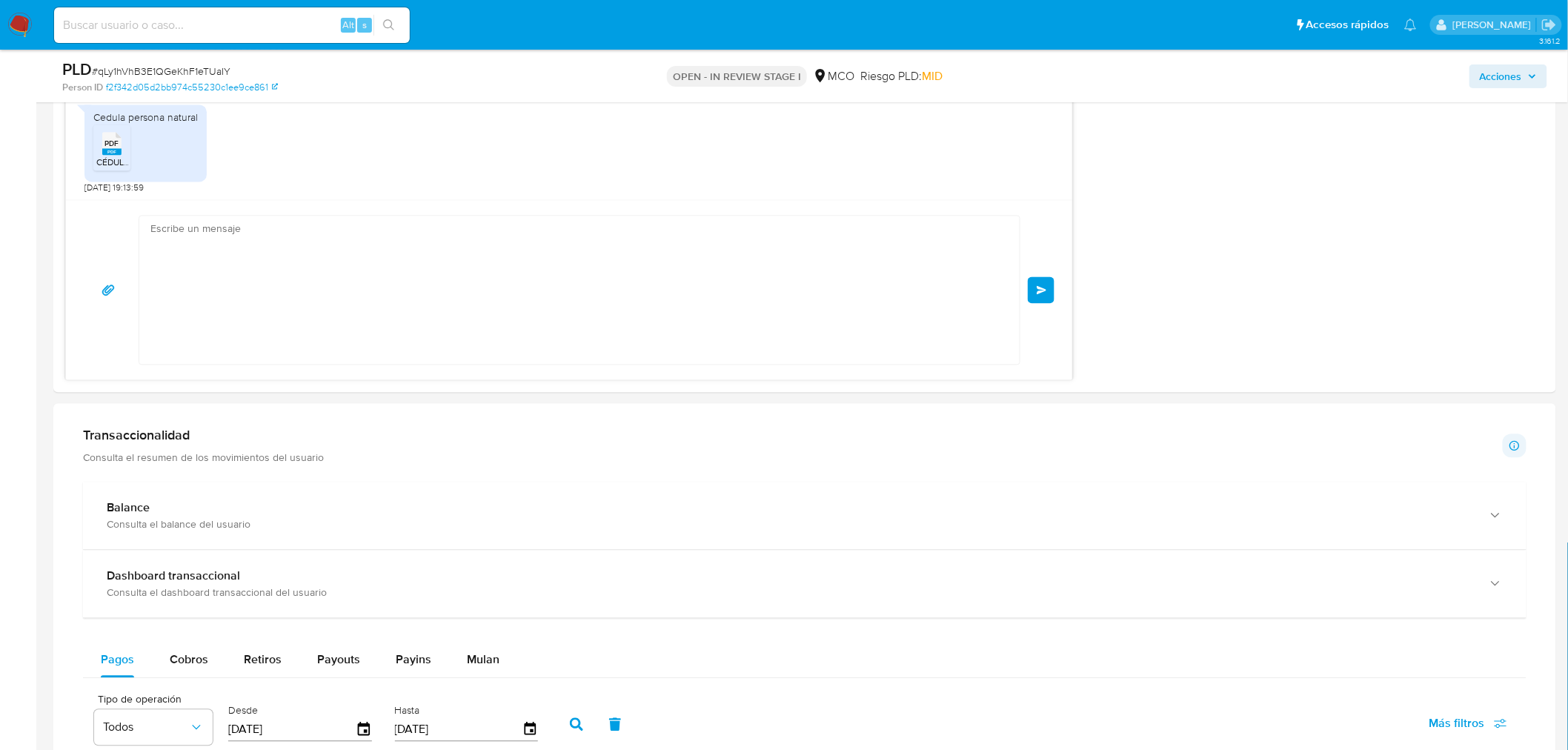
scroll to position [0, 0]
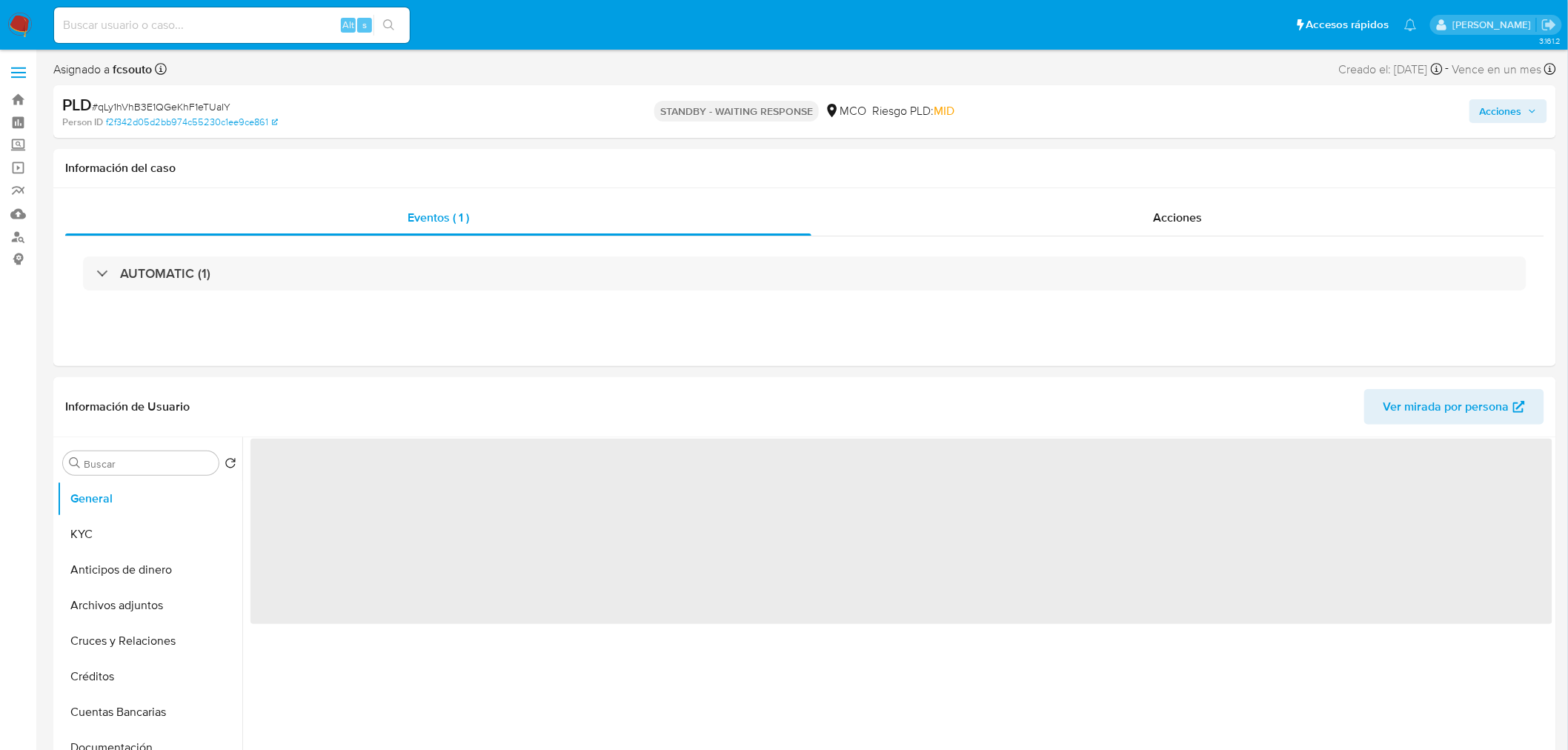
select select "10"
